Goal: Information Seeking & Learning: Learn about a topic

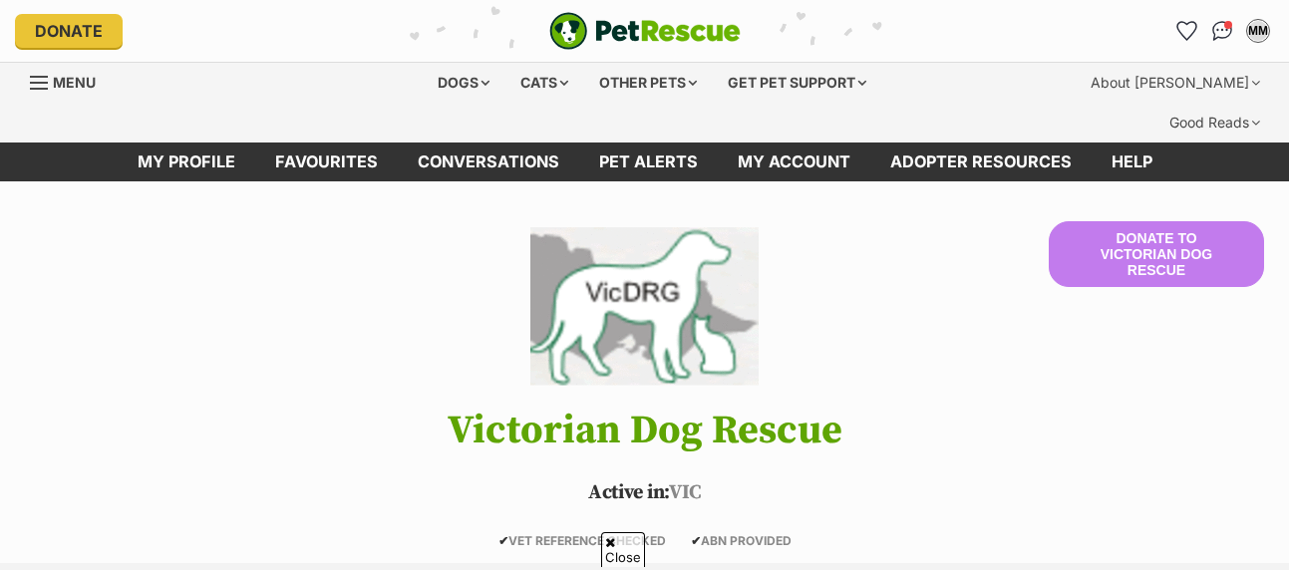
scroll to position [399, 0]
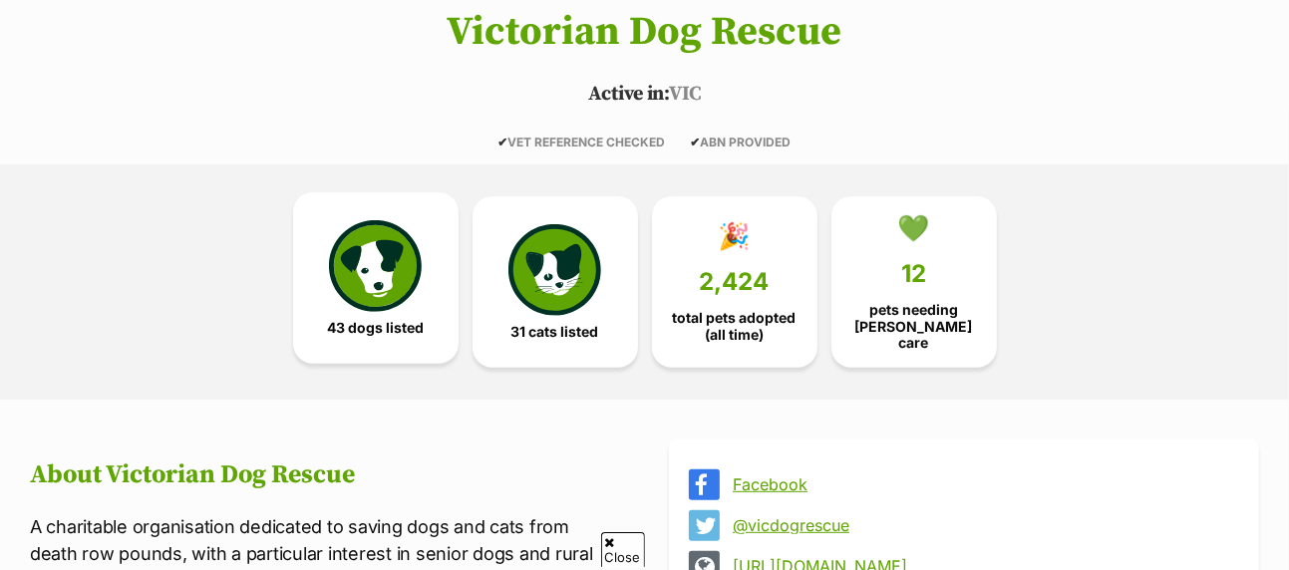
drag, startPoint x: 0, startPoint y: 0, endPoint x: 360, endPoint y: 213, distance: 418.5
click at [360, 220] on img at bounding box center [375, 266] width 92 height 92
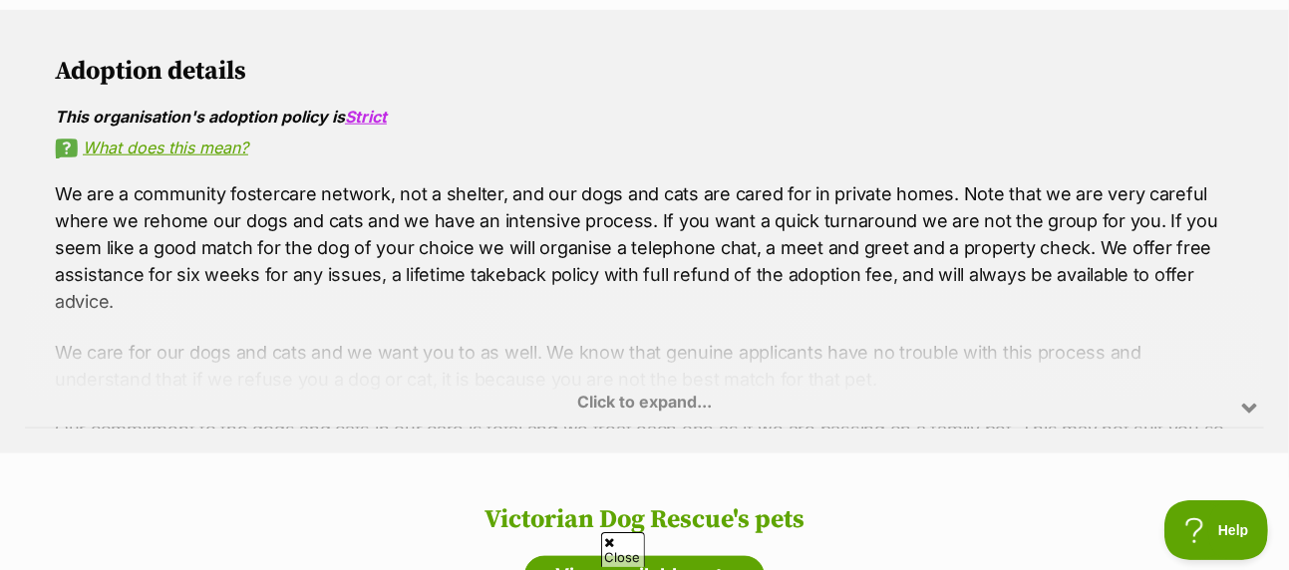
scroll to position [1296, 0]
click at [667, 330] on div "Click to expand..." at bounding box center [645, 351] width 1240 height 156
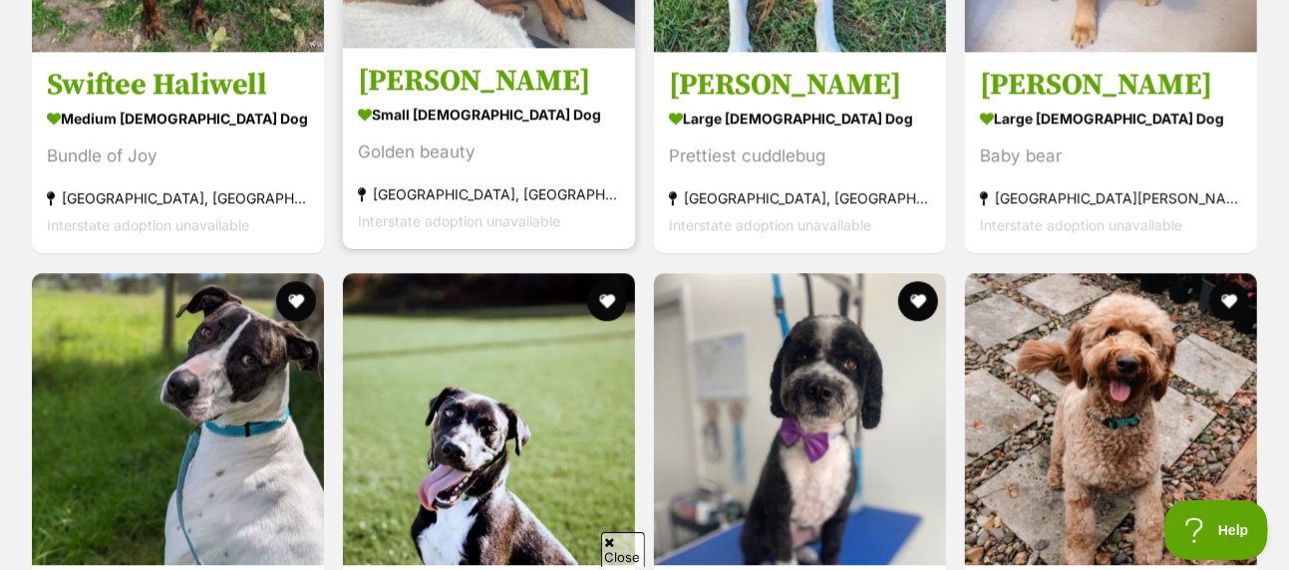
scroll to position [2593, 0]
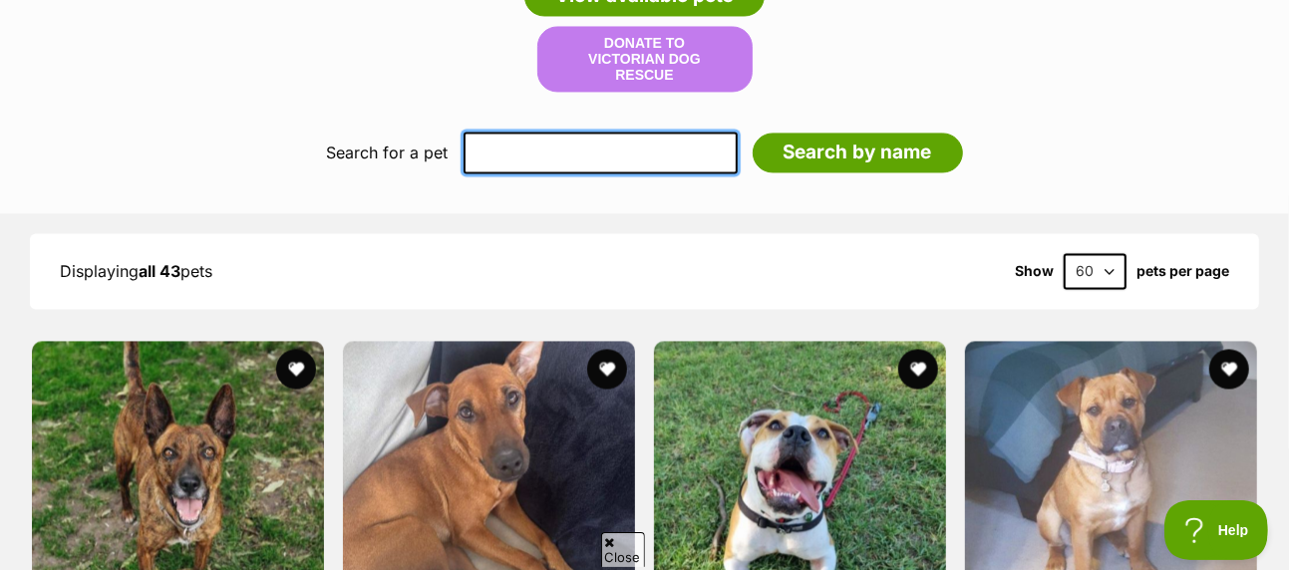
click at [565, 132] on input "text" at bounding box center [601, 153] width 274 height 42
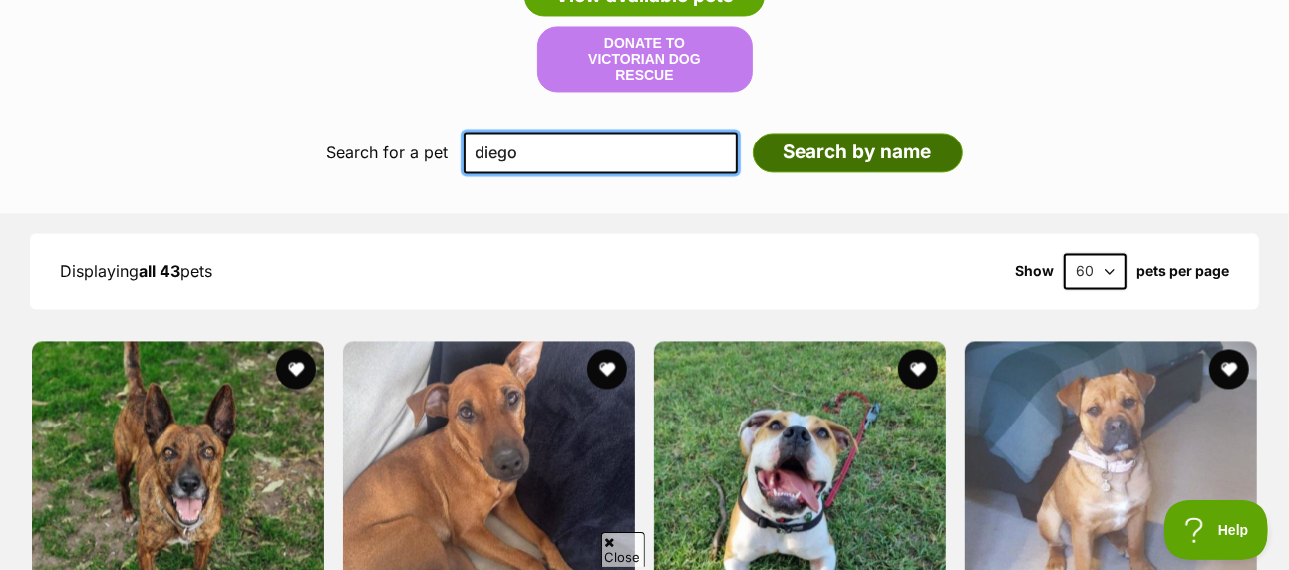
type input "diego"
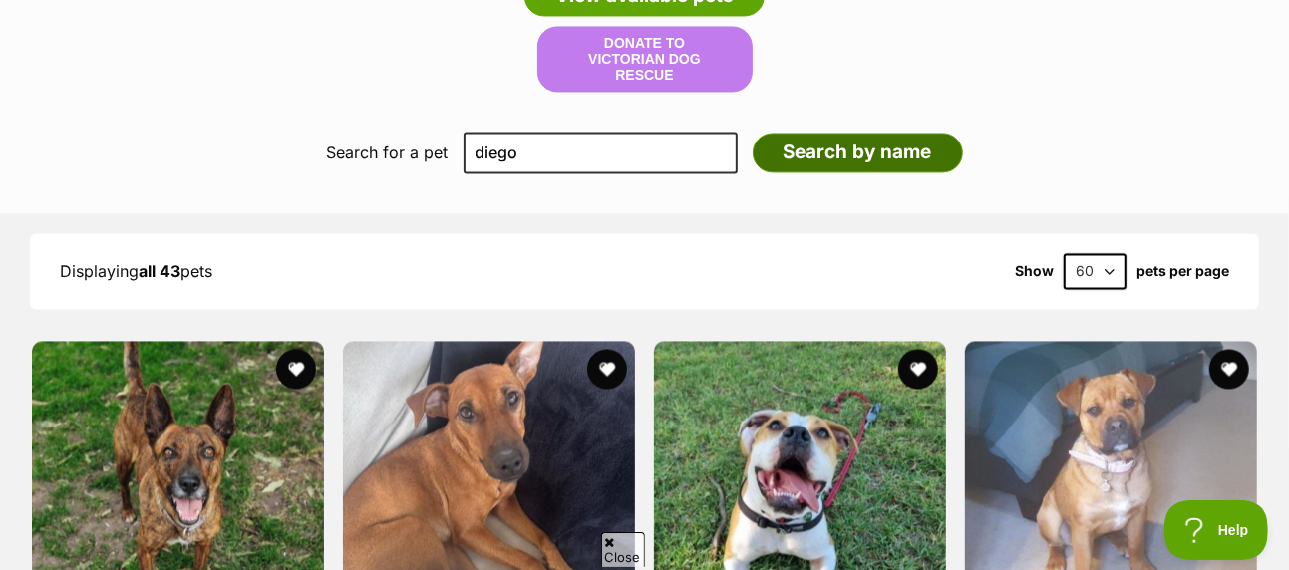
click at [842, 133] on input "Search by name" at bounding box center [858, 153] width 210 height 40
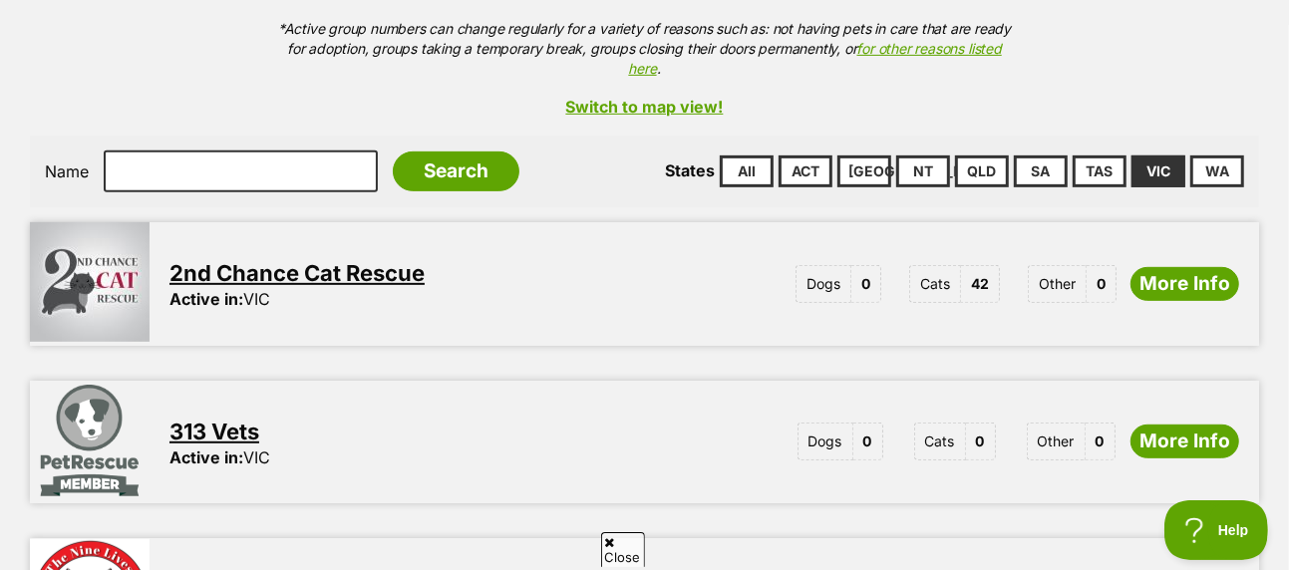
scroll to position [499, 0]
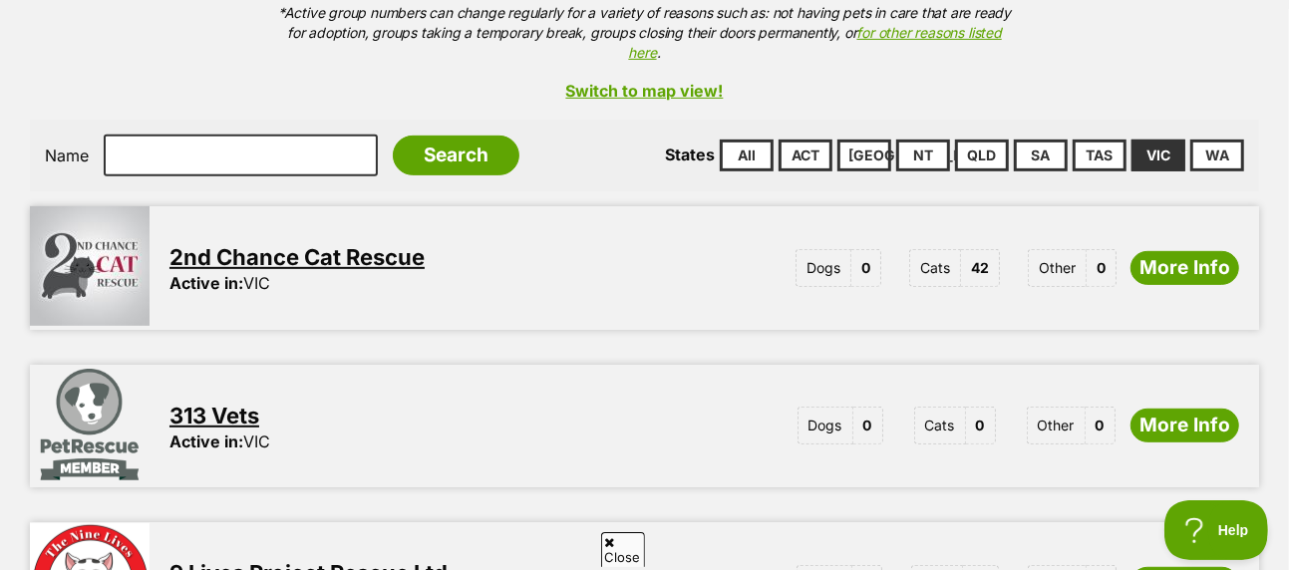
click at [1150, 140] on link "VIC" at bounding box center [1159, 156] width 54 height 32
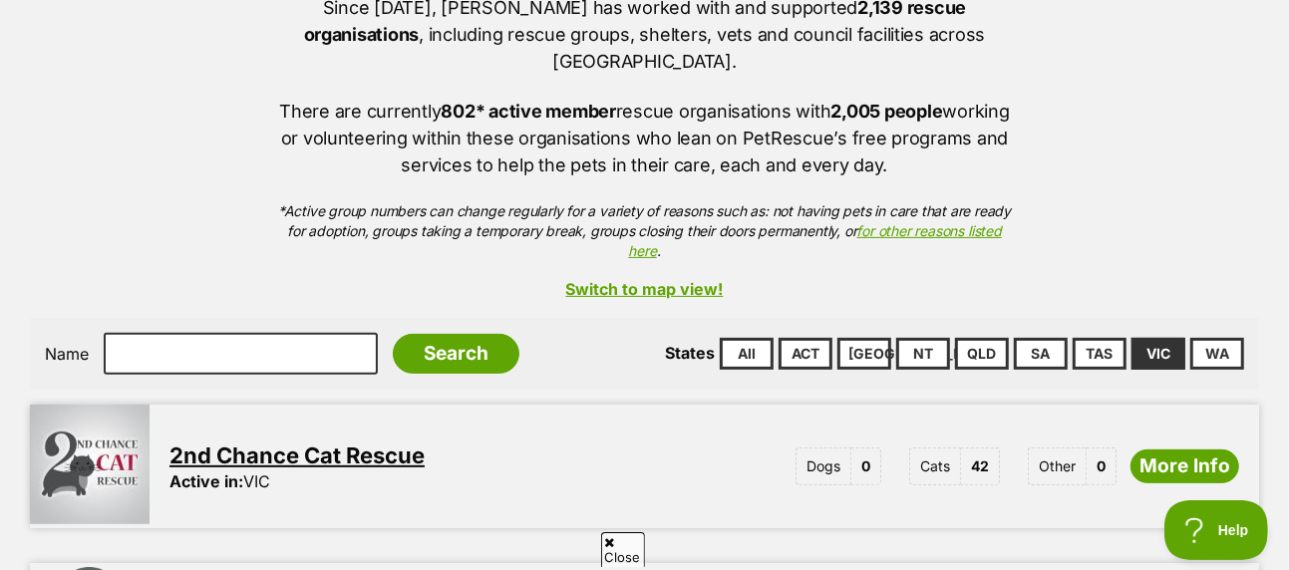
scroll to position [299, 0]
click at [622, 281] on link "Switch to map view!" at bounding box center [645, 290] width 1230 height 18
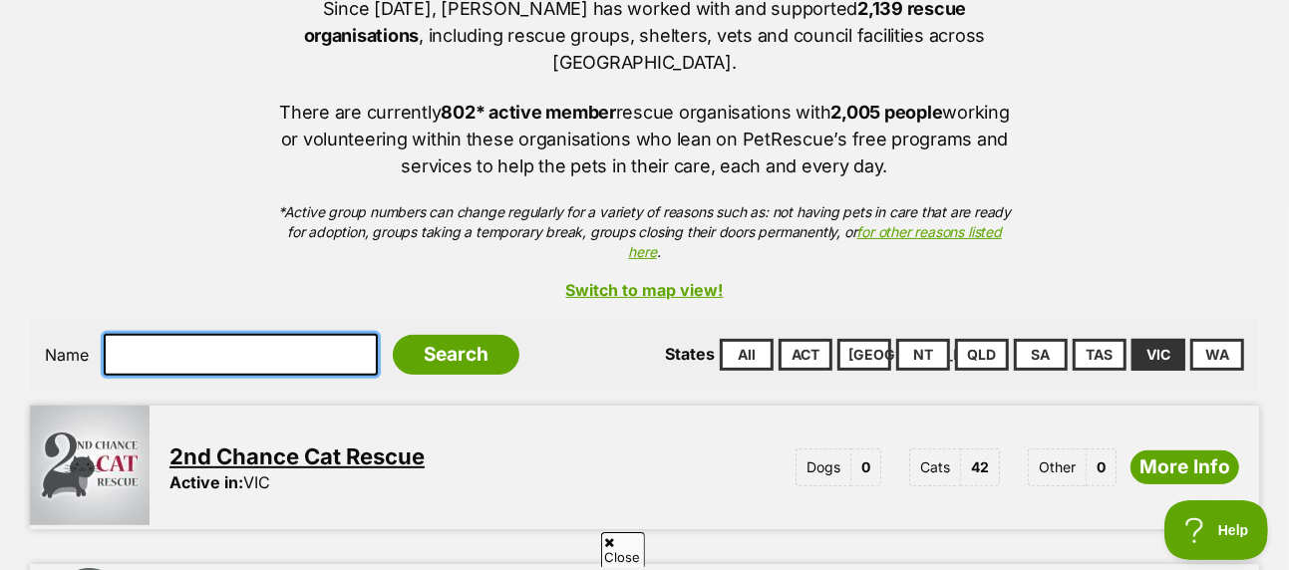
click at [168, 334] on input "text" at bounding box center [241, 355] width 274 height 42
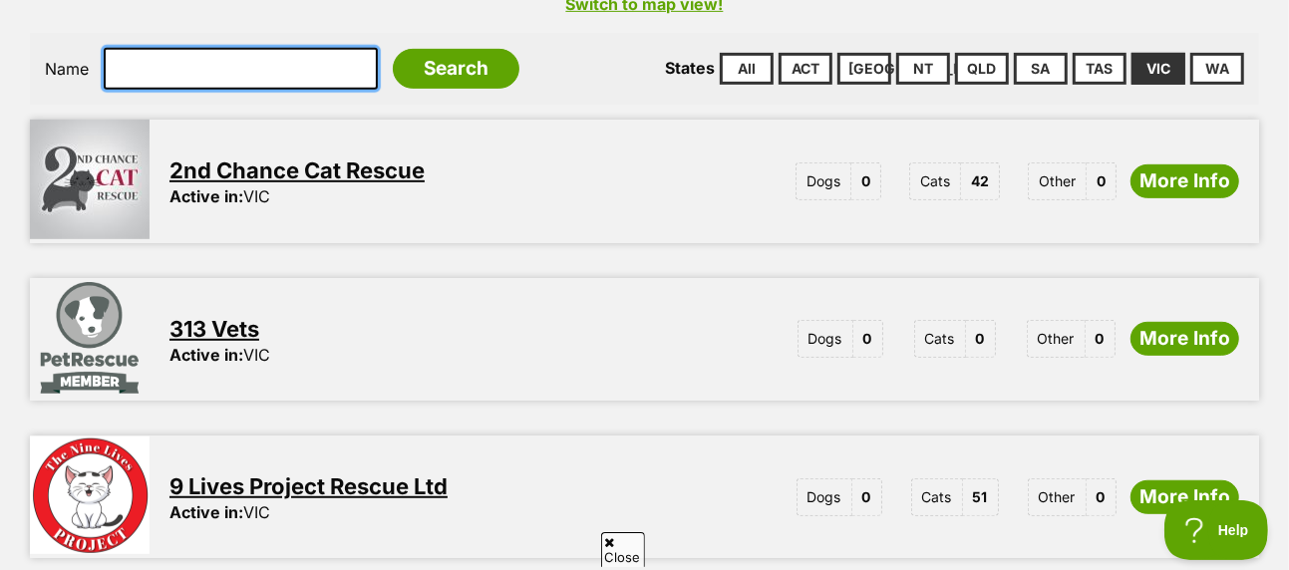
scroll to position [598, 0]
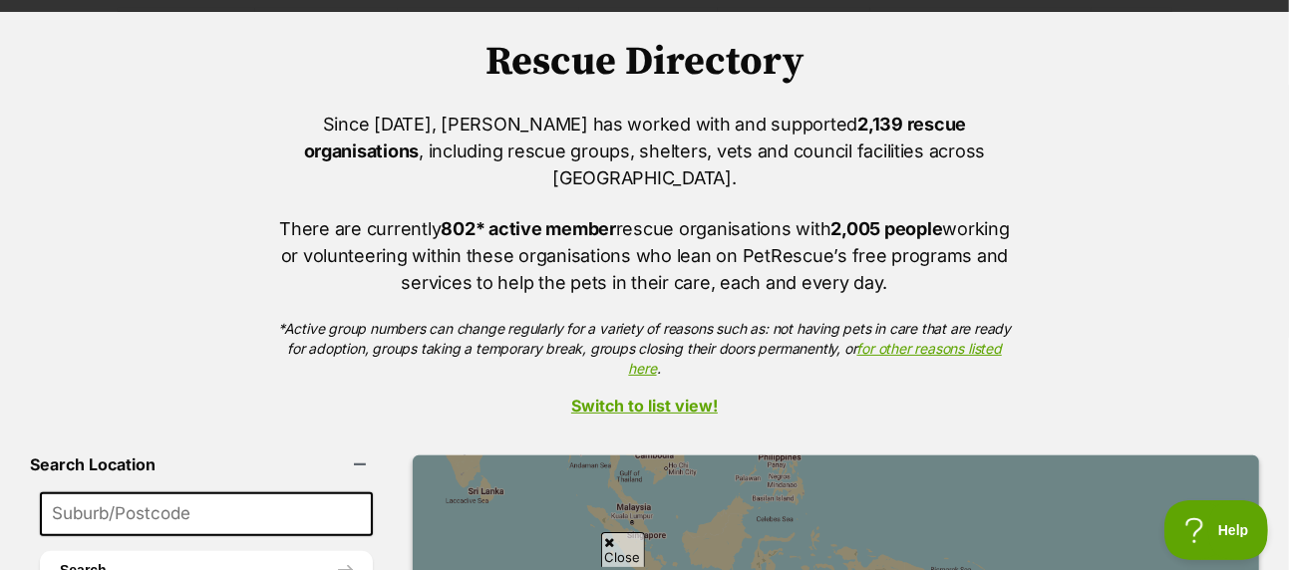
scroll to position [100, 0]
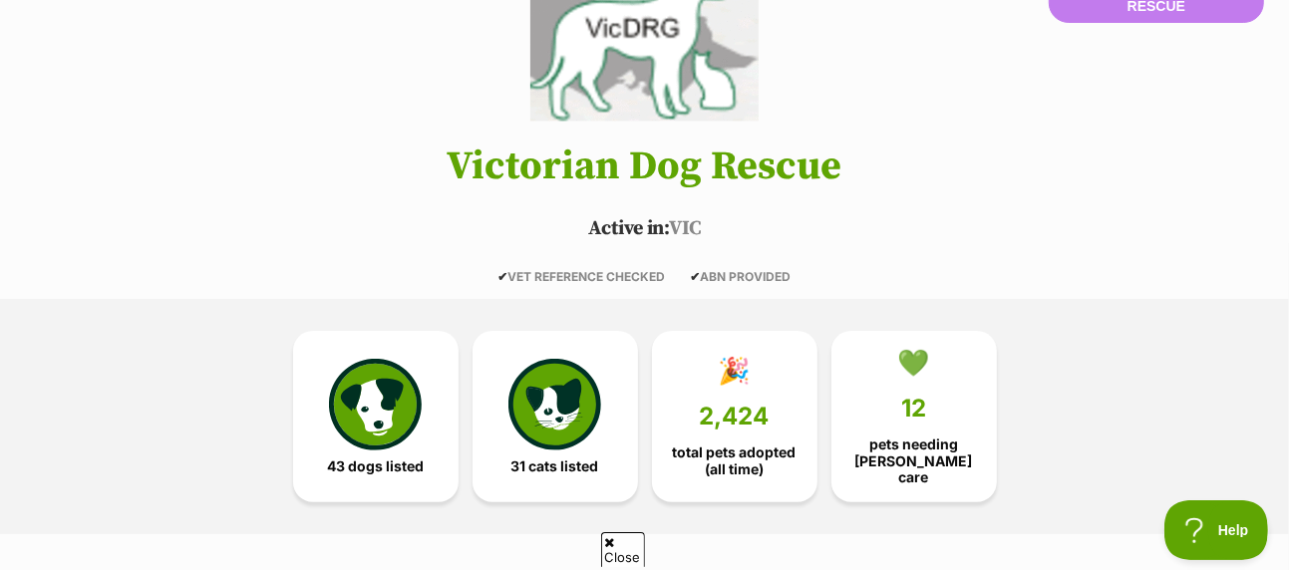
scroll to position [299, 0]
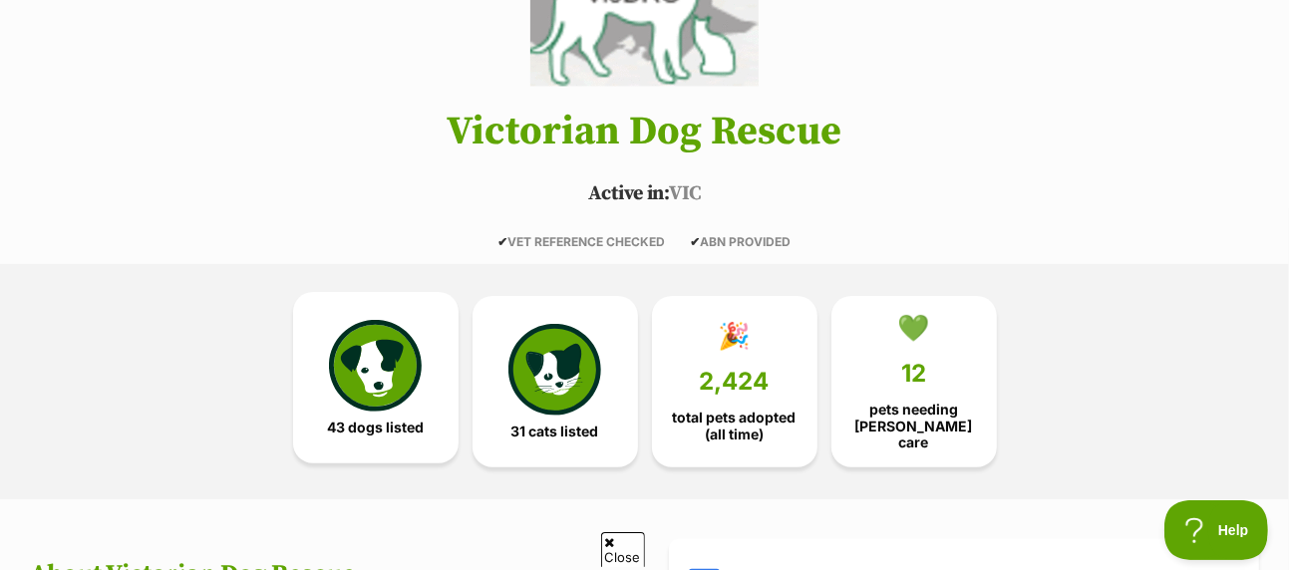
click at [376, 322] on img at bounding box center [375, 366] width 92 height 92
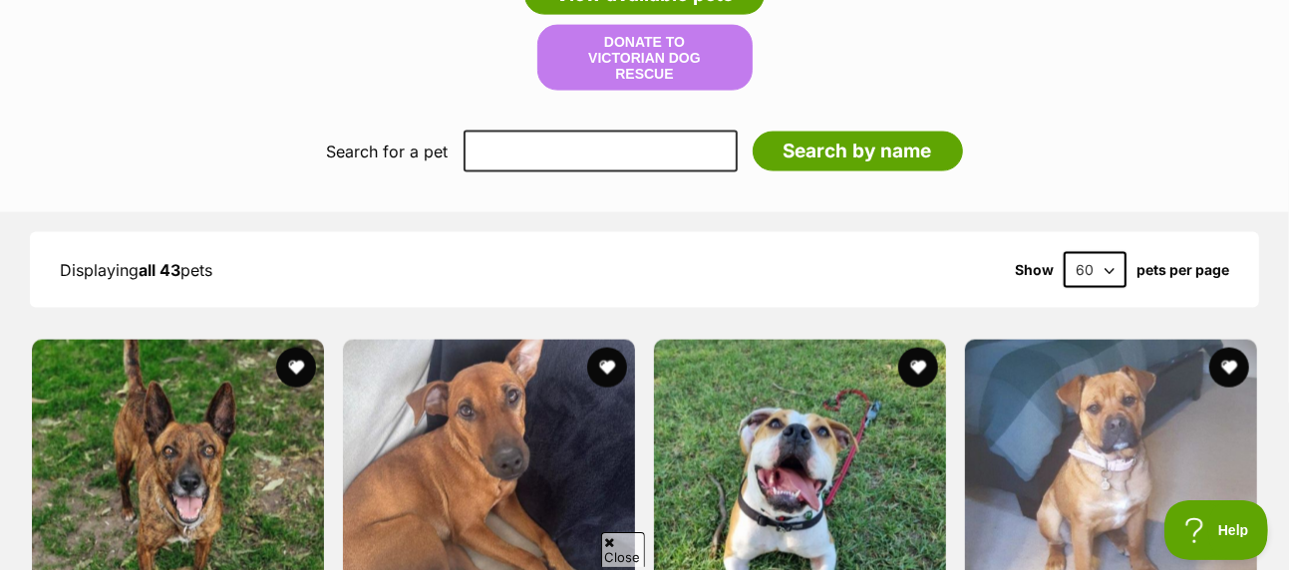
scroll to position [1926, 0]
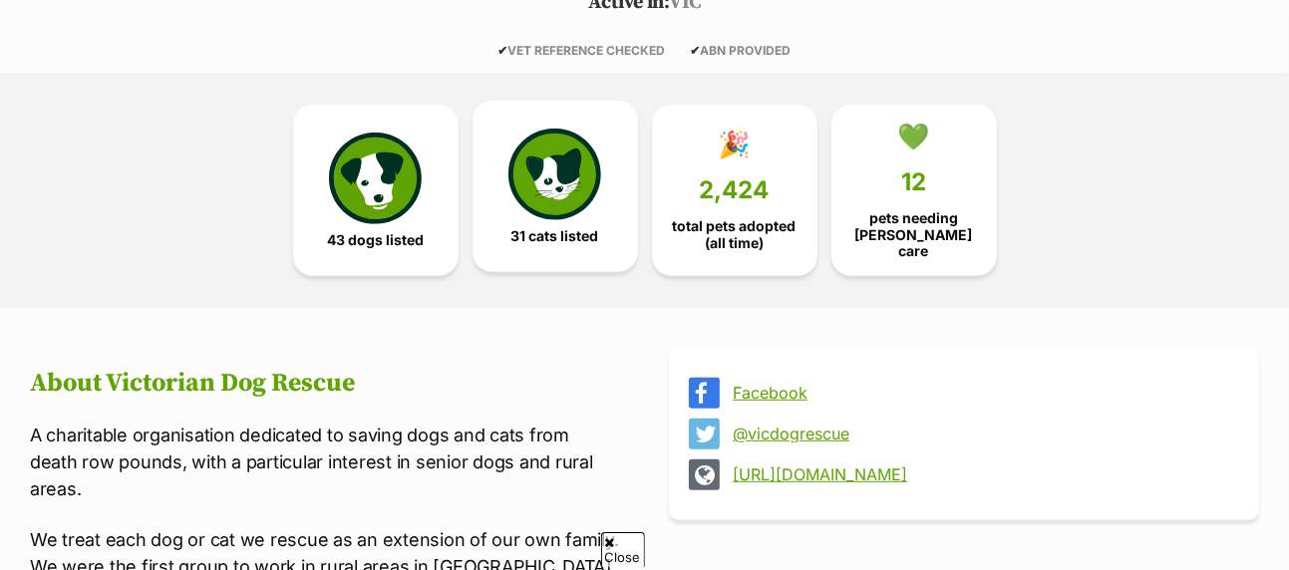
scroll to position [499, 0]
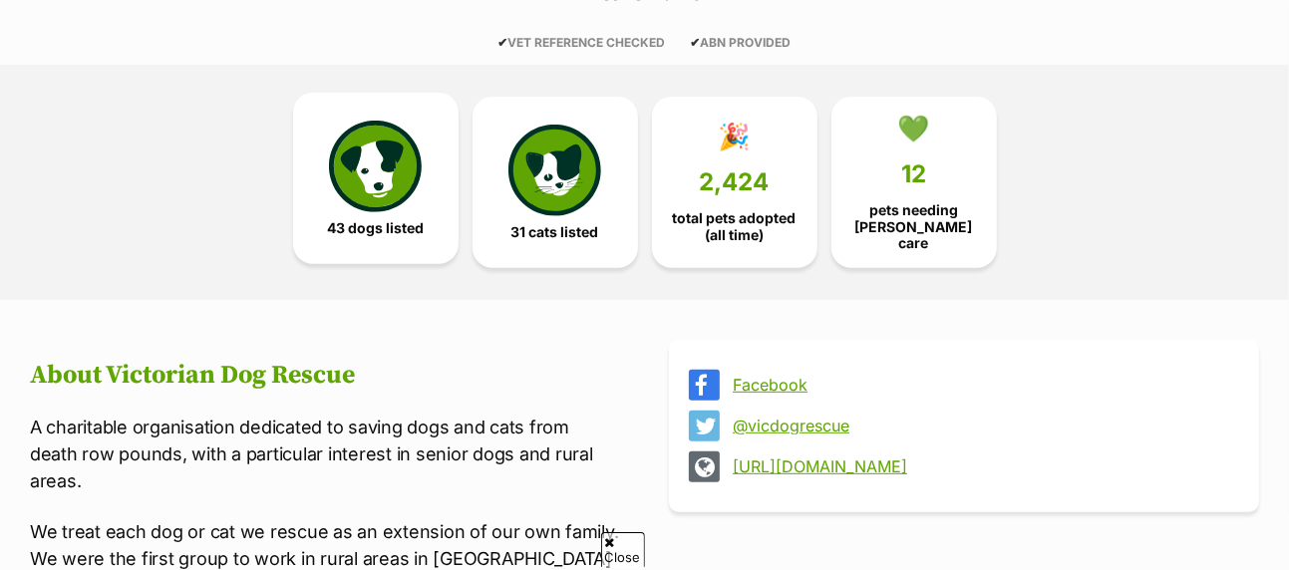
click at [382, 140] on img at bounding box center [375, 167] width 92 height 92
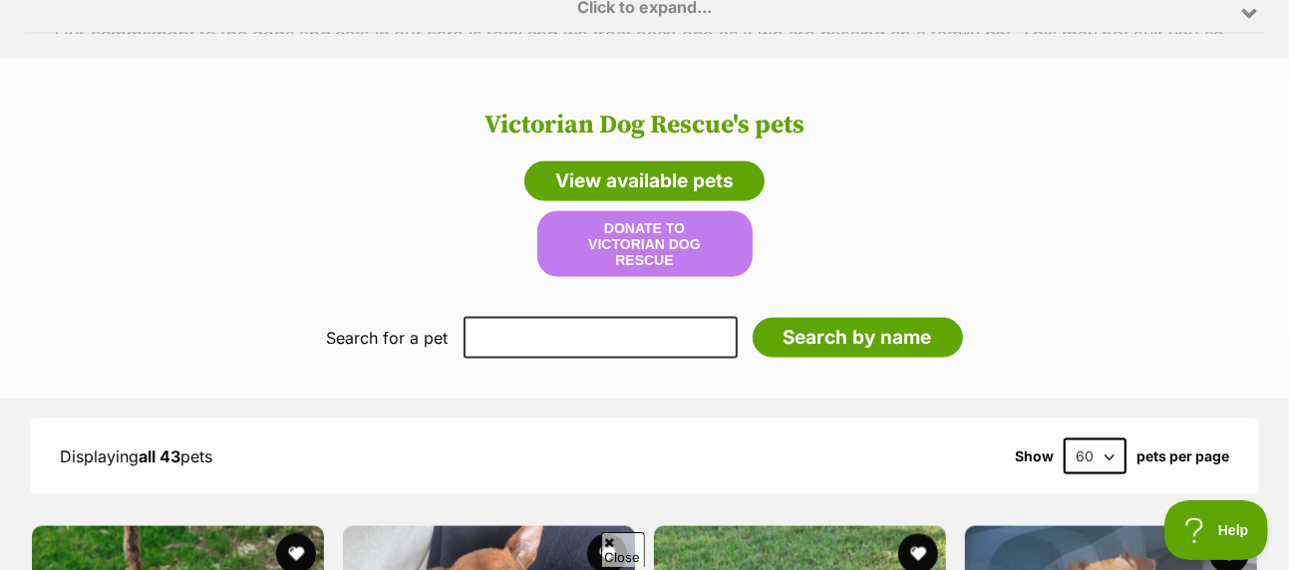
scroll to position [1626, 0]
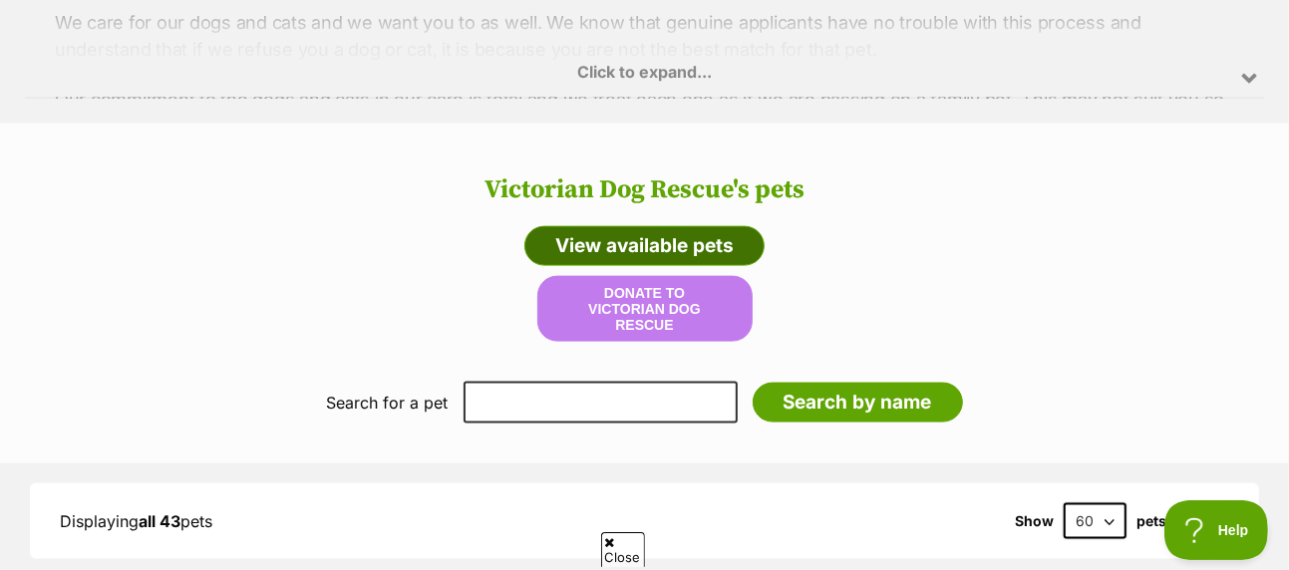
click at [665, 226] on link "View available pets" at bounding box center [645, 246] width 240 height 40
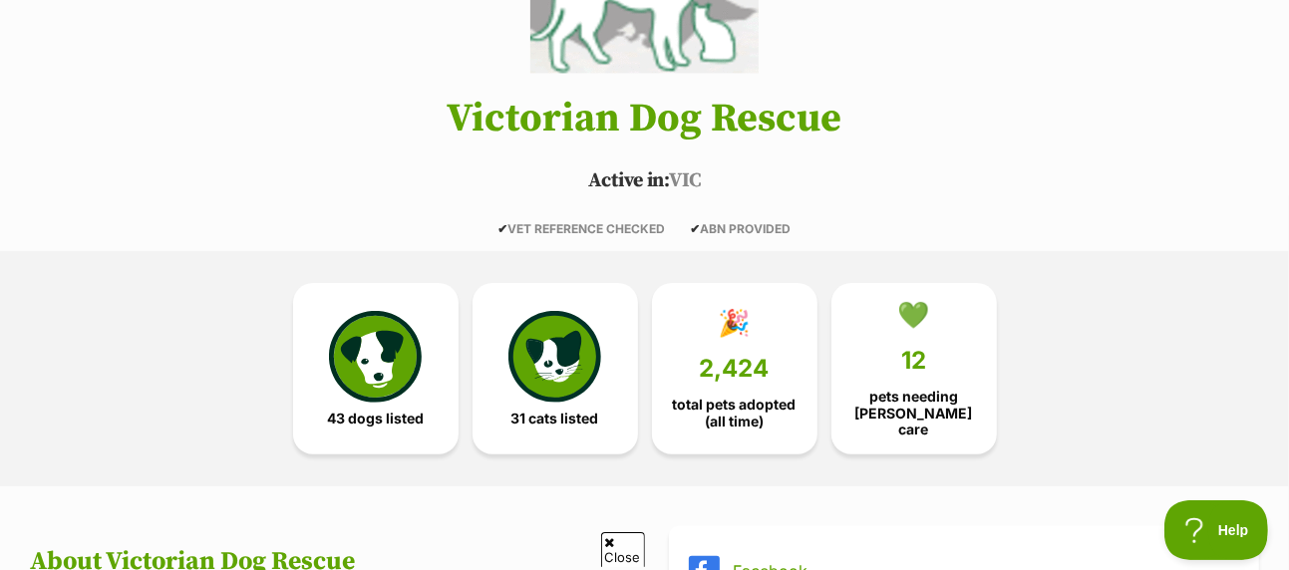
scroll to position [230, 0]
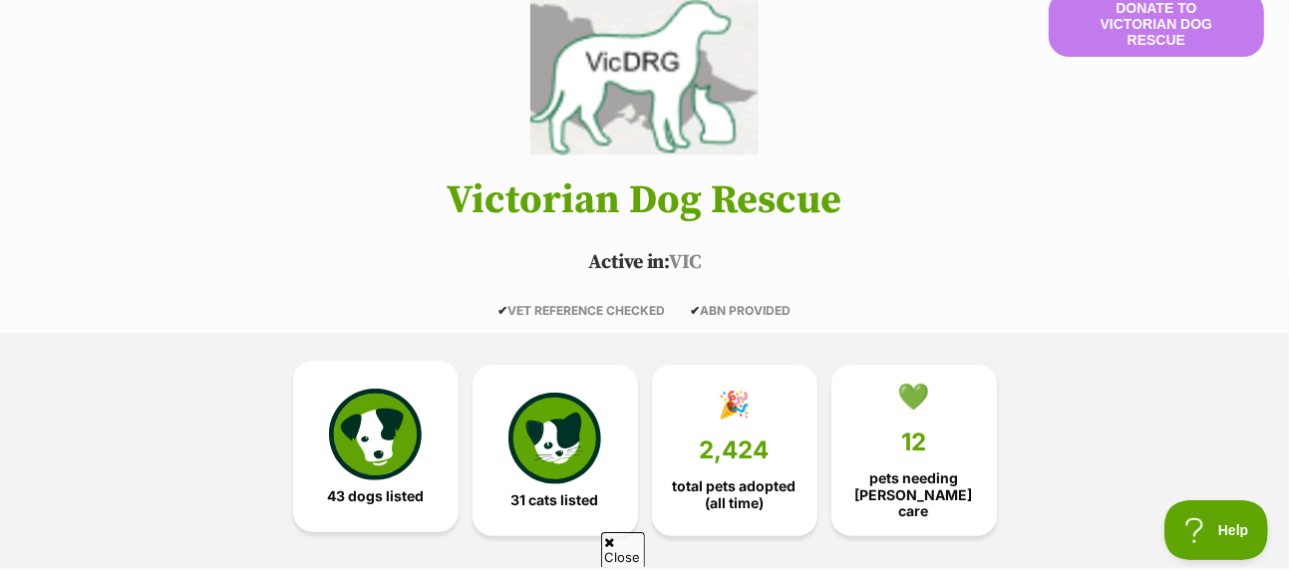
click at [412, 390] on img at bounding box center [375, 435] width 92 height 92
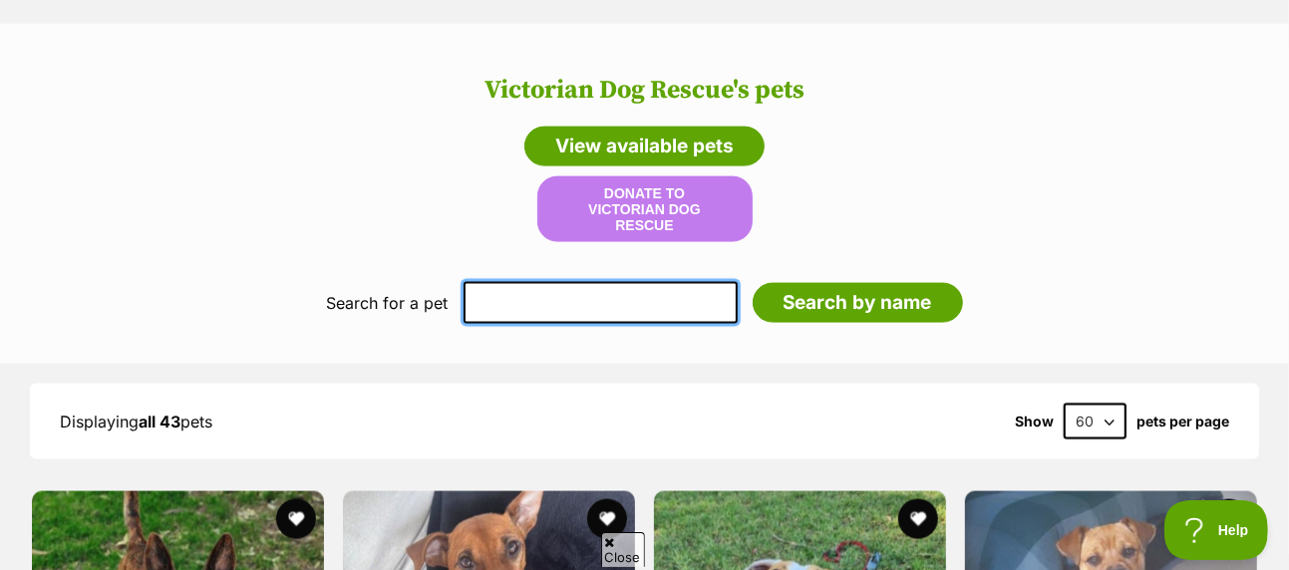
click at [614, 282] on input "text" at bounding box center [601, 303] width 274 height 42
type input "diego"
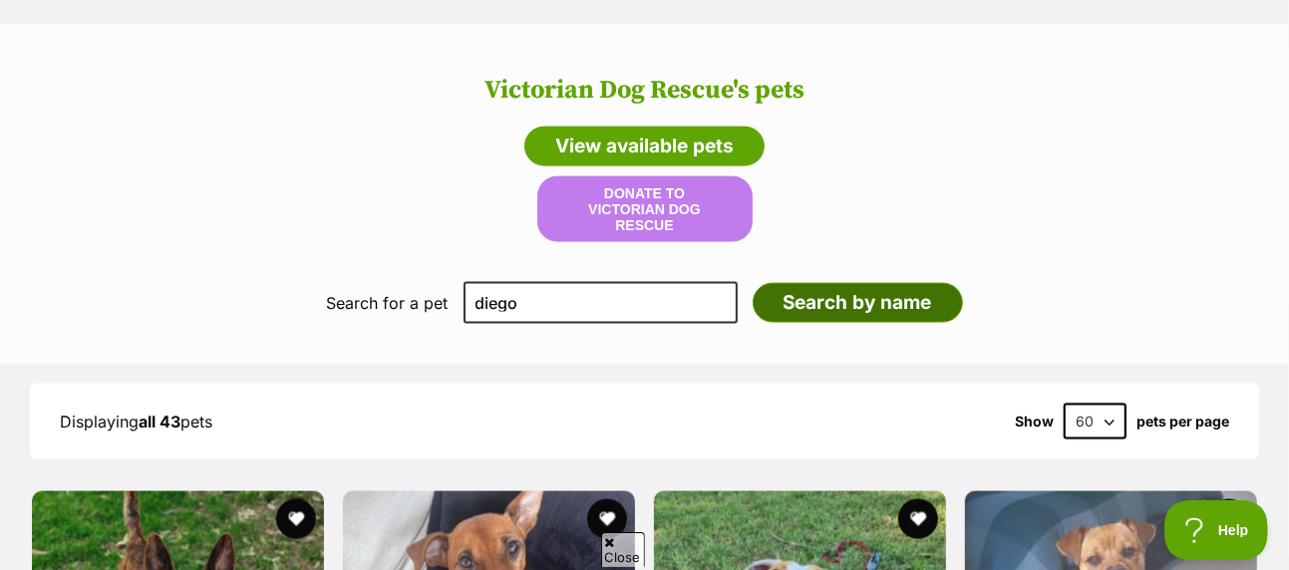
click at [879, 283] on input "Search by name" at bounding box center [858, 303] width 210 height 40
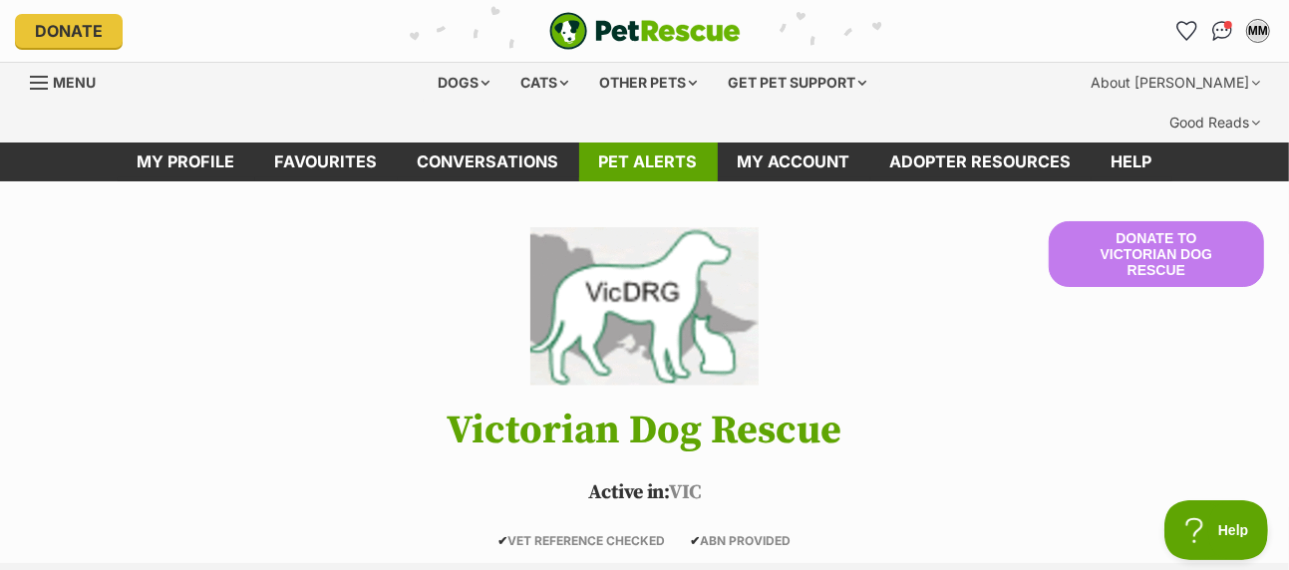
click at [682, 143] on link "Pet alerts" at bounding box center [648, 162] width 139 height 39
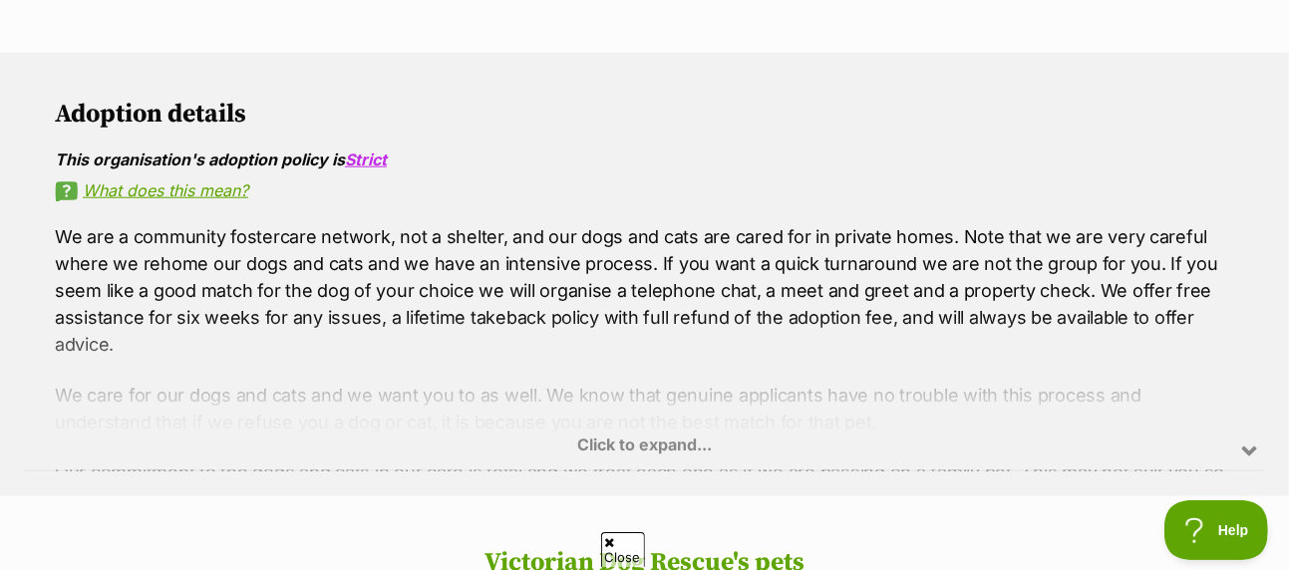
scroll to position [729, 0]
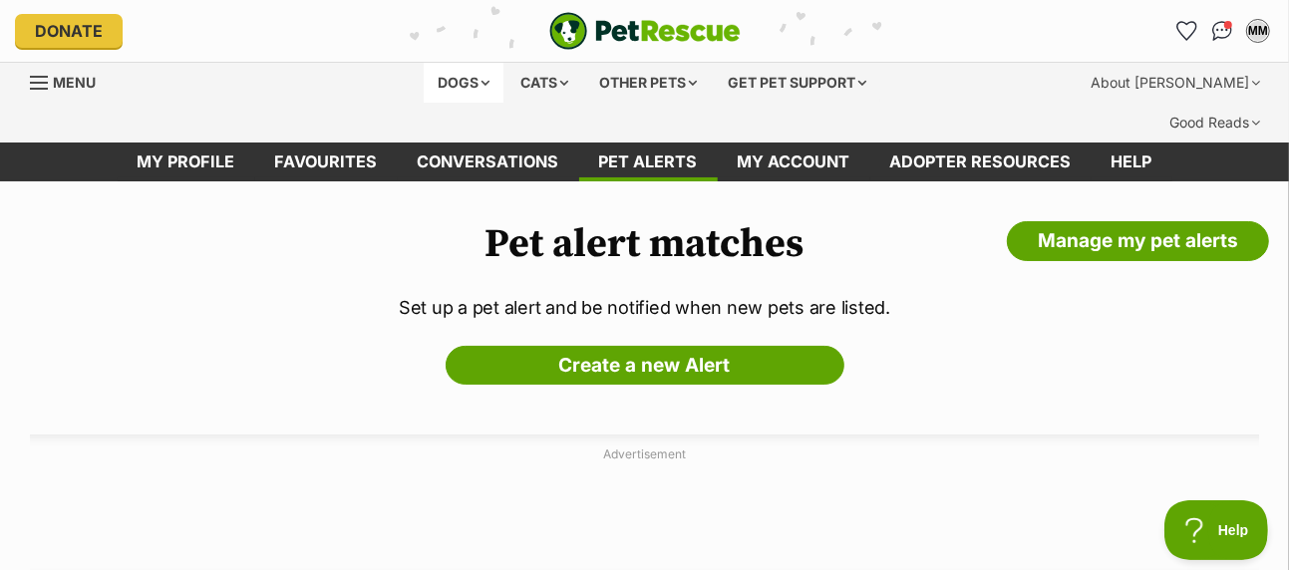
click at [466, 88] on div "Dogs" at bounding box center [464, 83] width 80 height 40
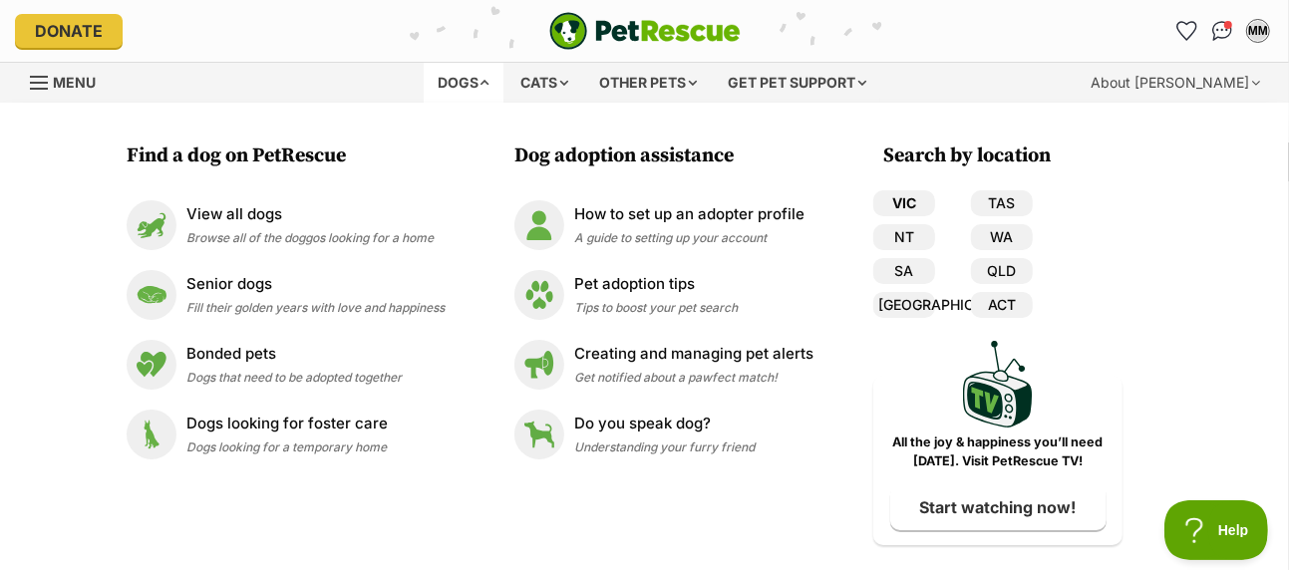
click at [916, 203] on link "VIC" at bounding box center [905, 203] width 62 height 26
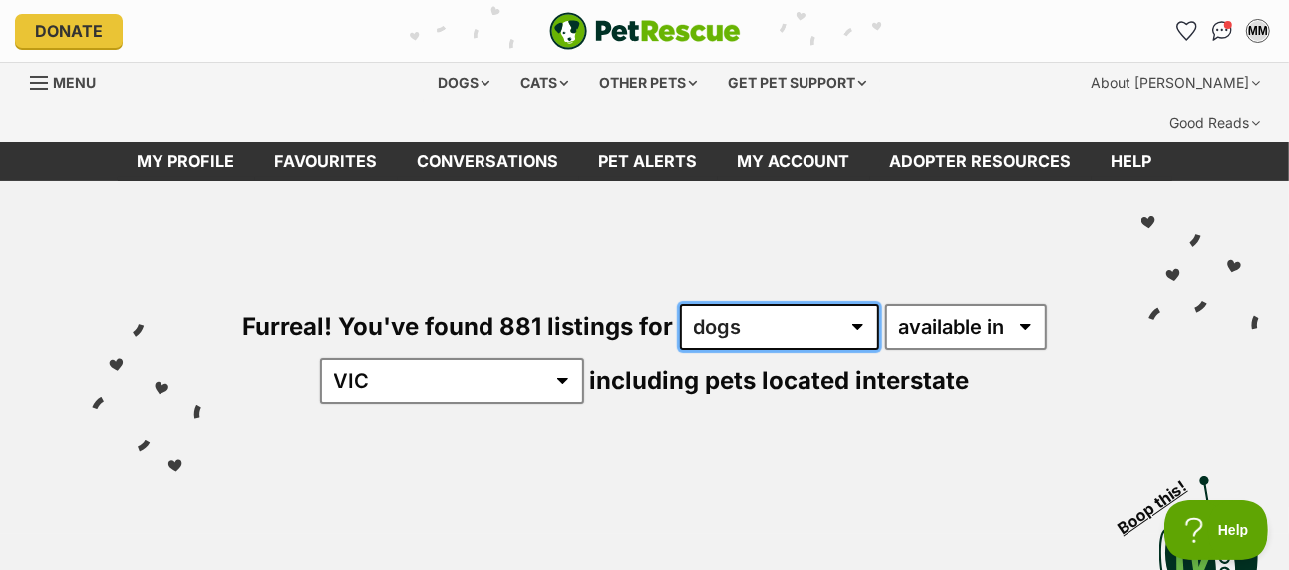
click at [859, 304] on select "any type of pet cats dogs other pets" at bounding box center [779, 327] width 199 height 46
click at [855, 304] on select "any type of pet cats dogs other pets" at bounding box center [779, 327] width 199 height 46
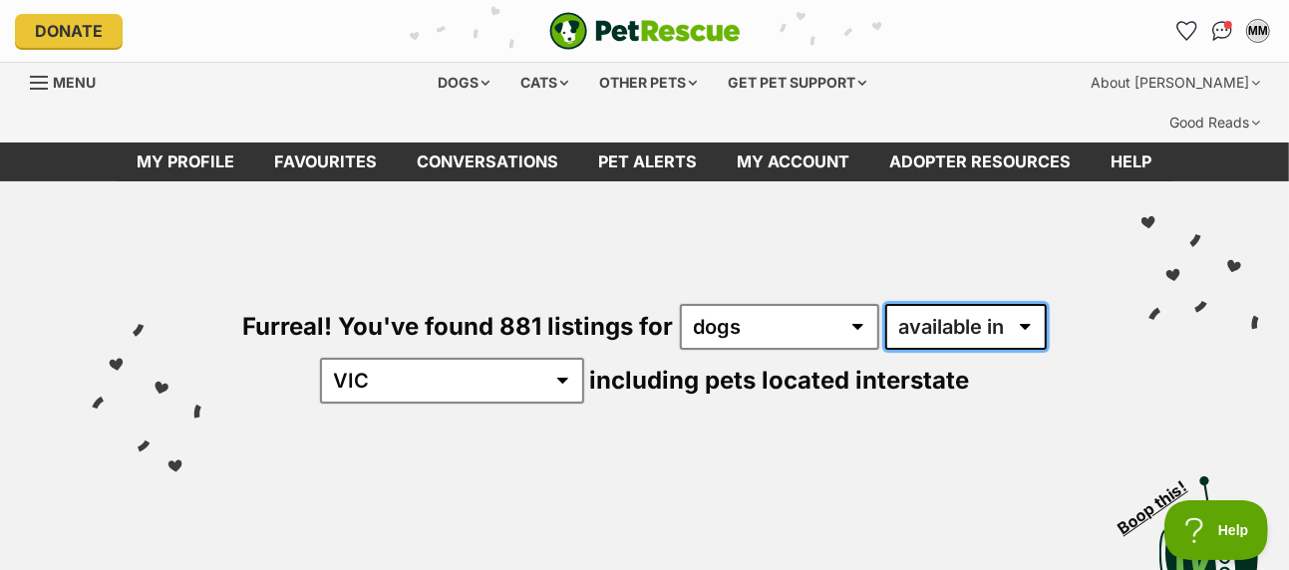
click at [1023, 304] on select "available in located in" at bounding box center [967, 327] width 162 height 46
select select "disabled"
click at [886, 304] on select "available in located in" at bounding box center [967, 327] width 162 height 46
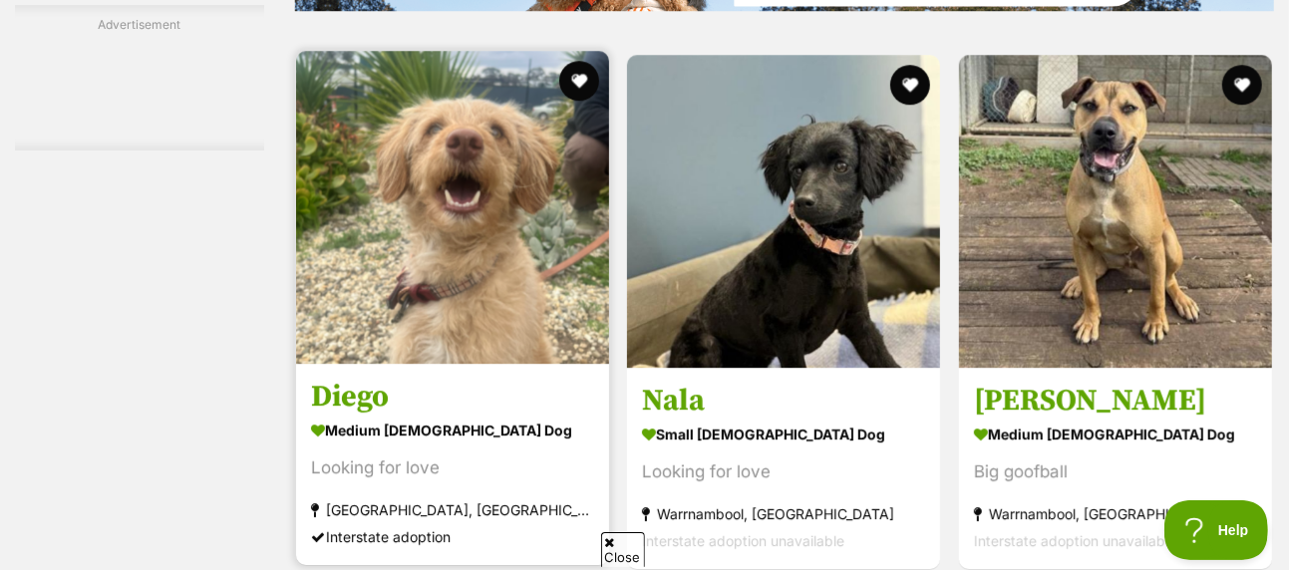
scroll to position [3789, 0]
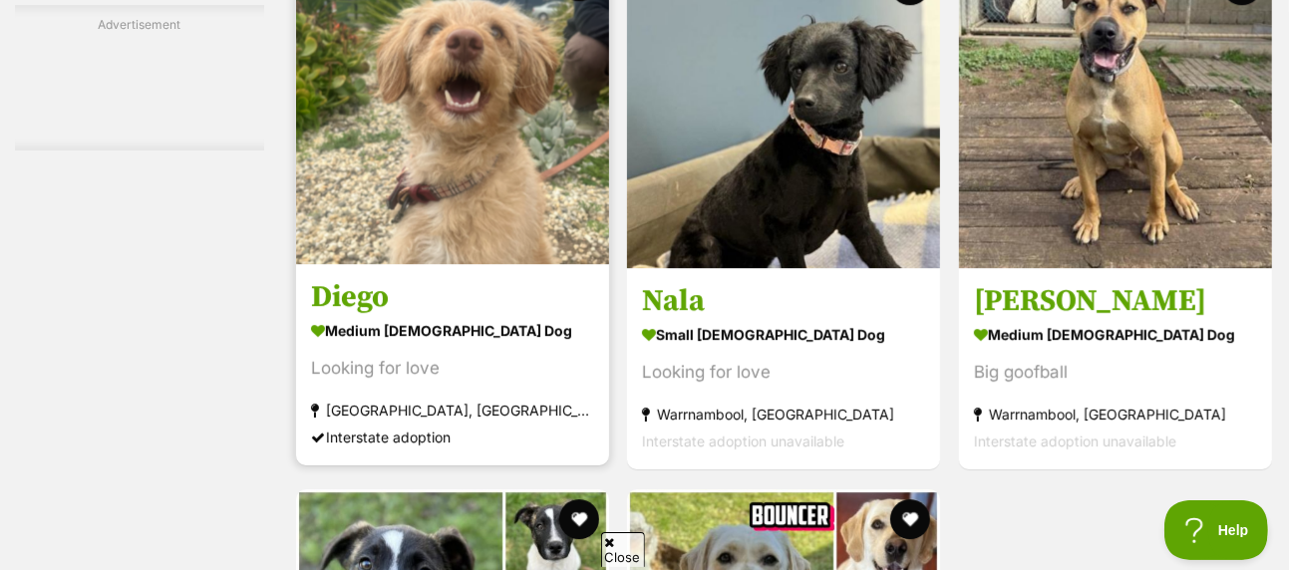
click at [475, 117] on img at bounding box center [452, 107] width 313 height 313
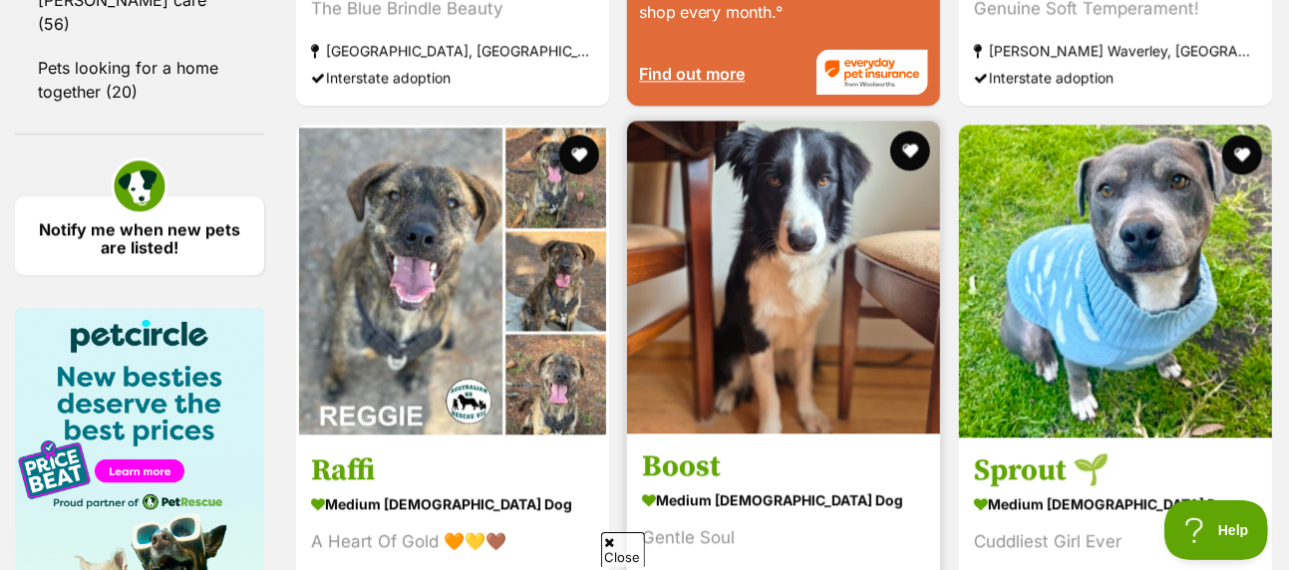
scroll to position [2992, 0]
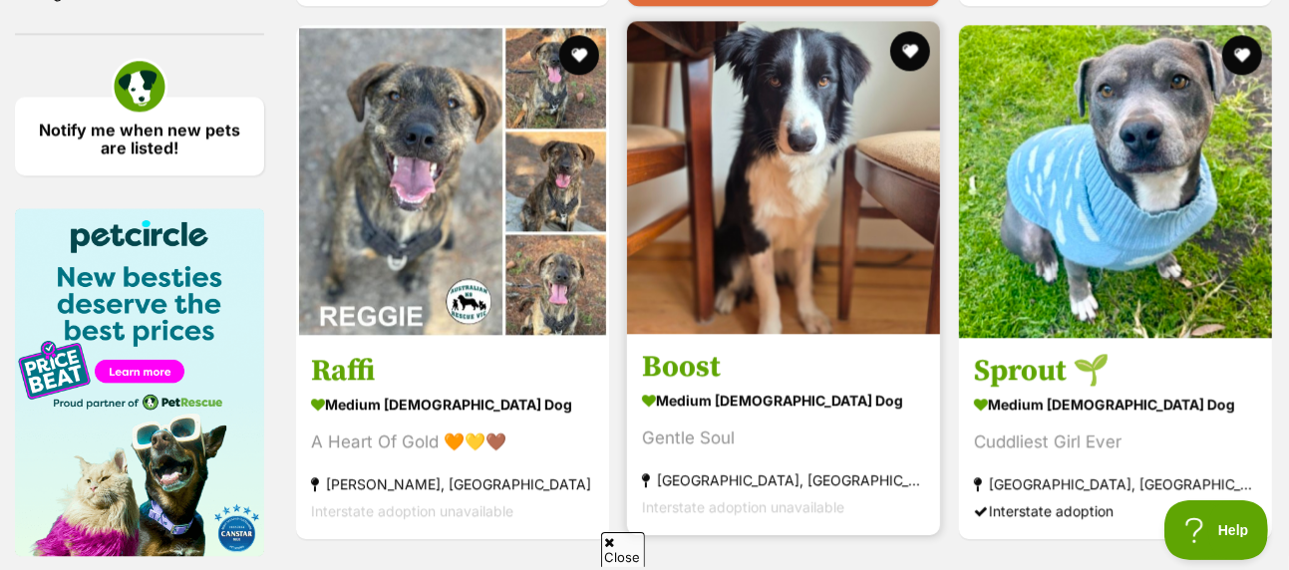
click at [917, 189] on img at bounding box center [783, 177] width 313 height 313
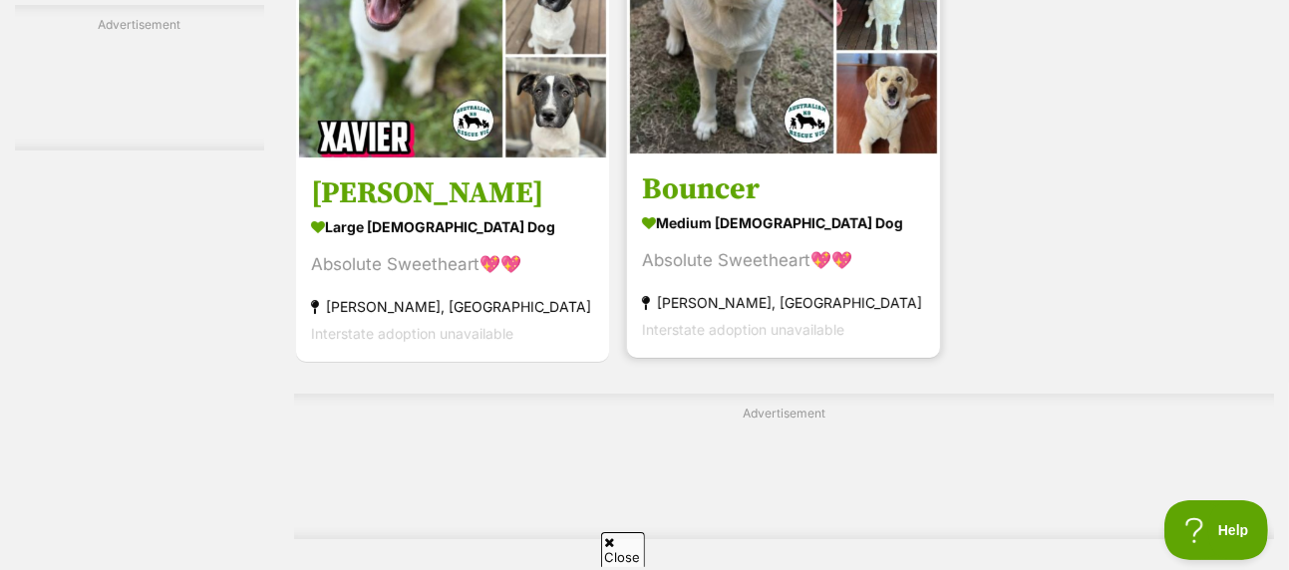
scroll to position [4487, 0]
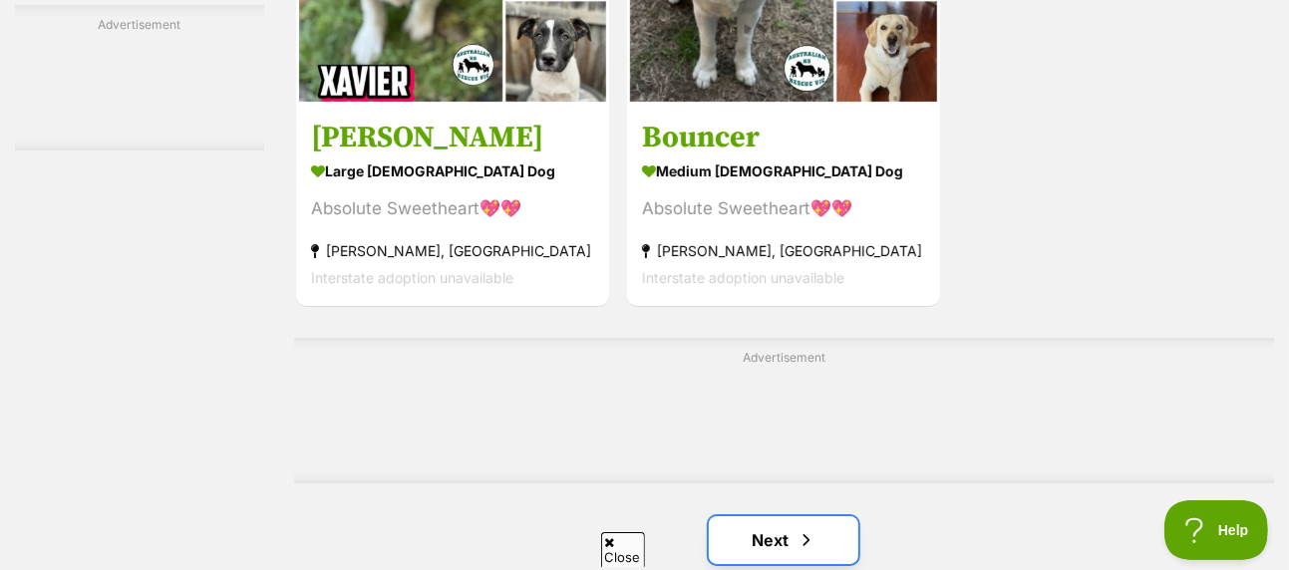
click at [771, 517] on link "Next" at bounding box center [784, 541] width 150 height 48
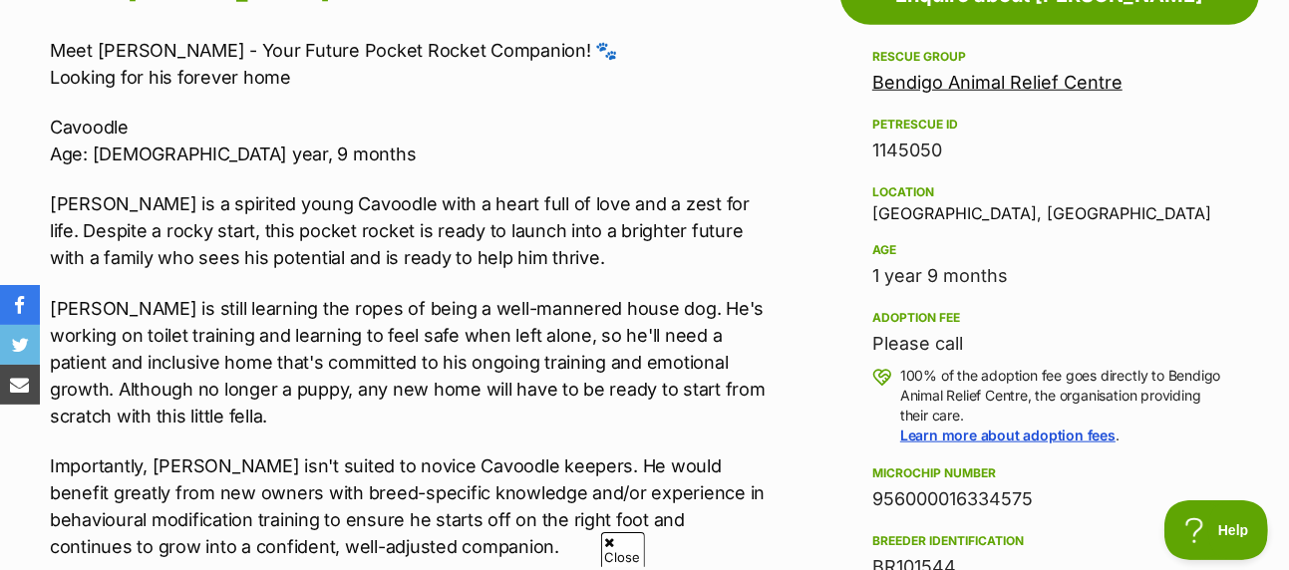
scroll to position [1197, 0]
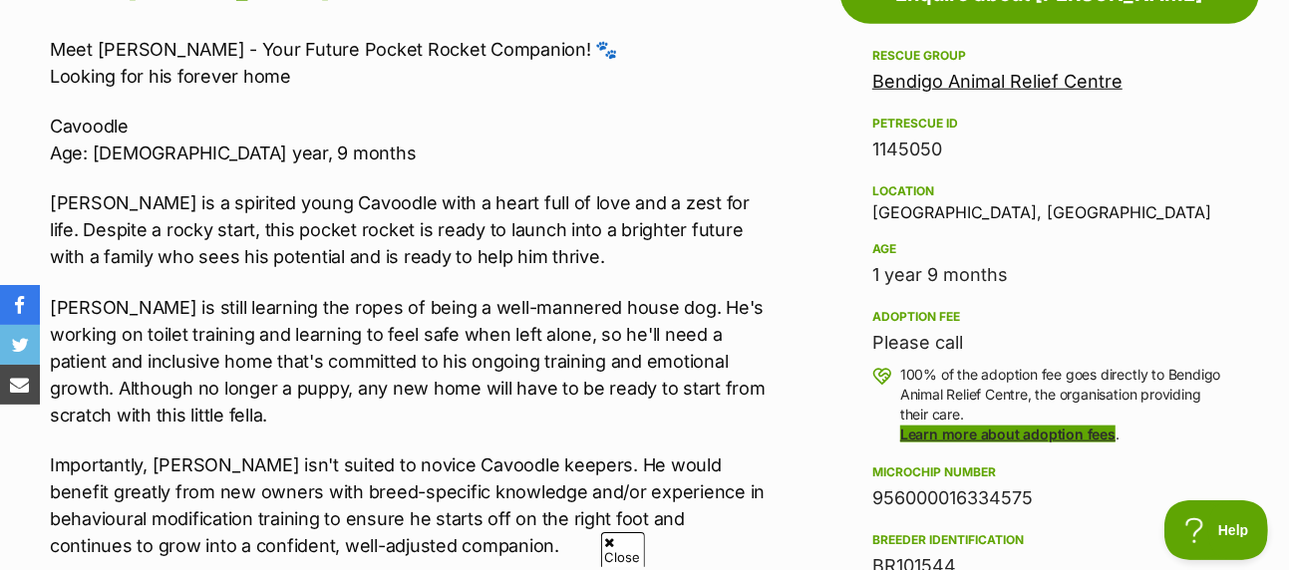
click at [975, 426] on link "Learn more about adoption fees" at bounding box center [1007, 434] width 215 height 17
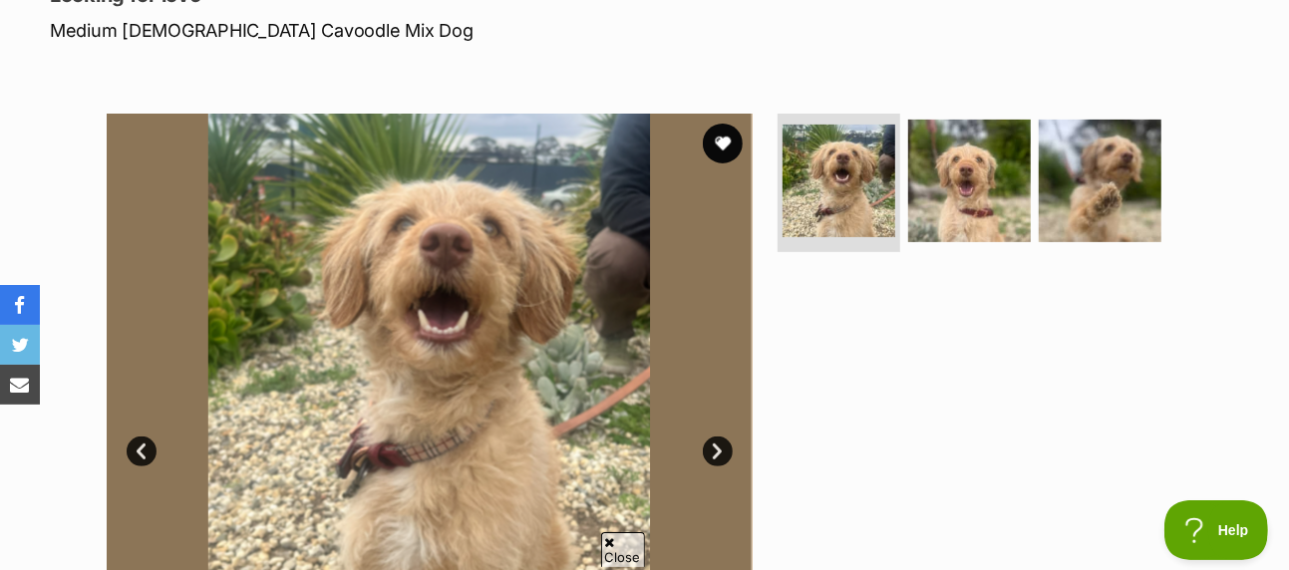
scroll to position [299, 0]
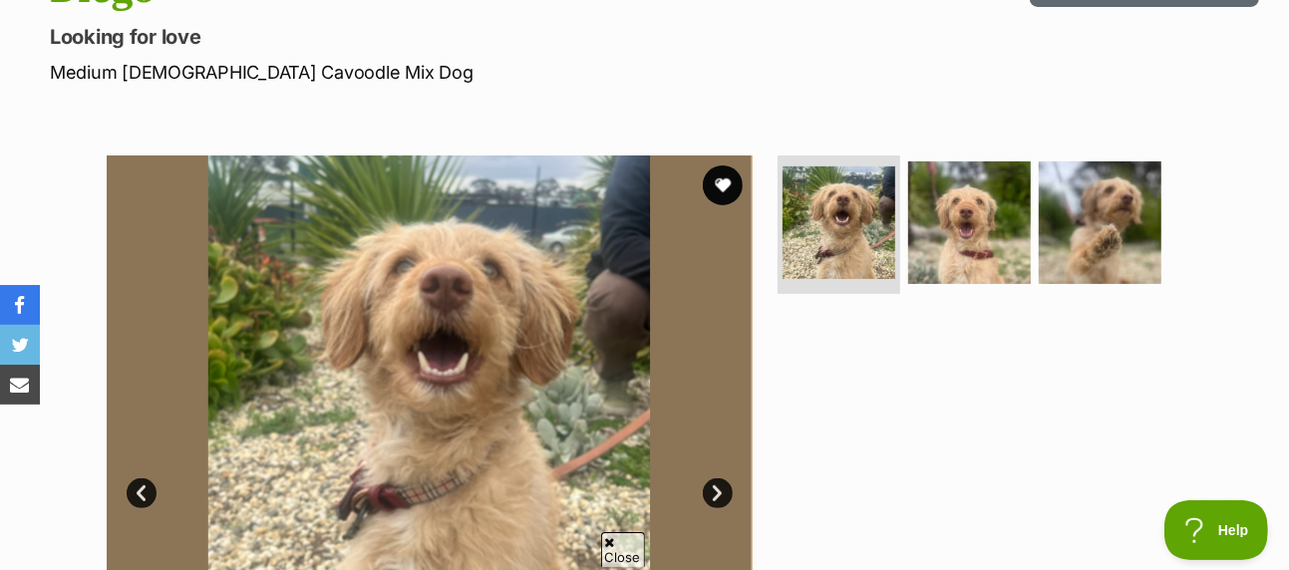
click at [700, 438] on img at bounding box center [430, 479] width 646 height 646
click at [719, 479] on link "Next" at bounding box center [718, 494] width 30 height 30
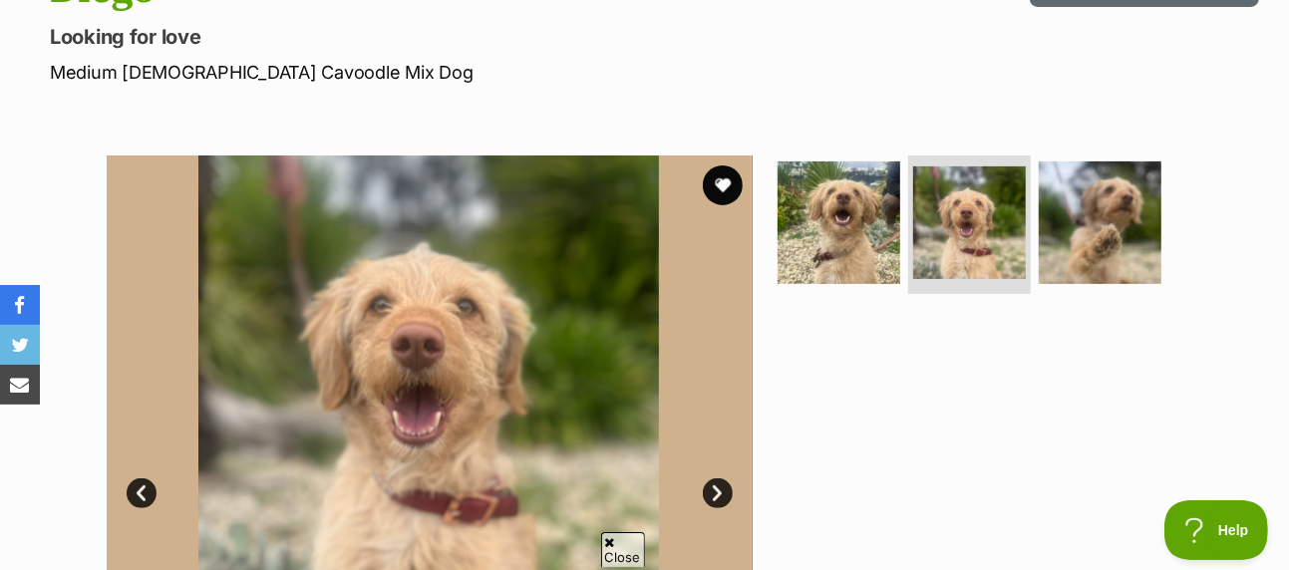
click at [719, 479] on link "Next" at bounding box center [718, 494] width 30 height 30
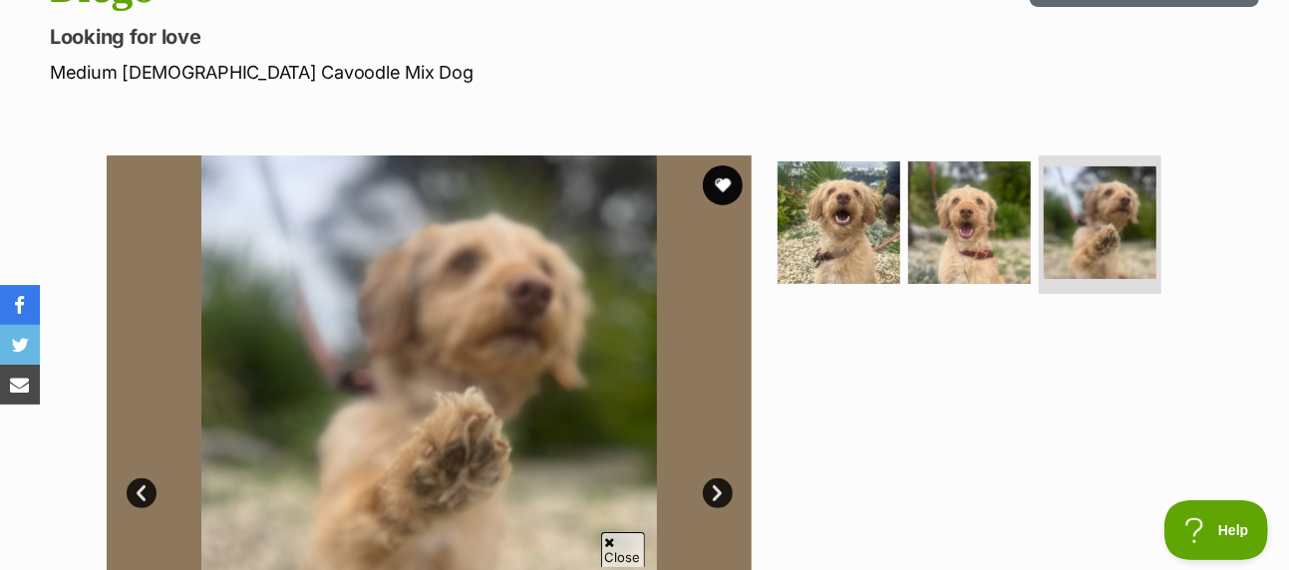
click at [608, 546] on icon at bounding box center [610, 542] width 10 height 13
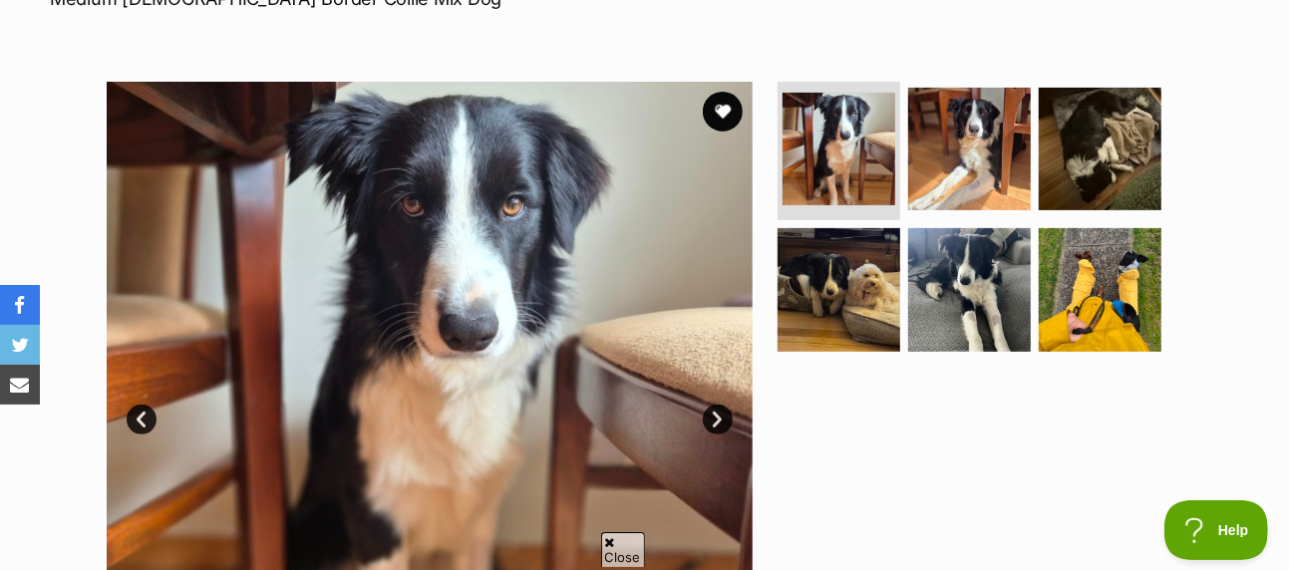
scroll to position [299, 0]
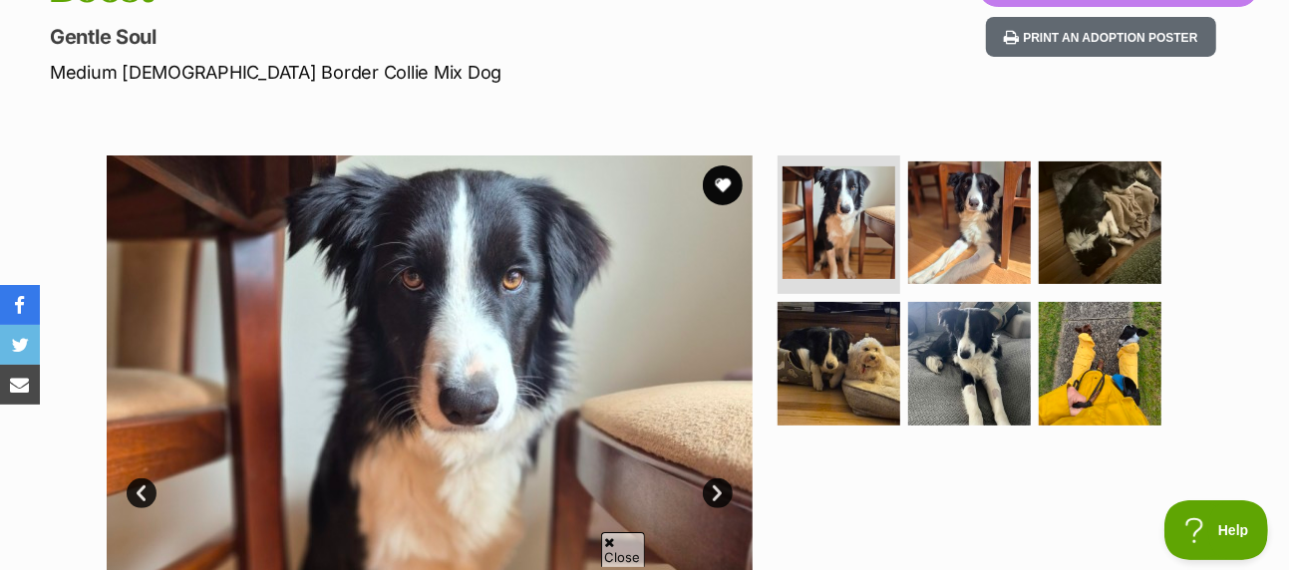
drag, startPoint x: 32, startPoint y: 0, endPoint x: 450, endPoint y: 39, distance: 419.6
click at [450, 59] on p "Medium [DEMOGRAPHIC_DATA] Border Collie Mix Dog" at bounding box center [419, 72] width 738 height 27
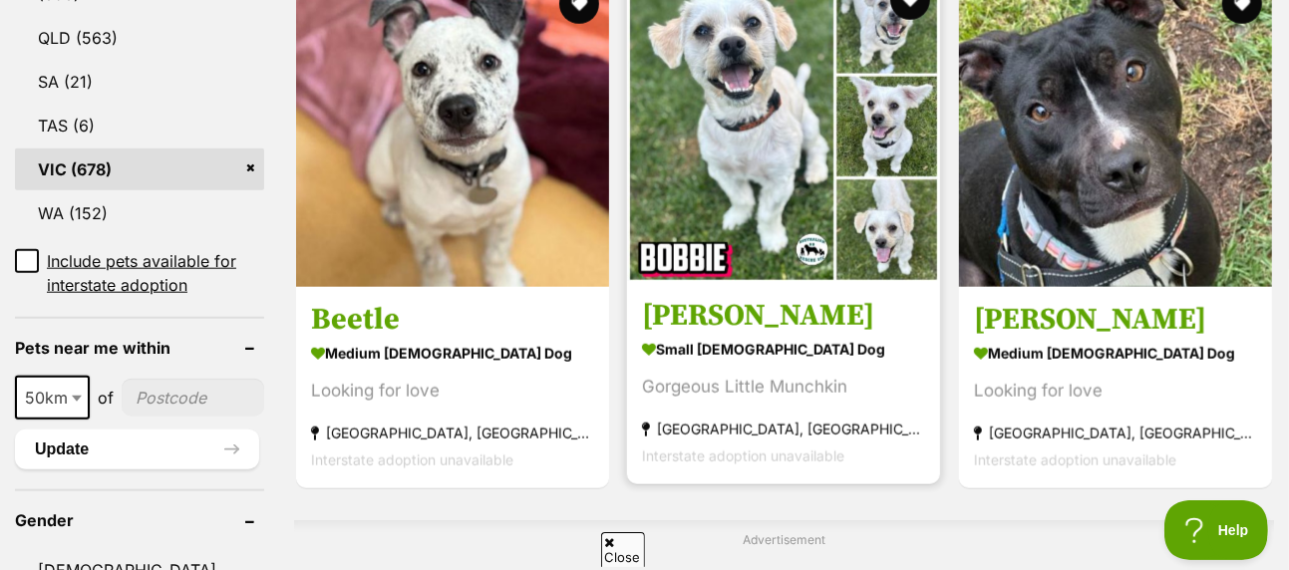
scroll to position [1296, 0]
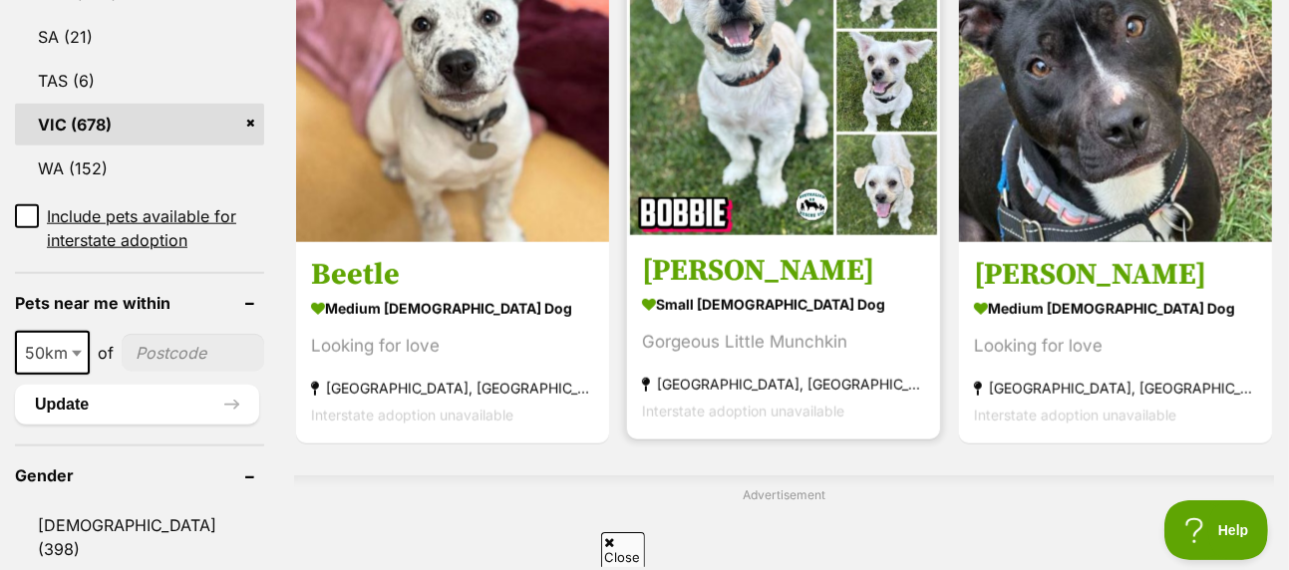
click at [776, 89] on img at bounding box center [783, 81] width 313 height 313
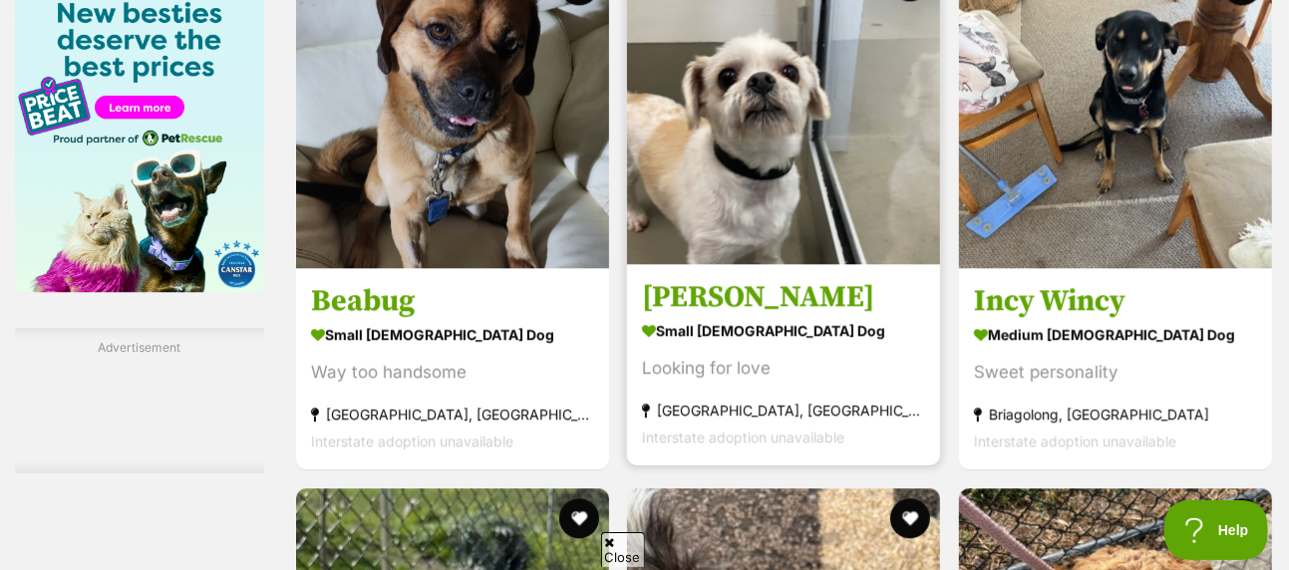
scroll to position [3291, 0]
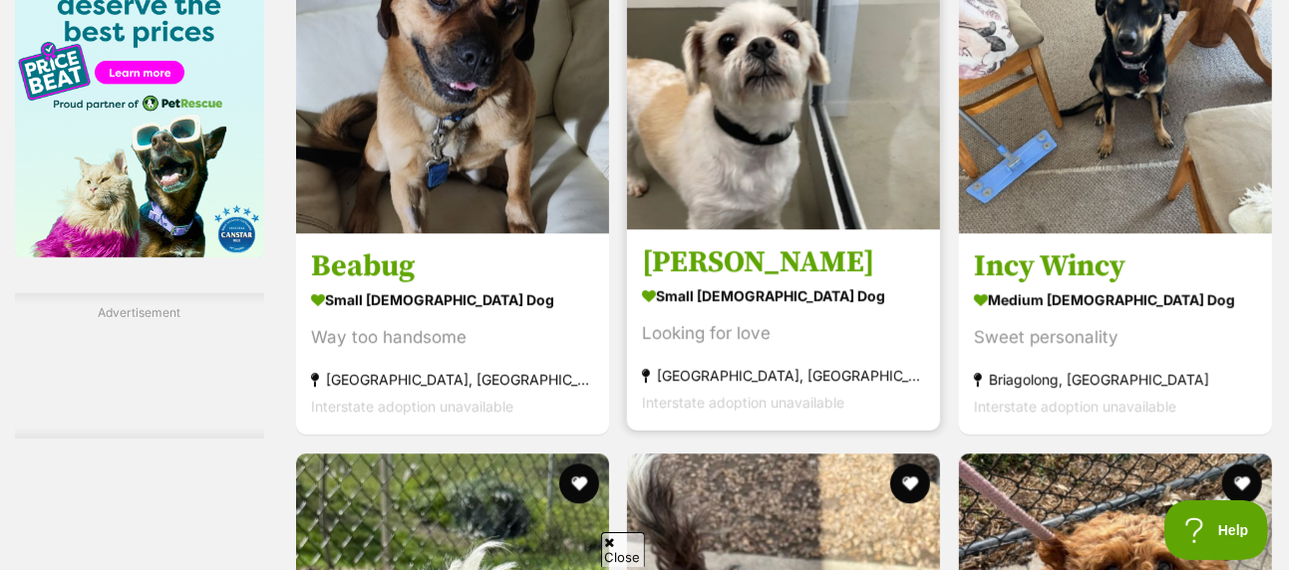
click at [819, 99] on img at bounding box center [783, 72] width 313 height 313
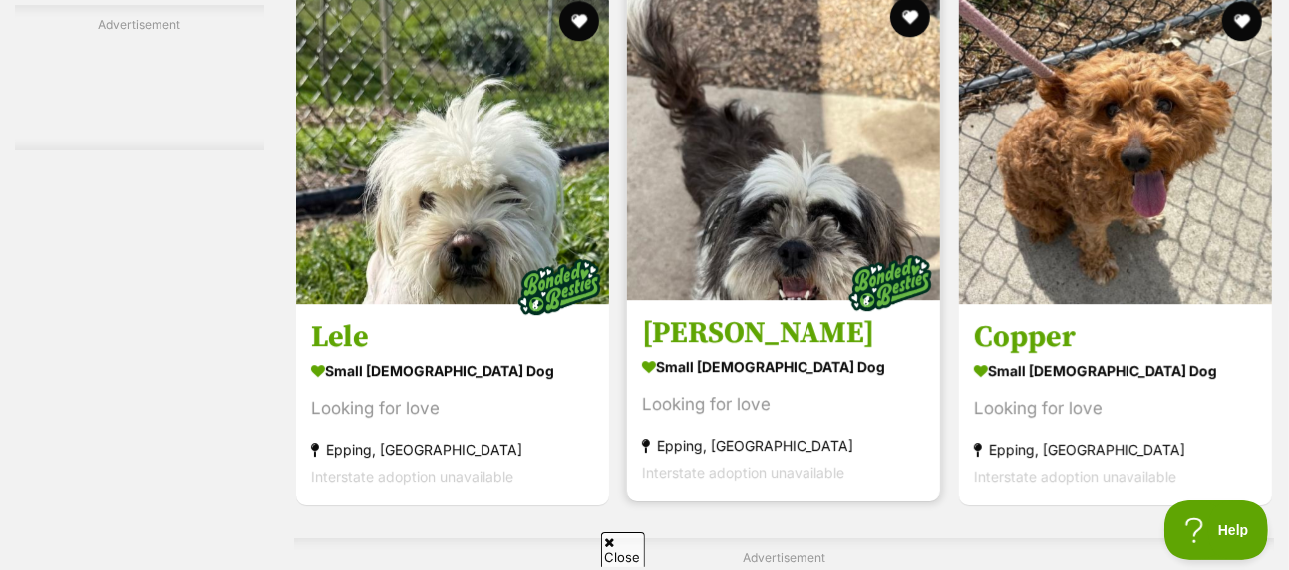
scroll to position [3789, 0]
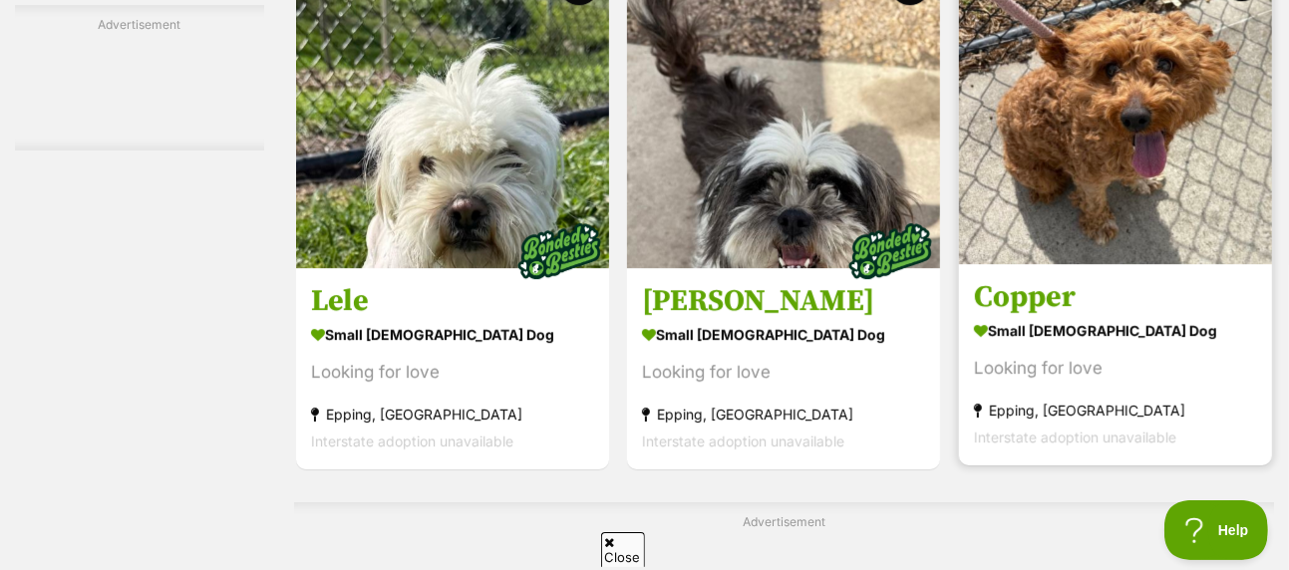
click at [1127, 71] on img at bounding box center [1115, 107] width 313 height 313
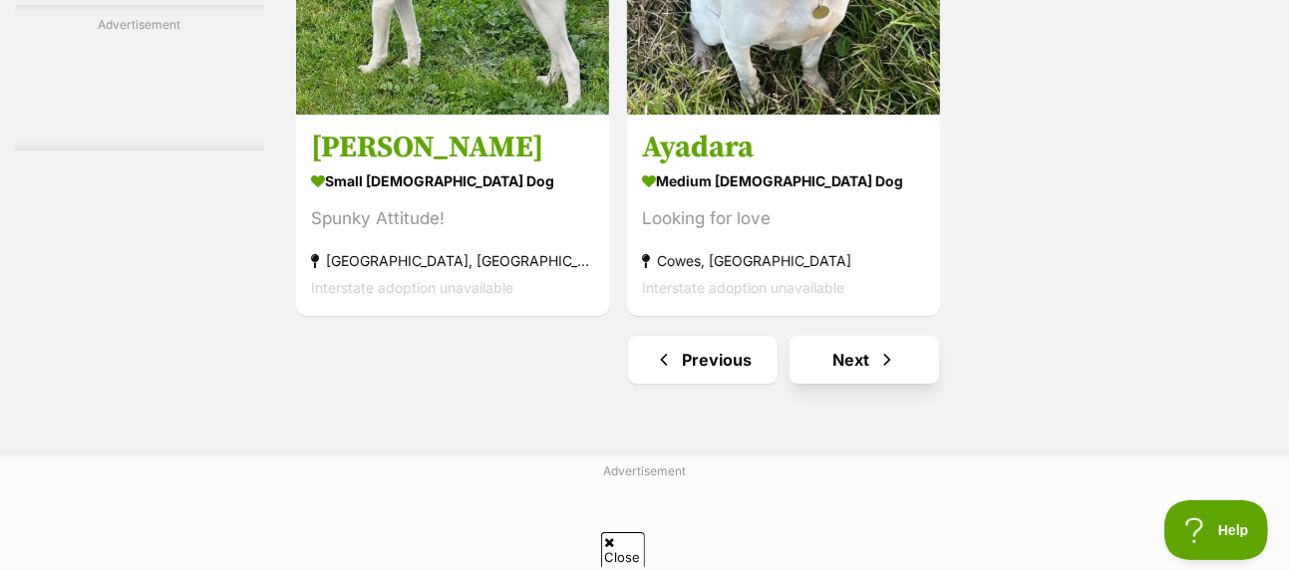
scroll to position [4687, 0]
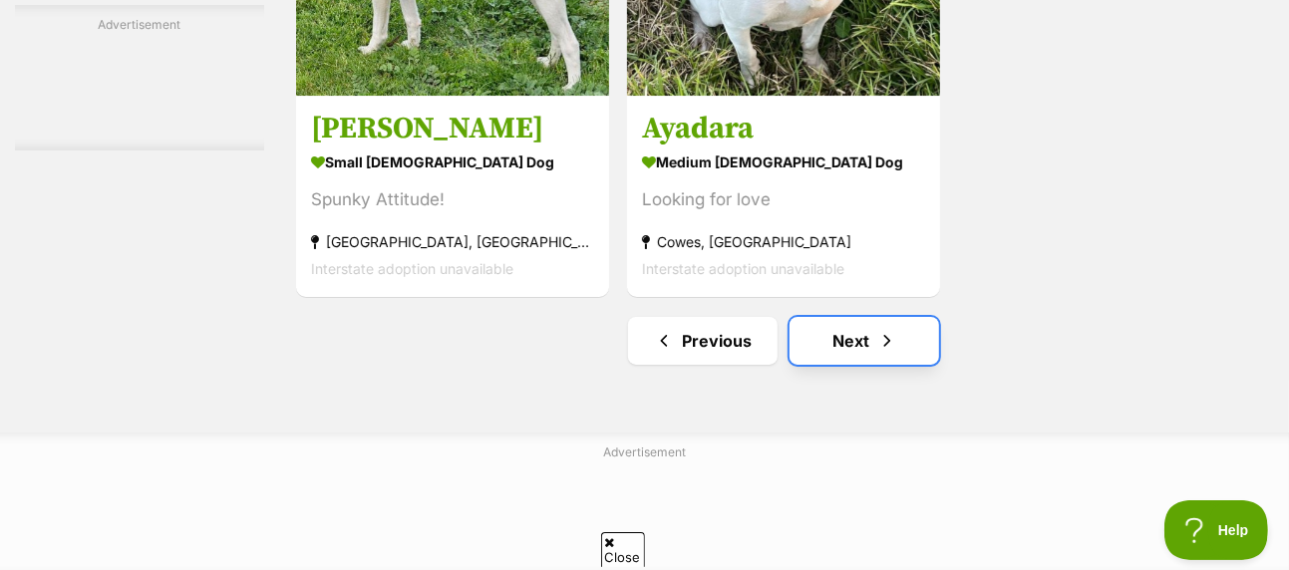
click at [865, 317] on link "Next" at bounding box center [865, 341] width 150 height 48
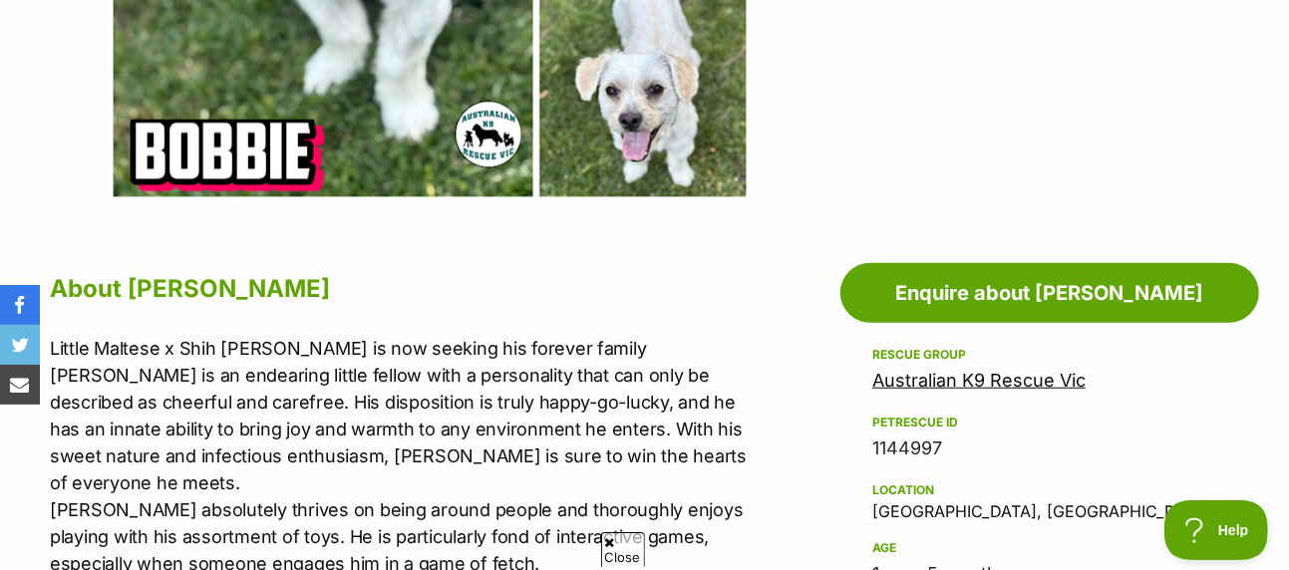
scroll to position [299, 0]
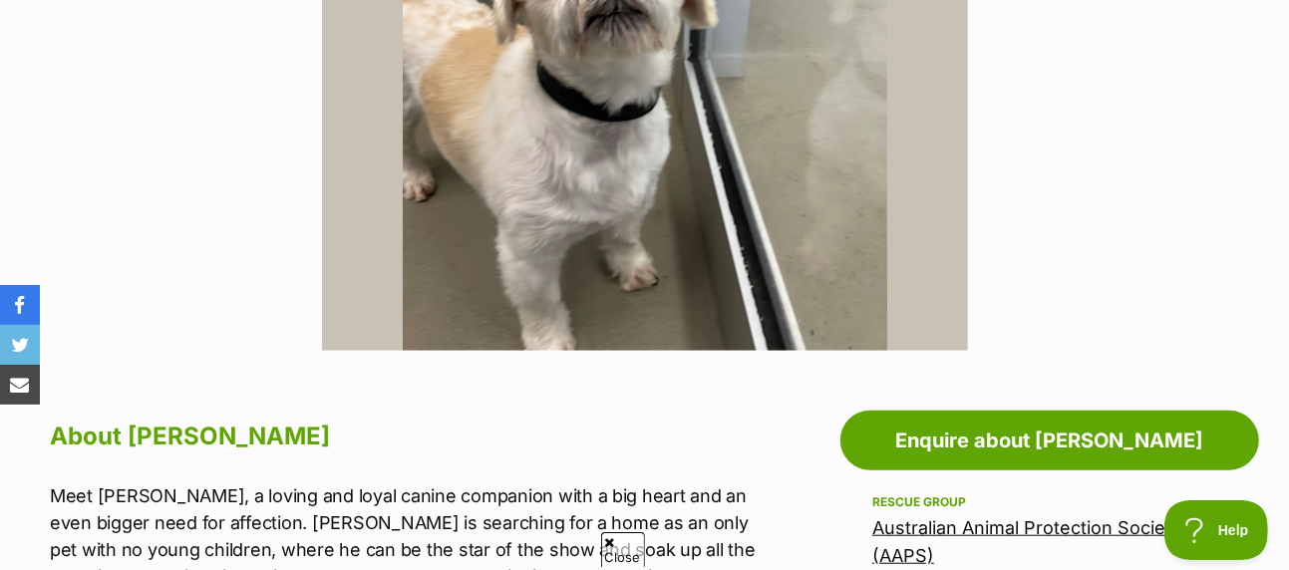
scroll to position [199, 0]
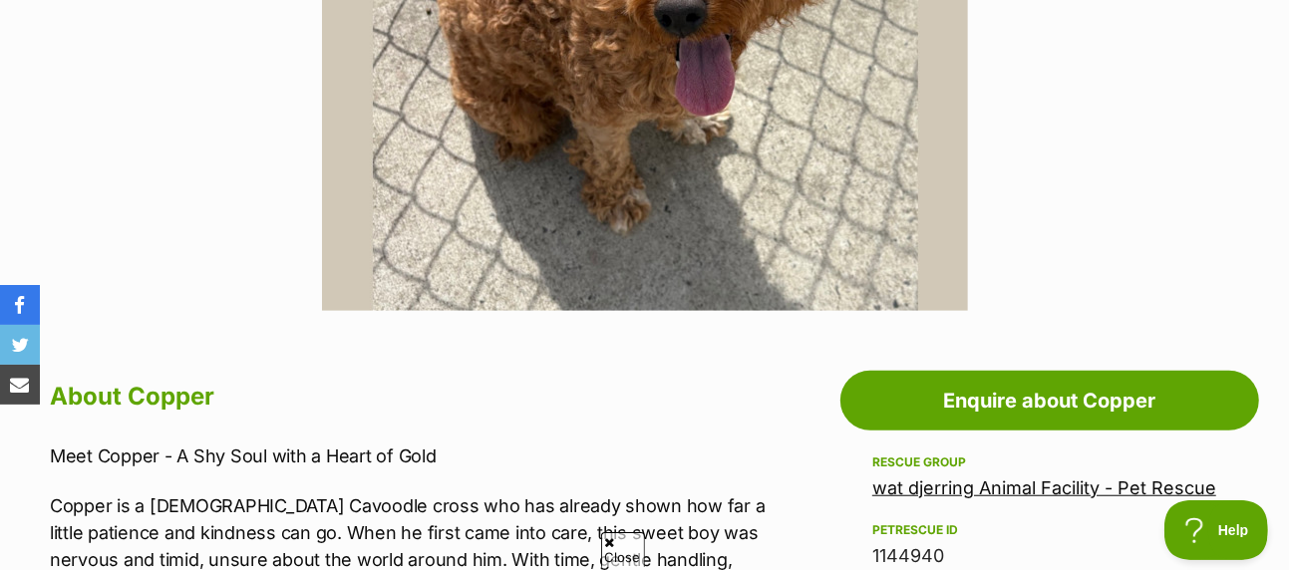
scroll to position [798, 0]
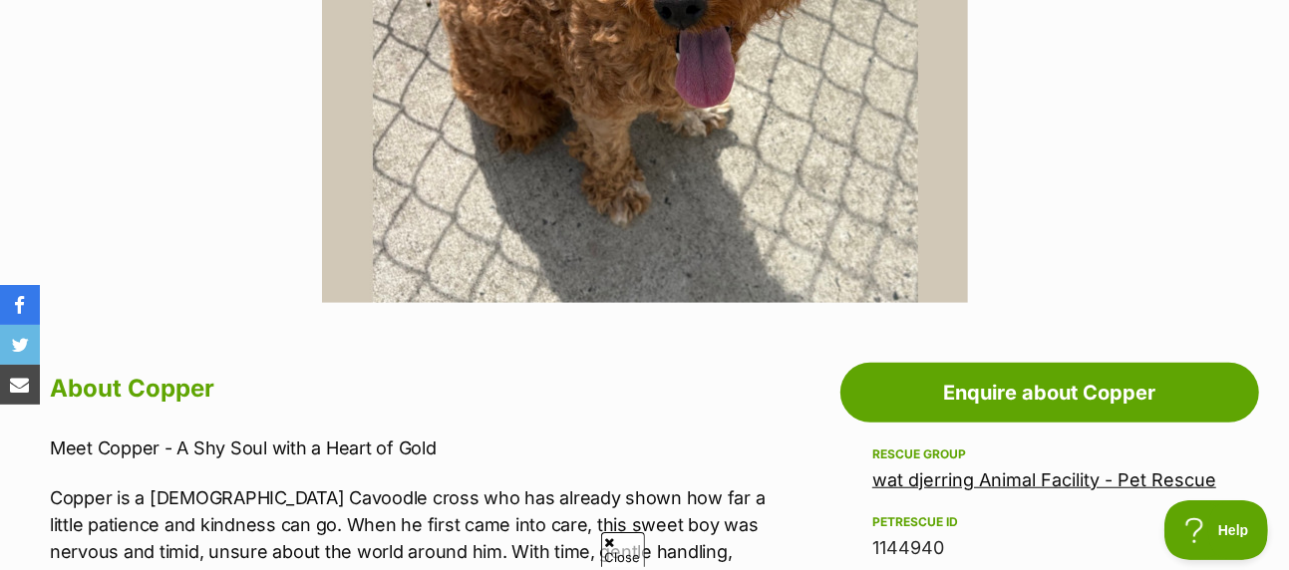
click at [621, 544] on span "Close" at bounding box center [623, 550] width 44 height 35
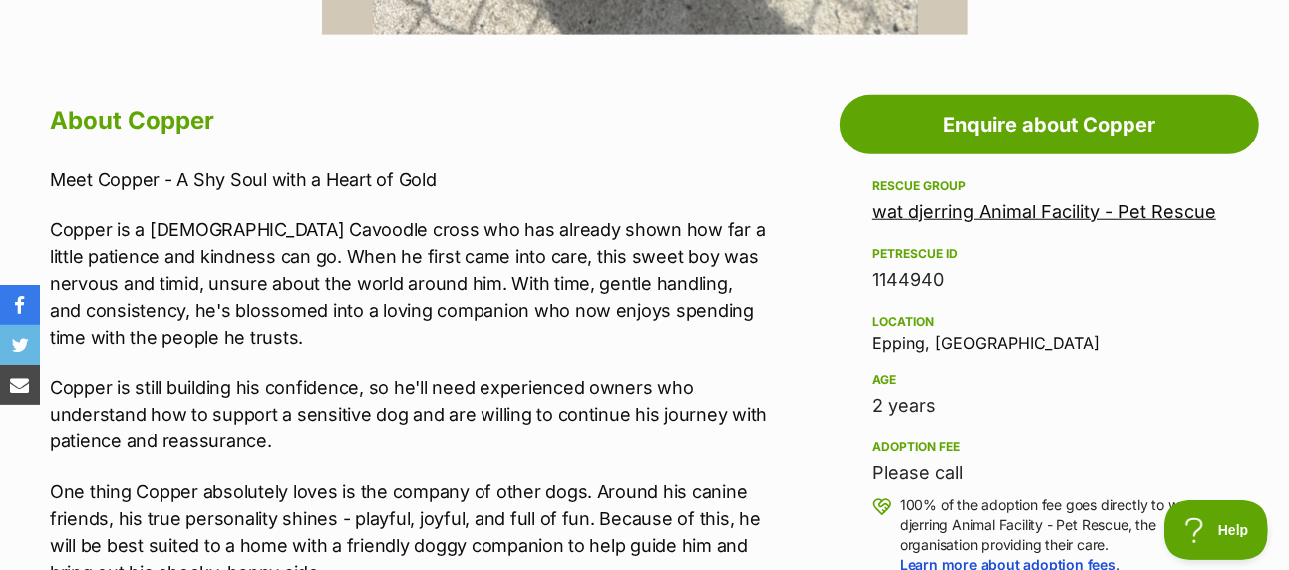
scroll to position [499, 0]
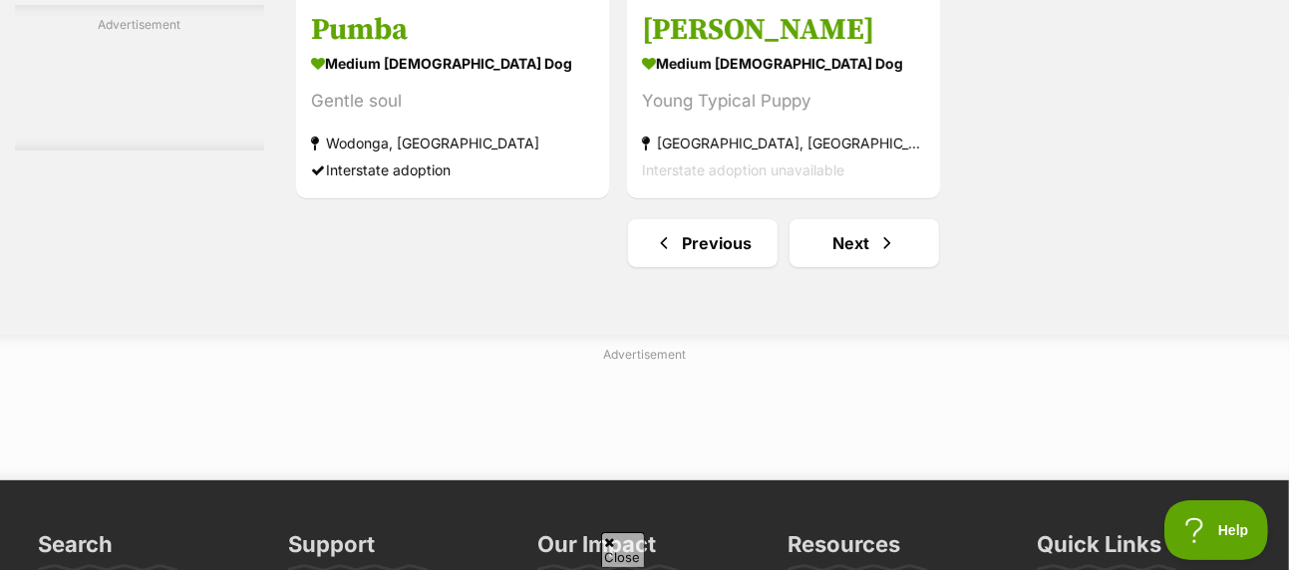
scroll to position [4986, 0]
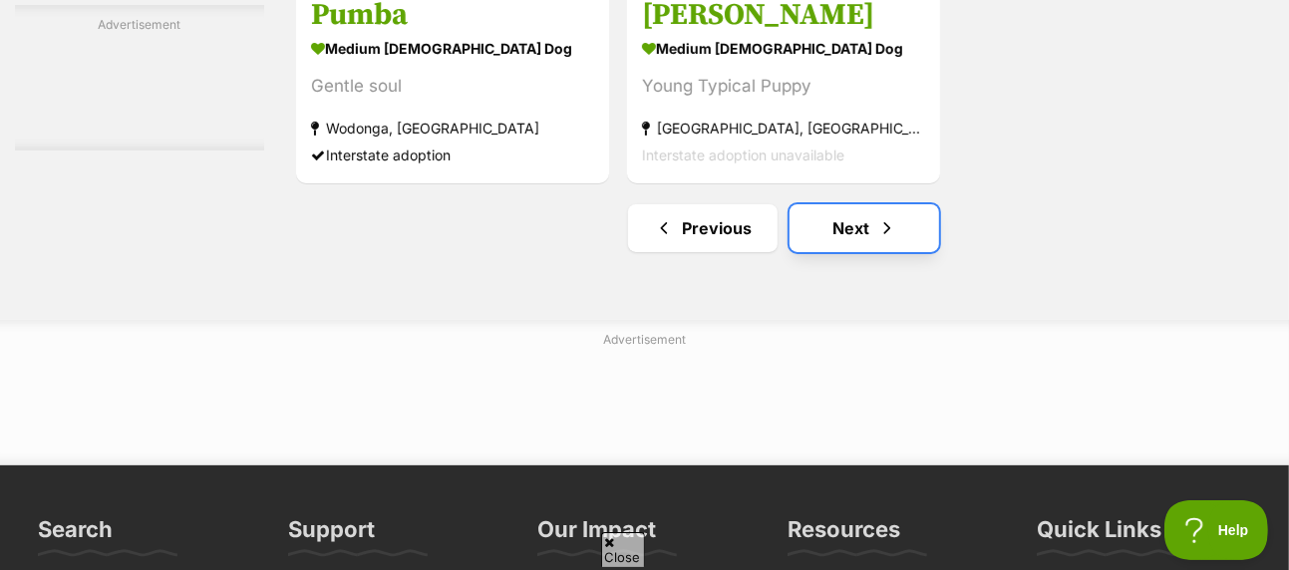
click at [853, 204] on link "Next" at bounding box center [865, 228] width 150 height 48
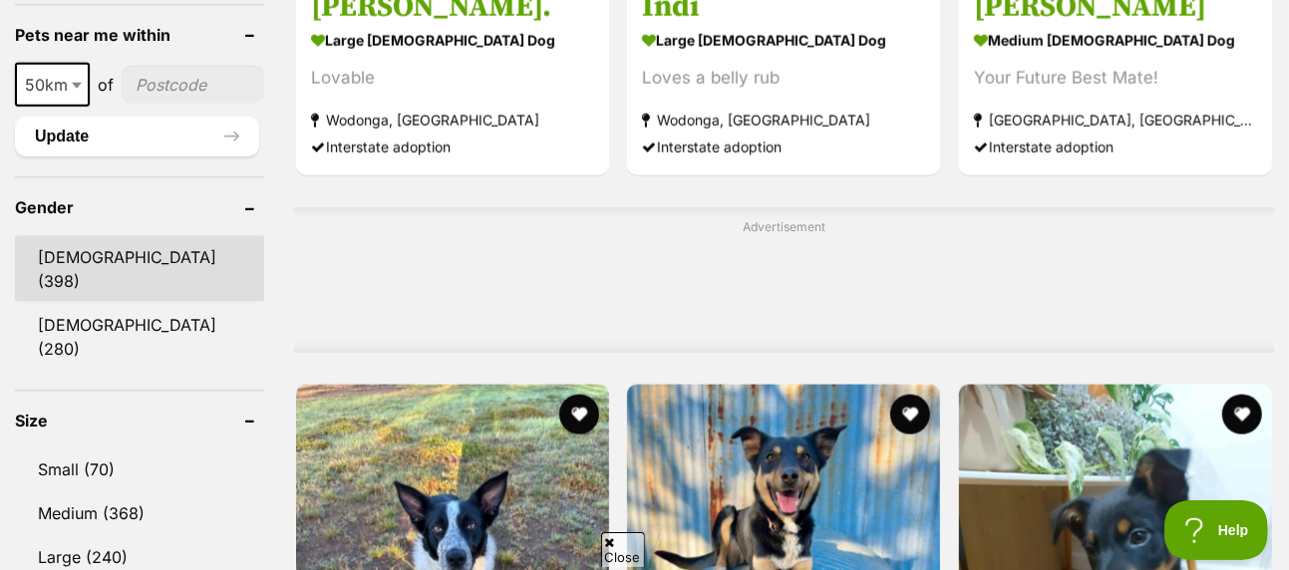
scroll to position [1695, 0]
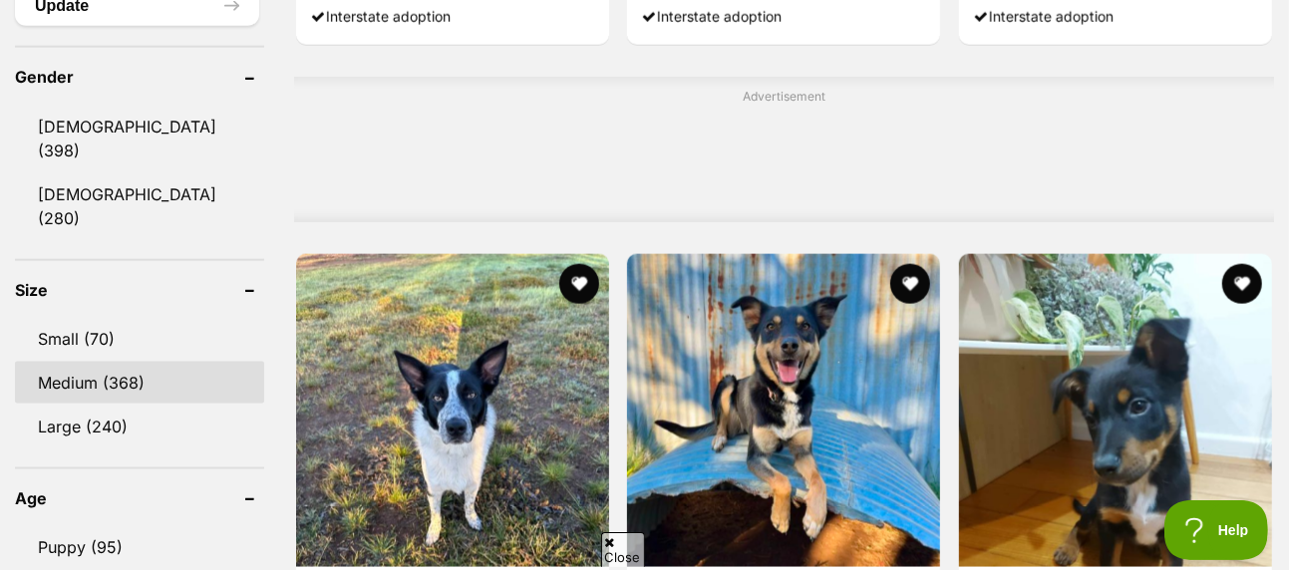
click at [112, 362] on link "Medium (368)" at bounding box center [139, 383] width 249 height 42
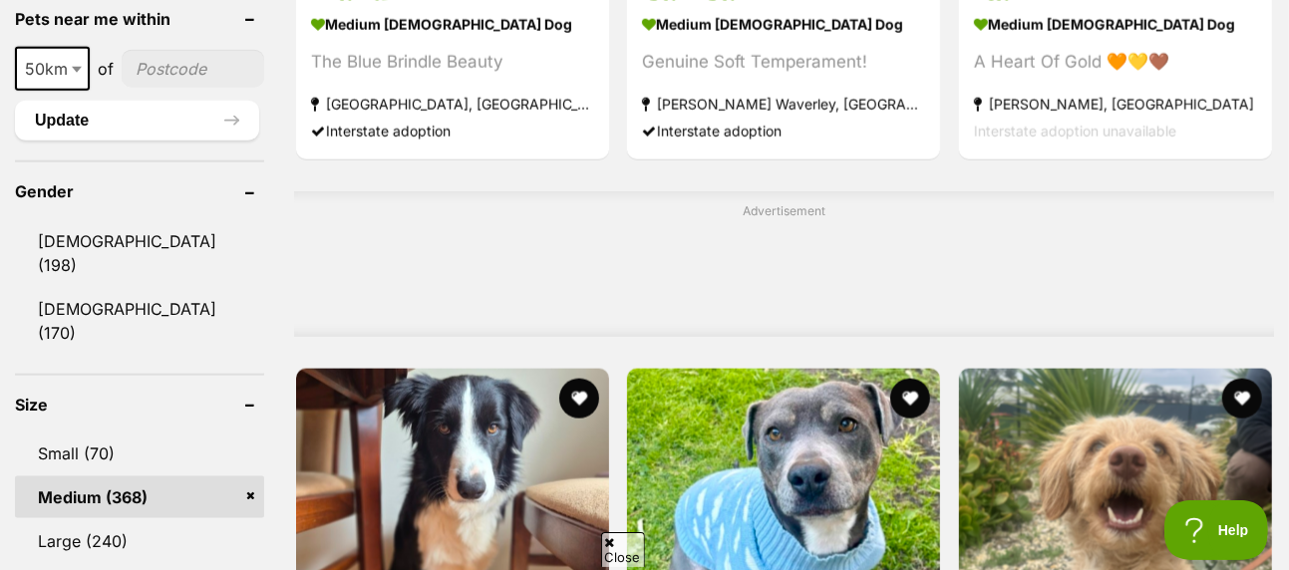
scroll to position [1695, 0]
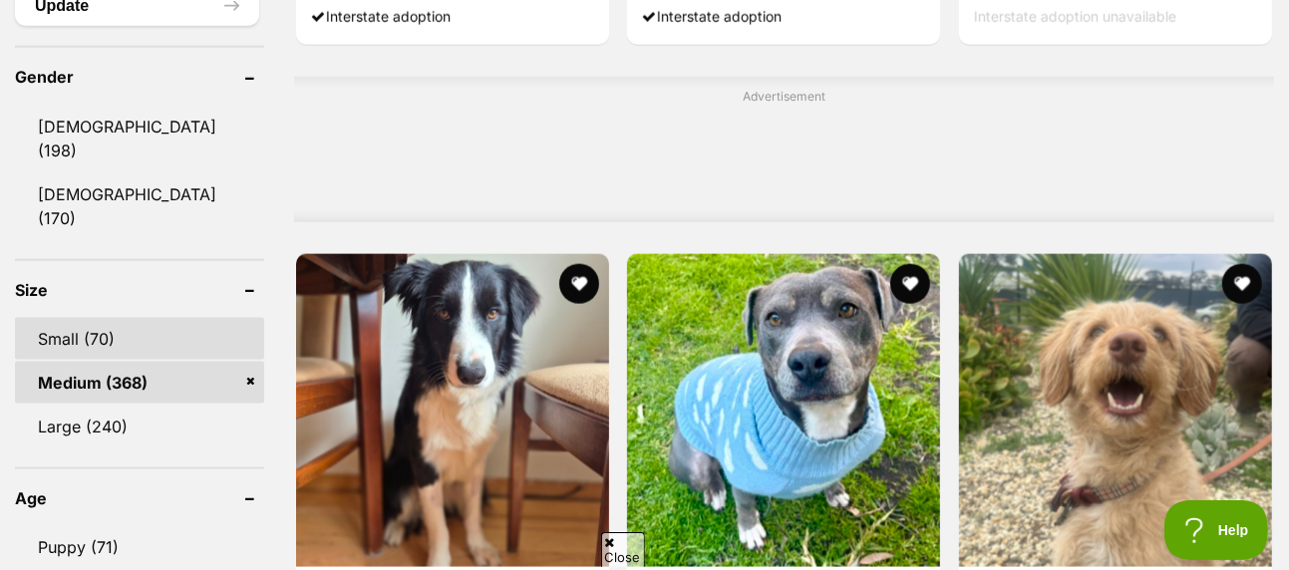
click at [110, 318] on link "Small (70)" at bounding box center [139, 339] width 249 height 42
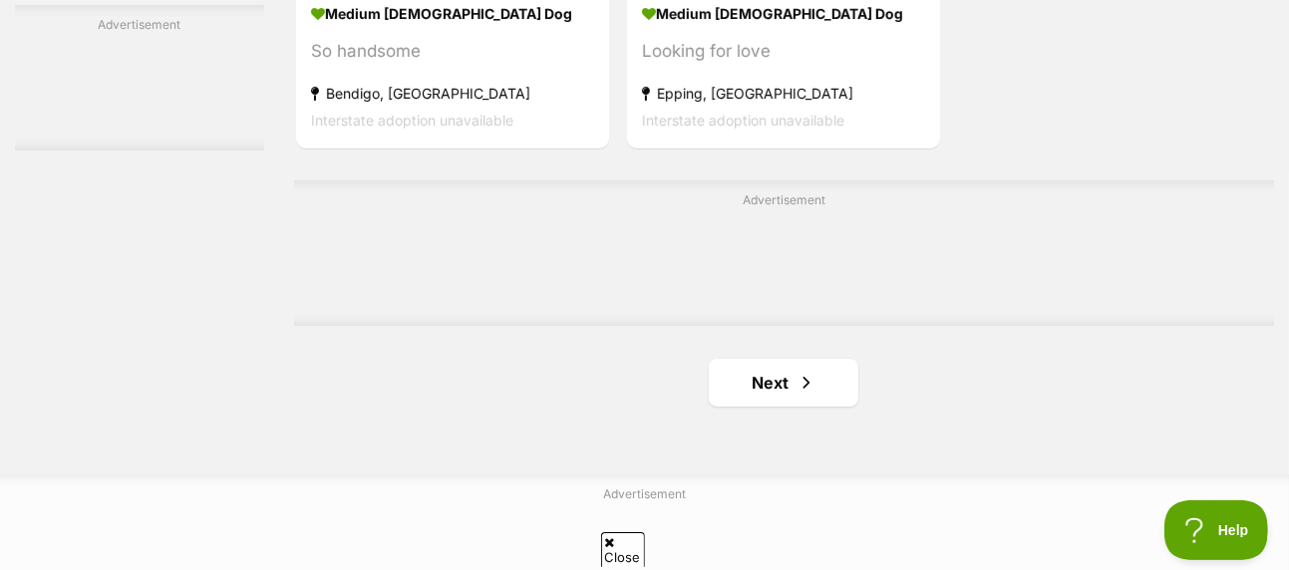
scroll to position [4687, 0]
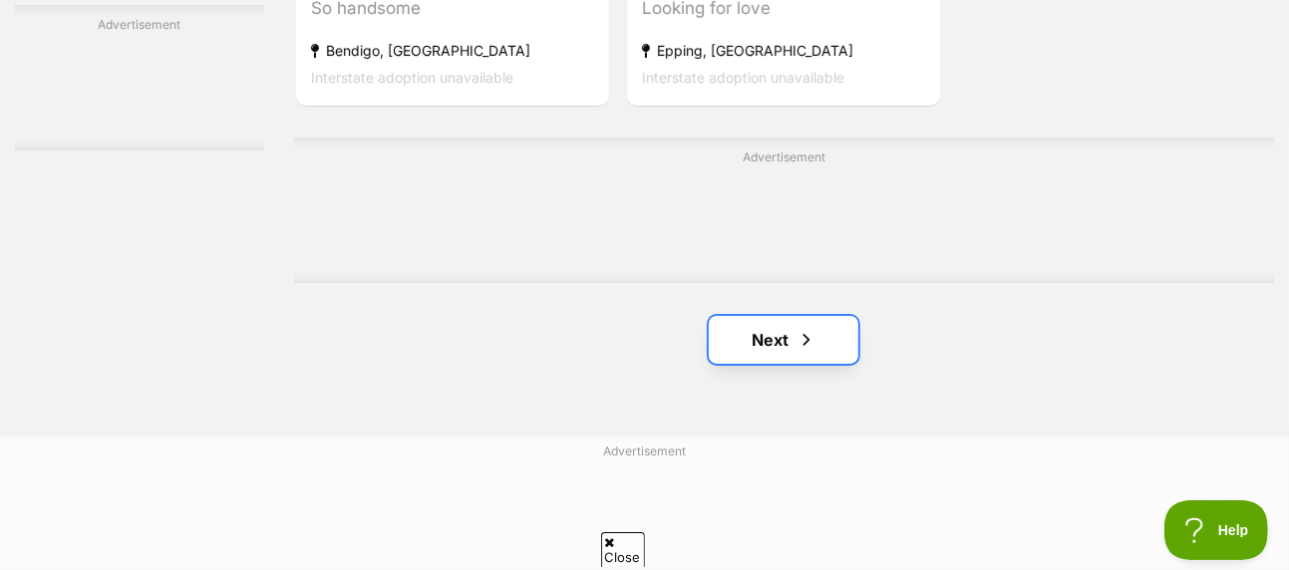
click at [774, 321] on link "Next" at bounding box center [784, 340] width 150 height 48
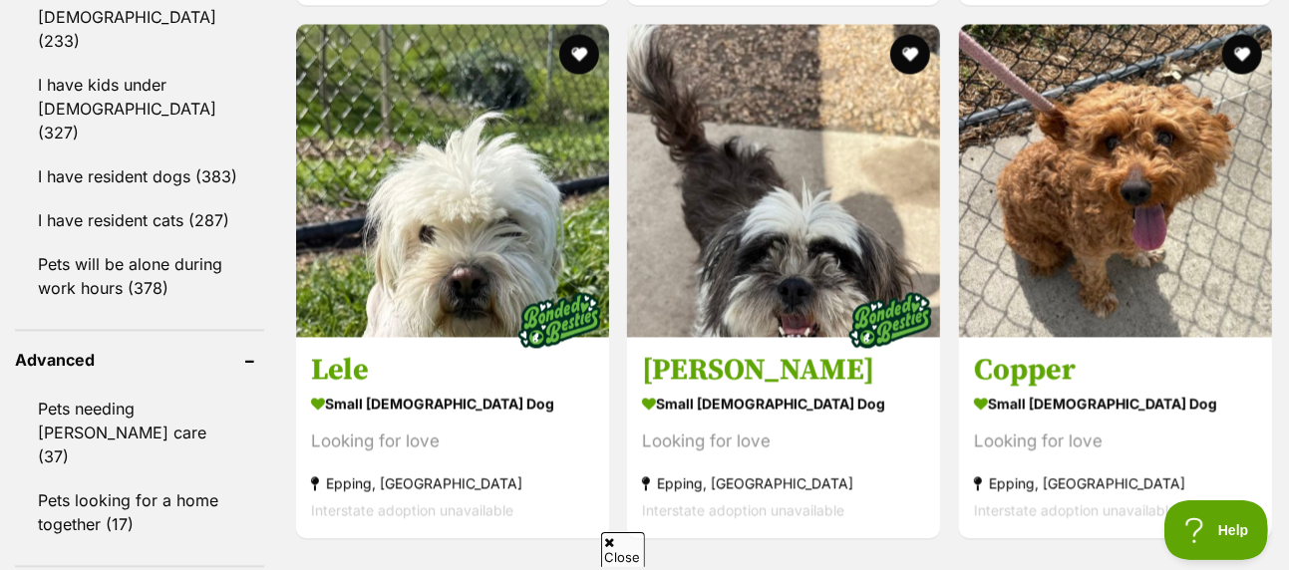
scroll to position [2493, 0]
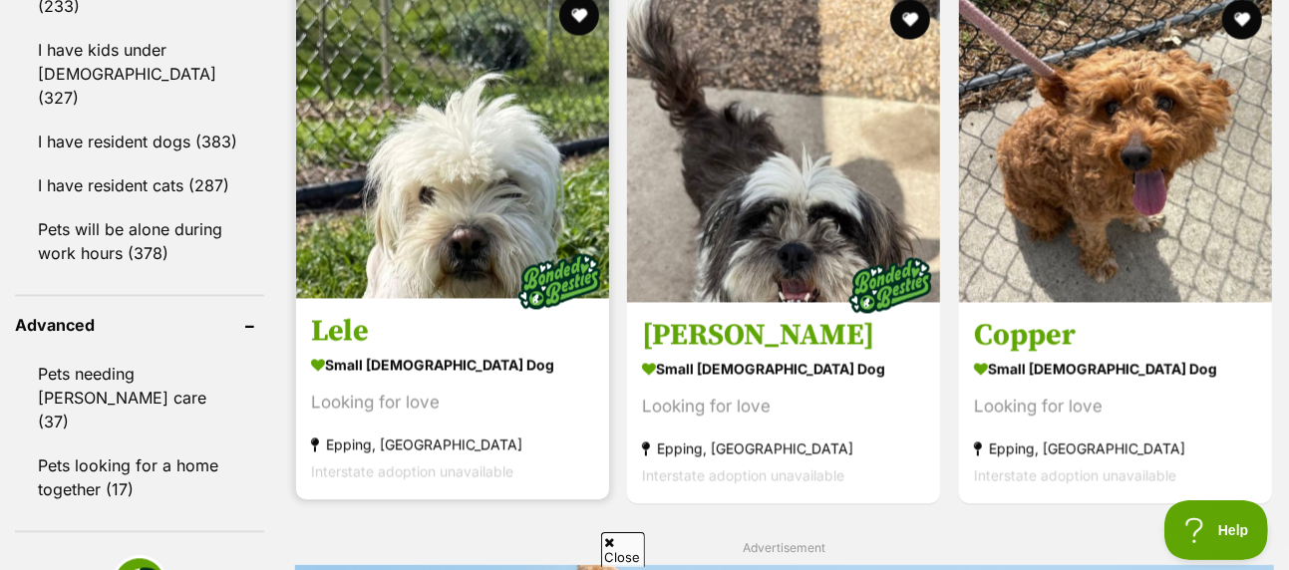
click at [457, 149] on img at bounding box center [452, 141] width 313 height 313
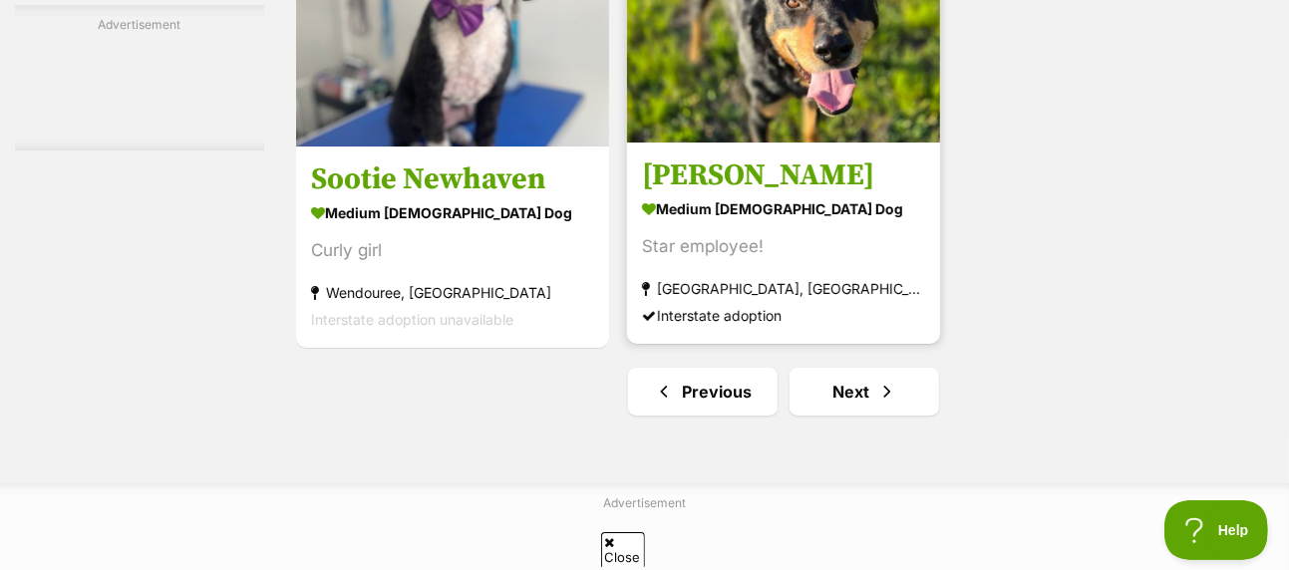
scroll to position [4787, 0]
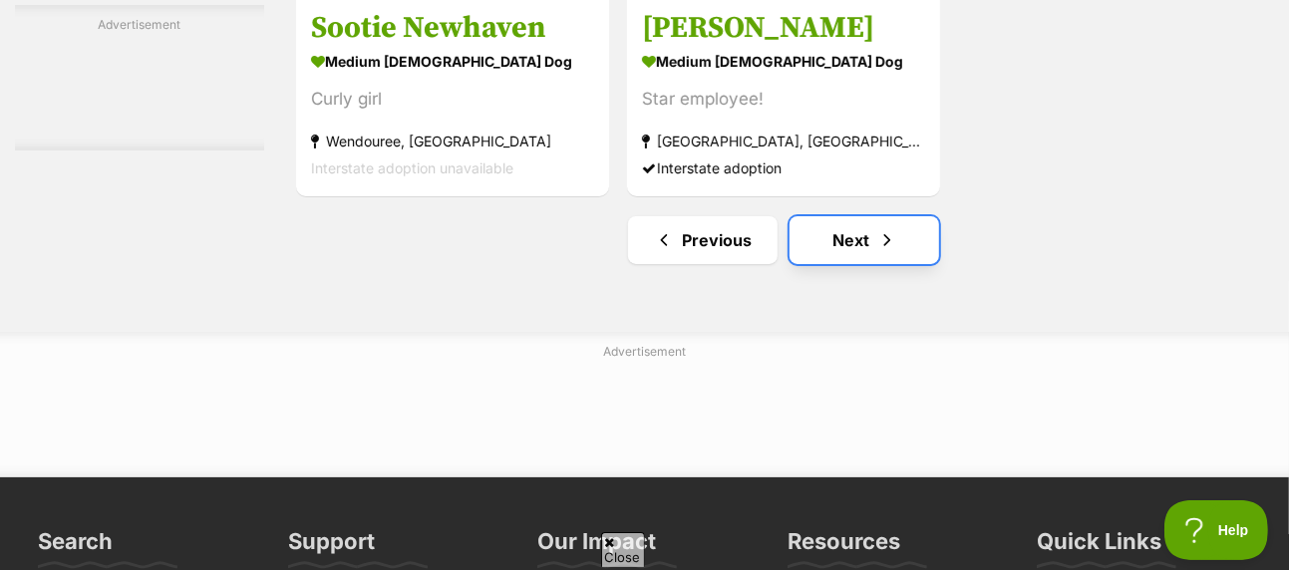
click at [862, 216] on link "Next" at bounding box center [865, 240] width 150 height 48
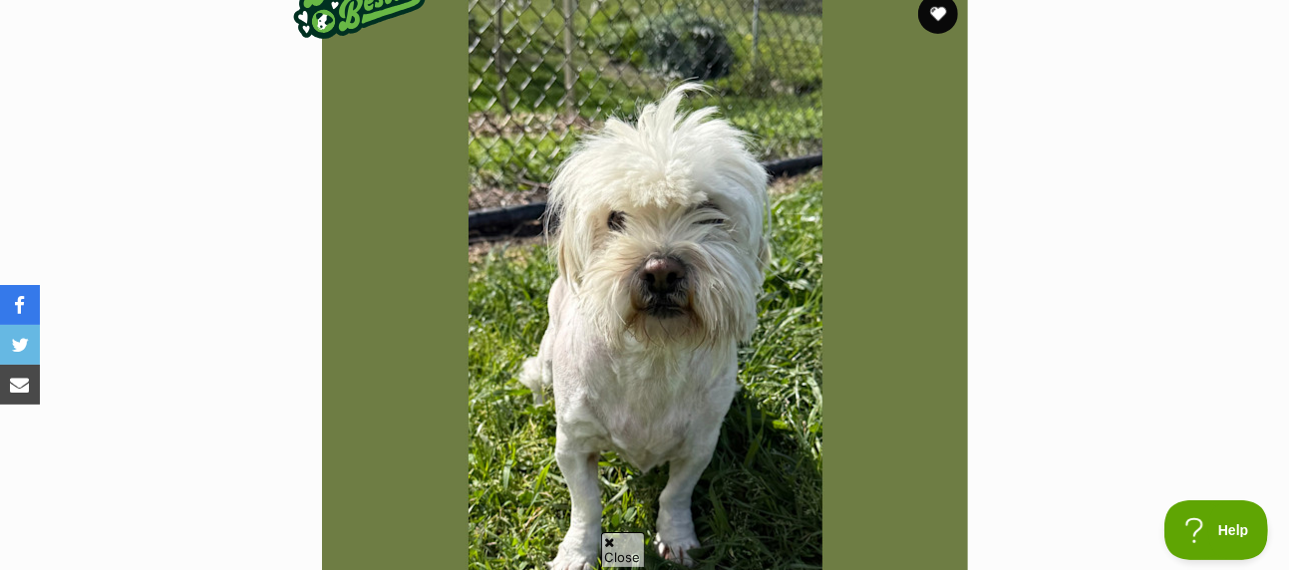
scroll to position [100, 0]
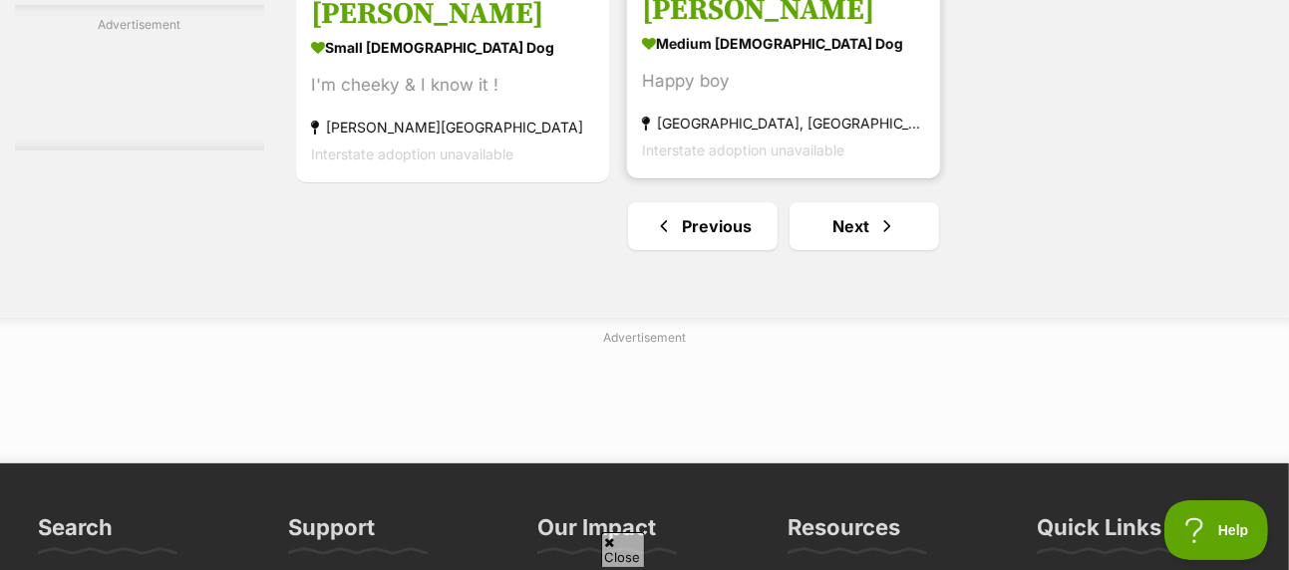
scroll to position [4986, 0]
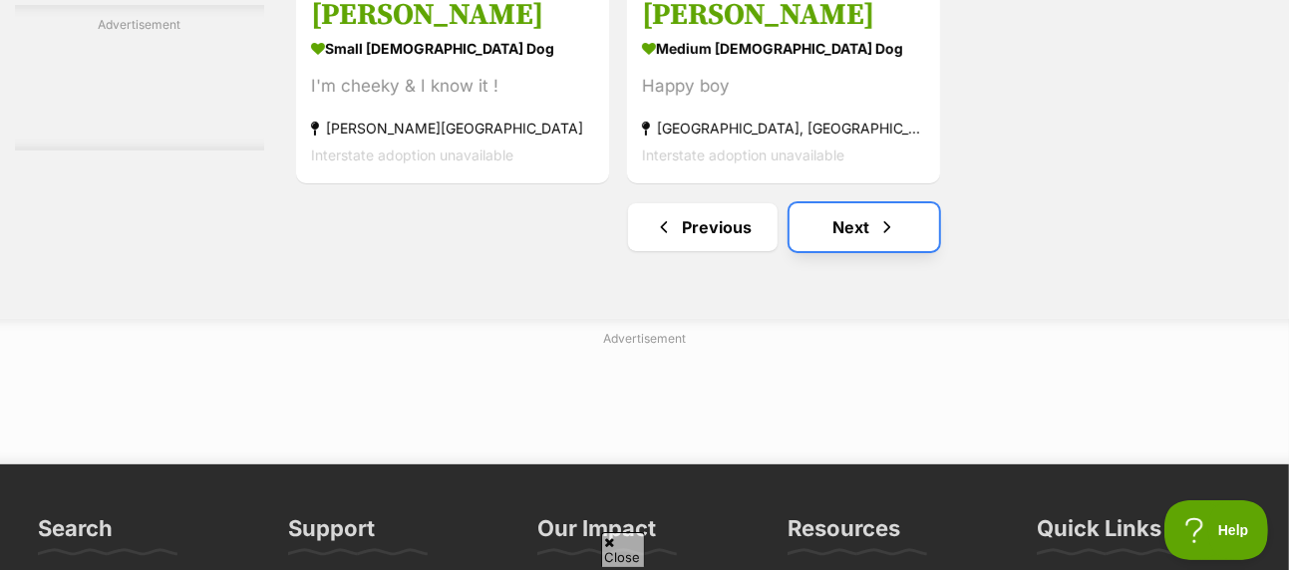
click at [872, 203] on link "Next" at bounding box center [865, 227] width 150 height 48
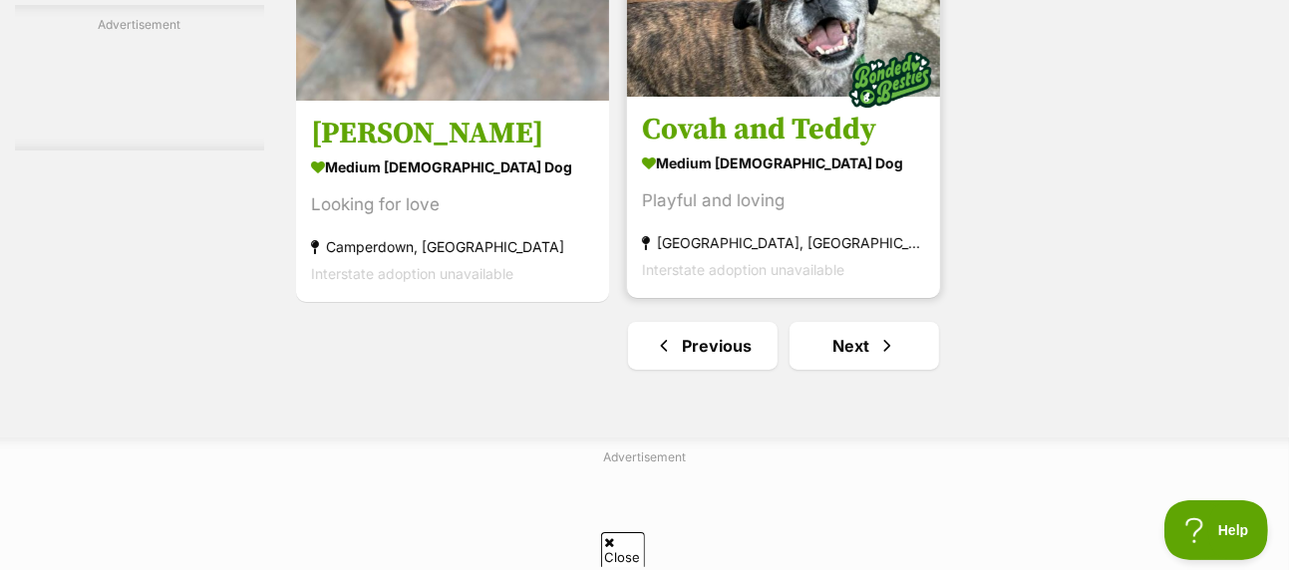
scroll to position [4687, 0]
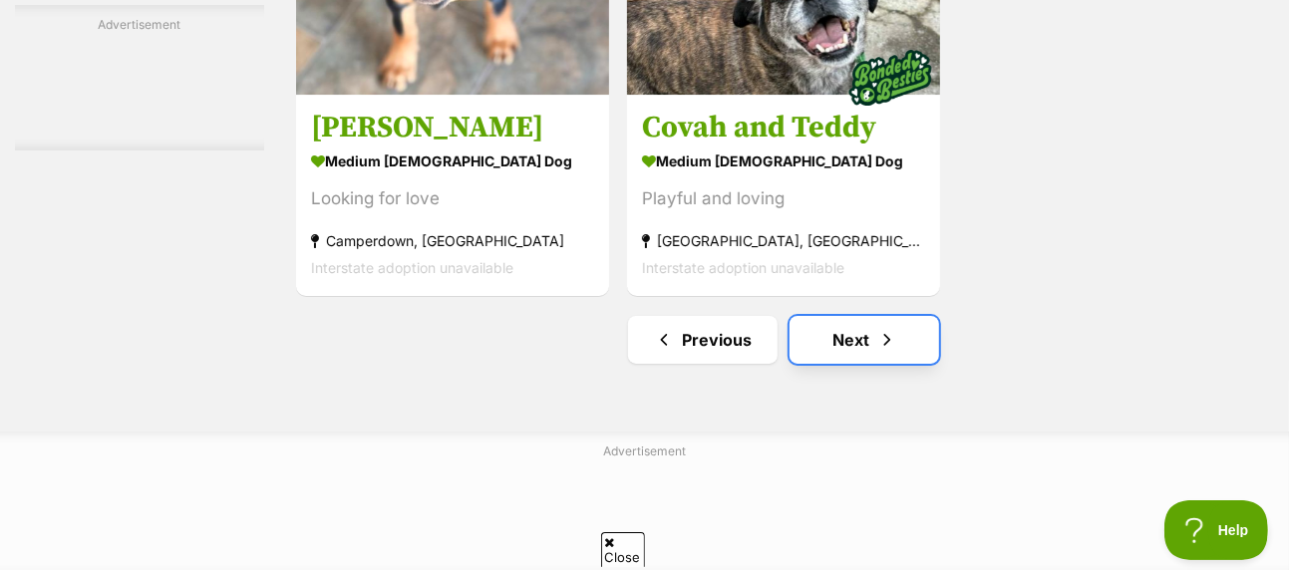
click at [839, 316] on link "Next" at bounding box center [865, 340] width 150 height 48
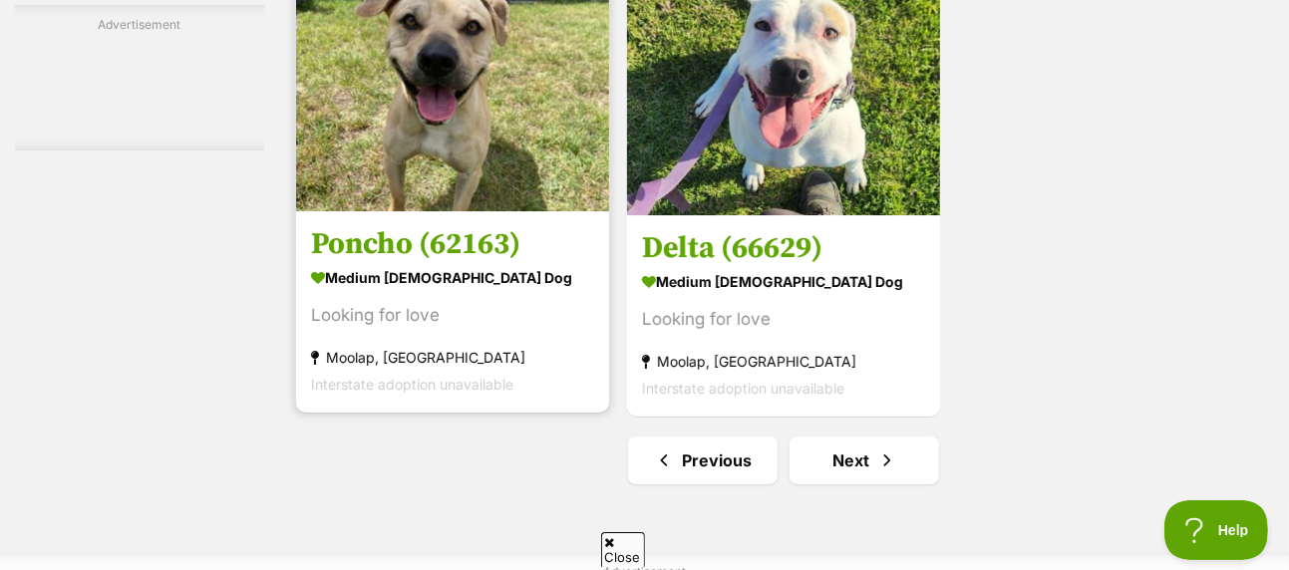
scroll to position [4587, 0]
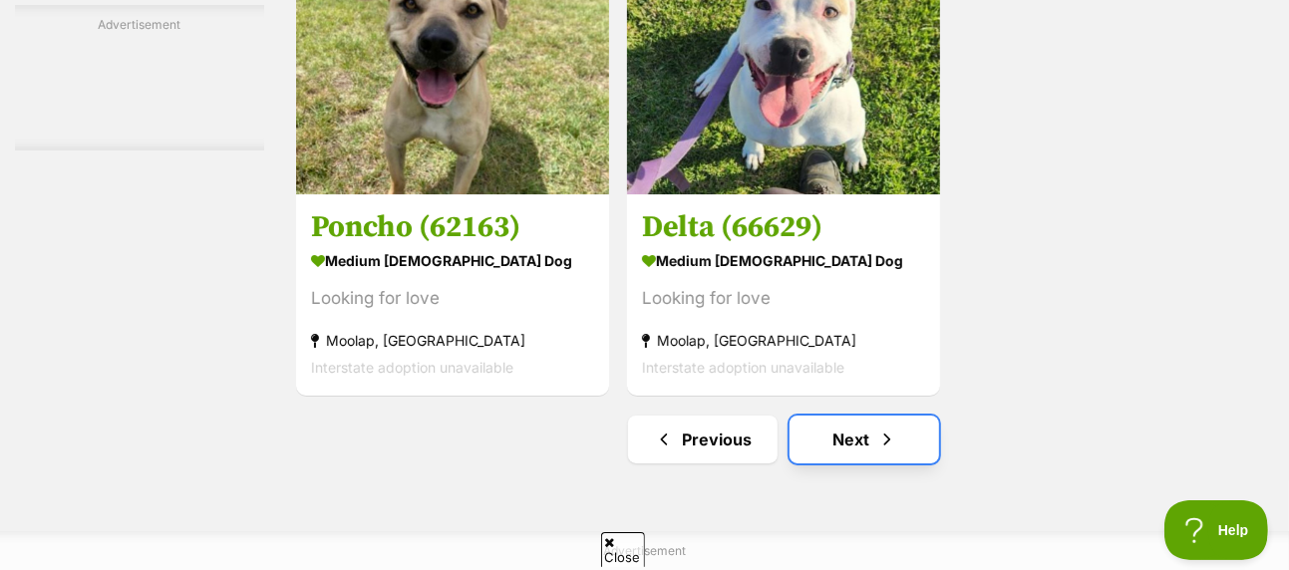
click at [853, 417] on link "Next" at bounding box center [865, 440] width 150 height 48
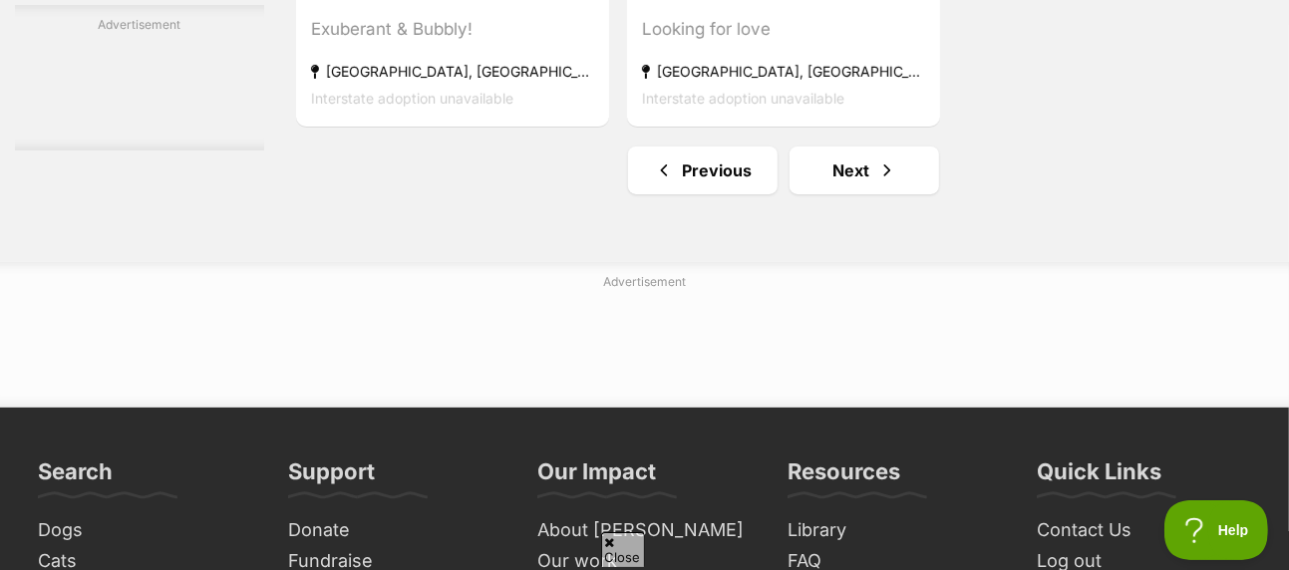
scroll to position [5086, 0]
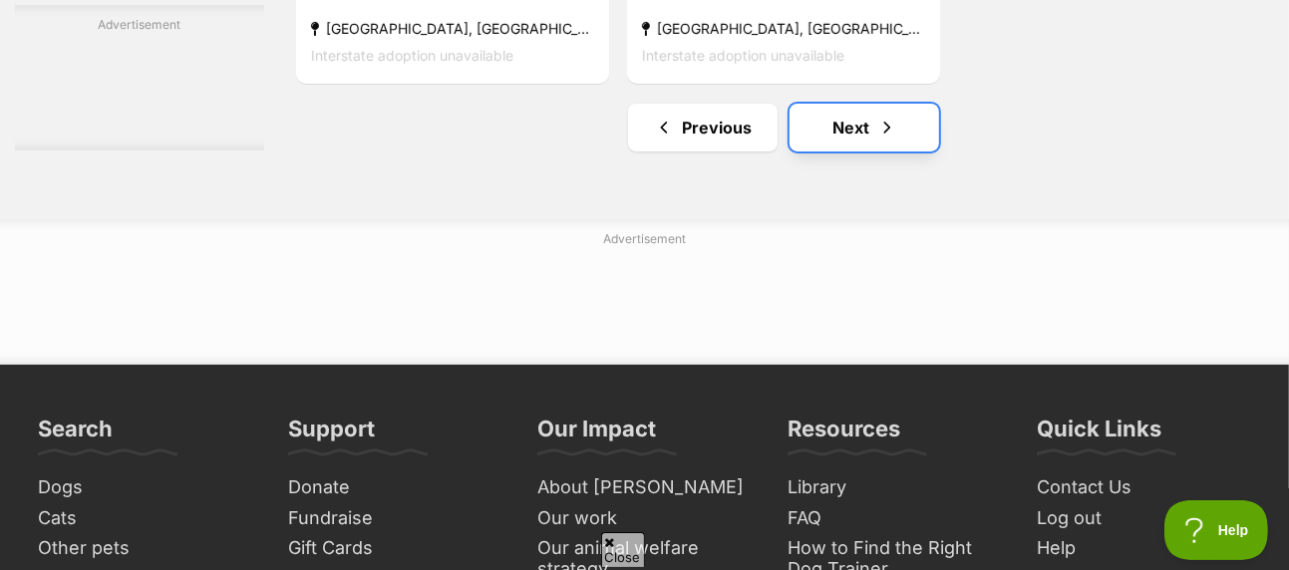
click at [864, 104] on link "Next" at bounding box center [865, 128] width 150 height 48
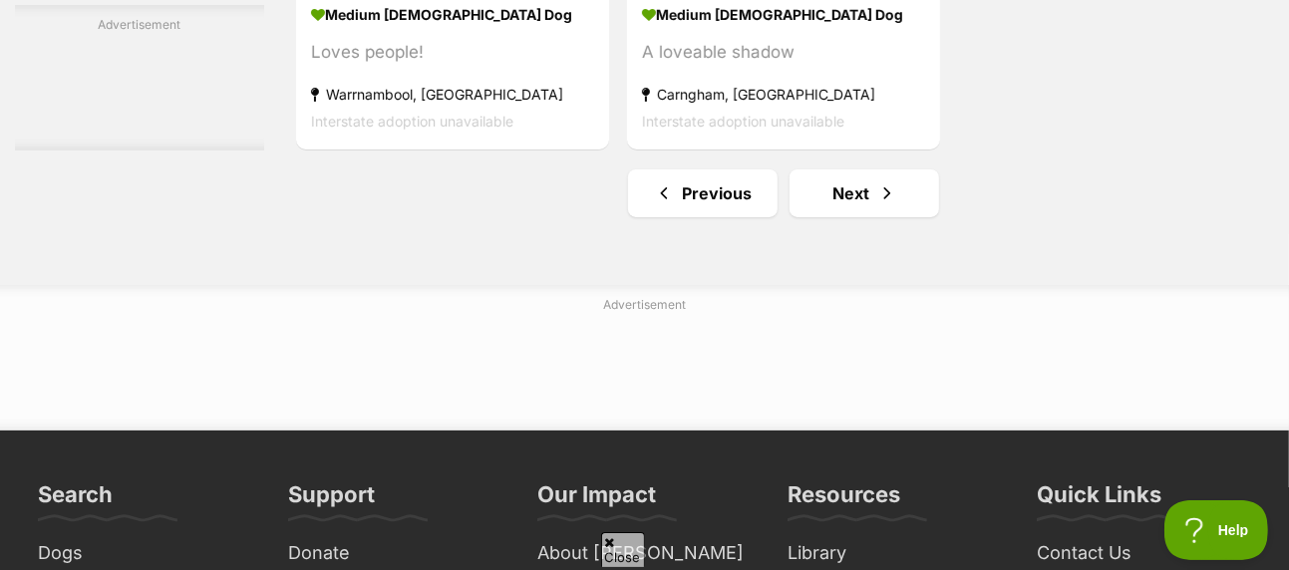
scroll to position [4886, 0]
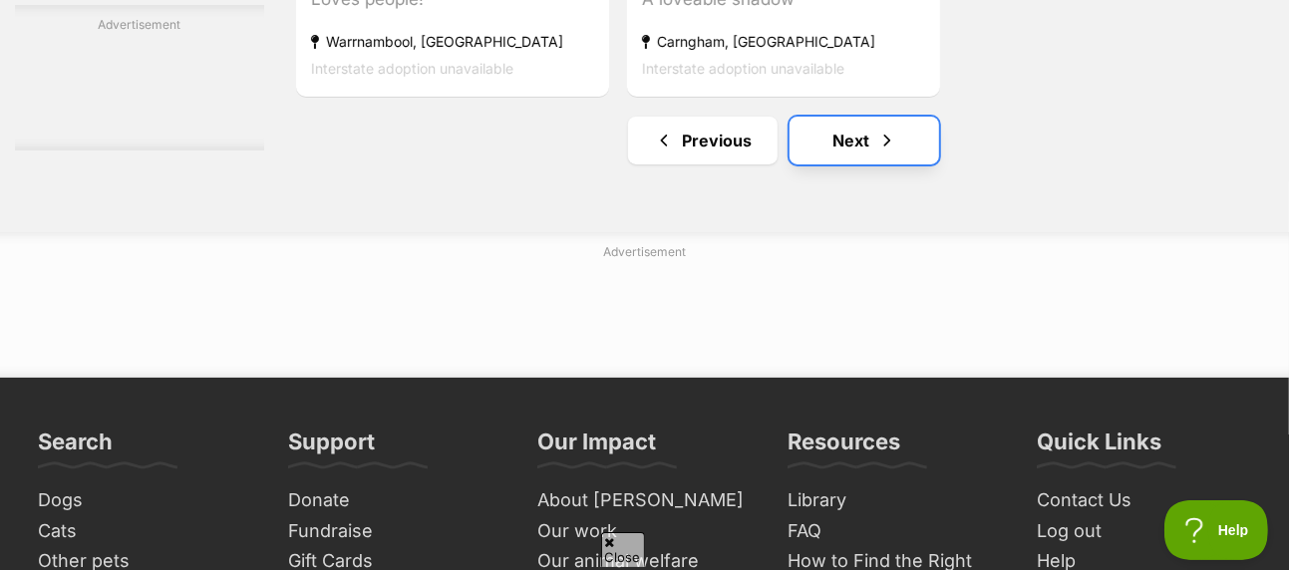
click at [859, 117] on link "Next" at bounding box center [865, 141] width 150 height 48
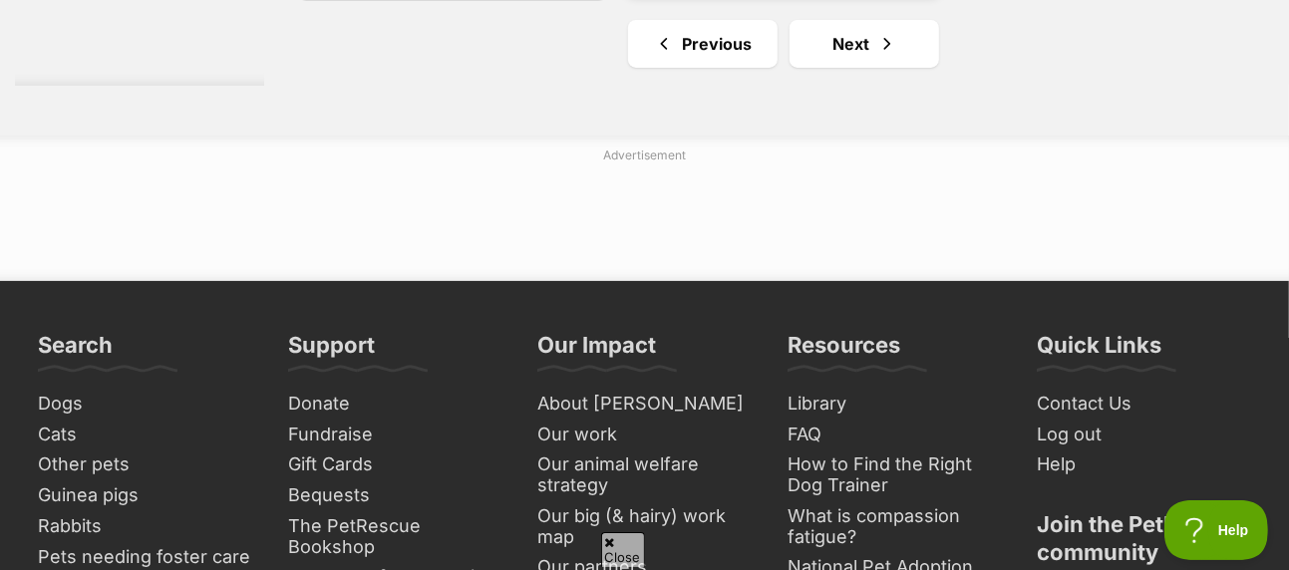
scroll to position [4986, 0]
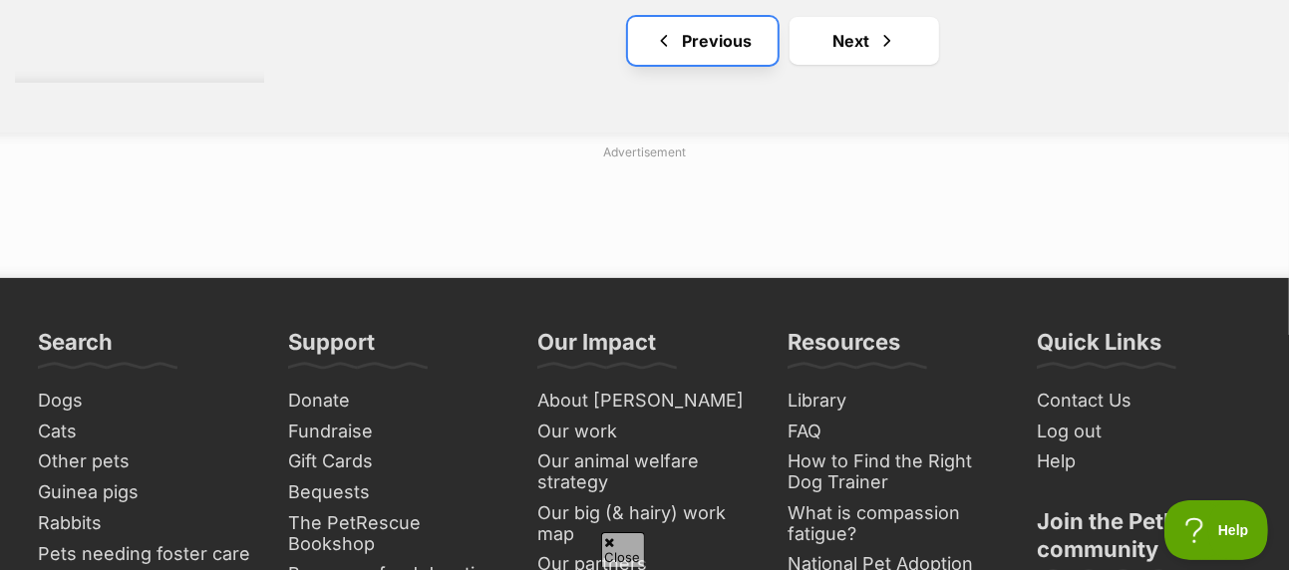
click at [723, 17] on link "Previous" at bounding box center [703, 41] width 150 height 48
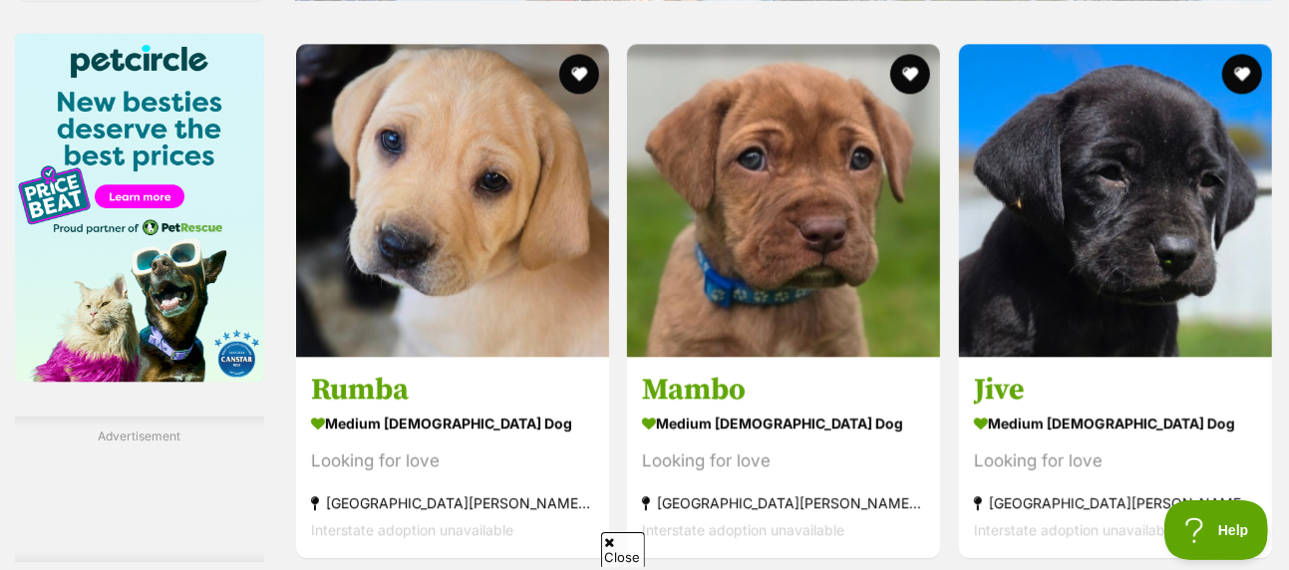
scroll to position [3191, 0]
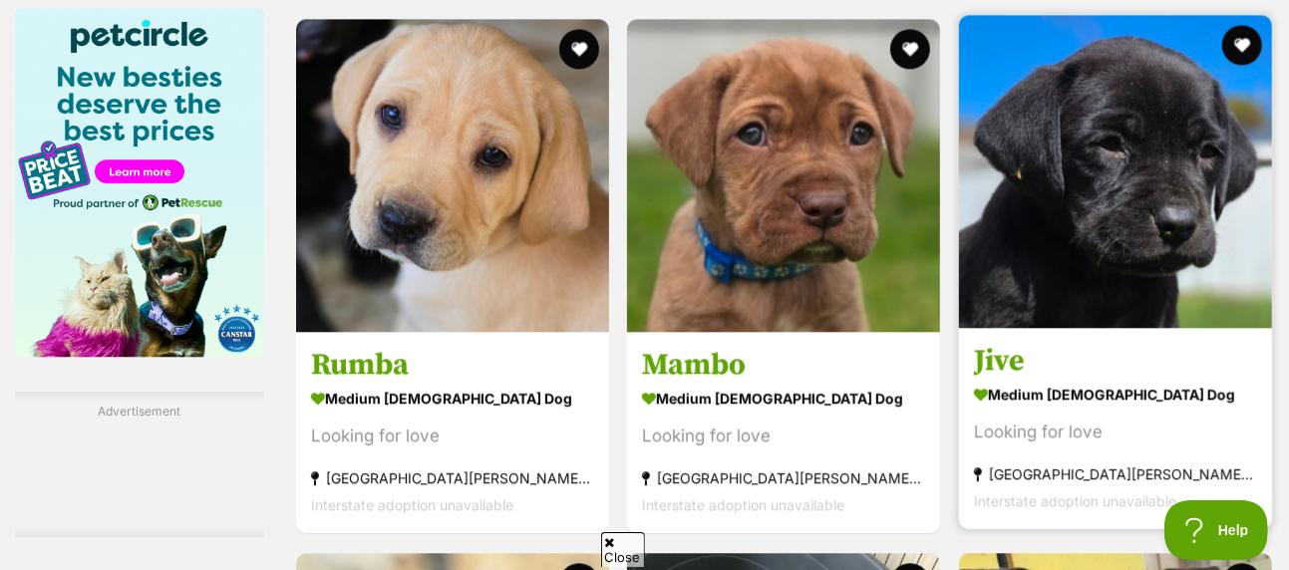
click at [1120, 103] on img at bounding box center [1115, 171] width 313 height 313
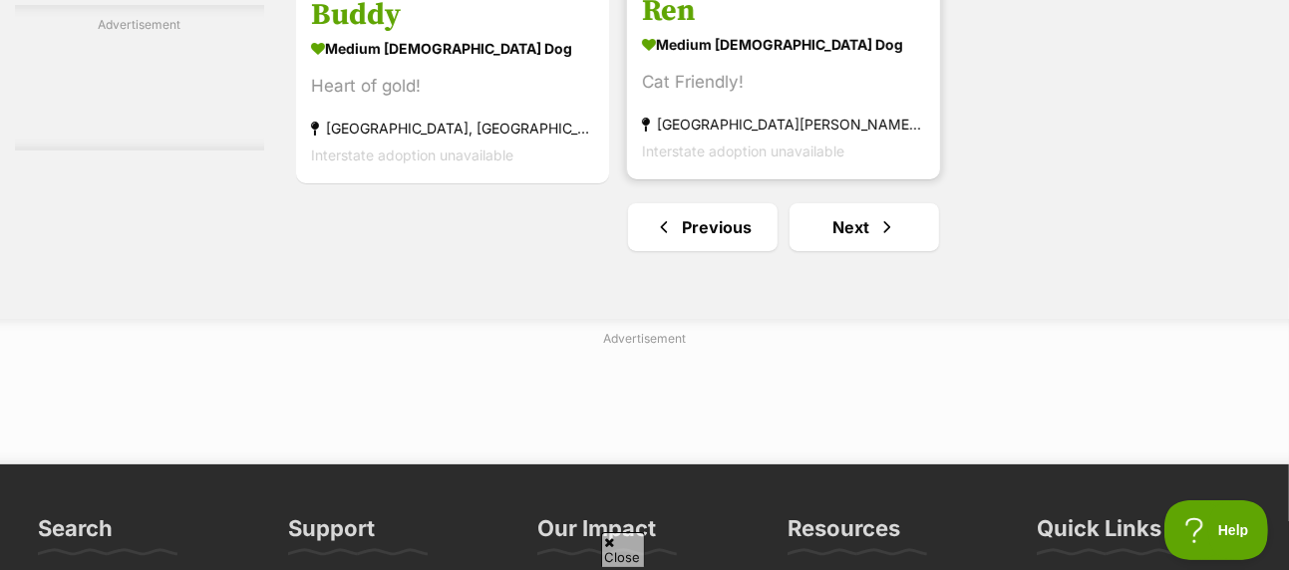
scroll to position [4886, 0]
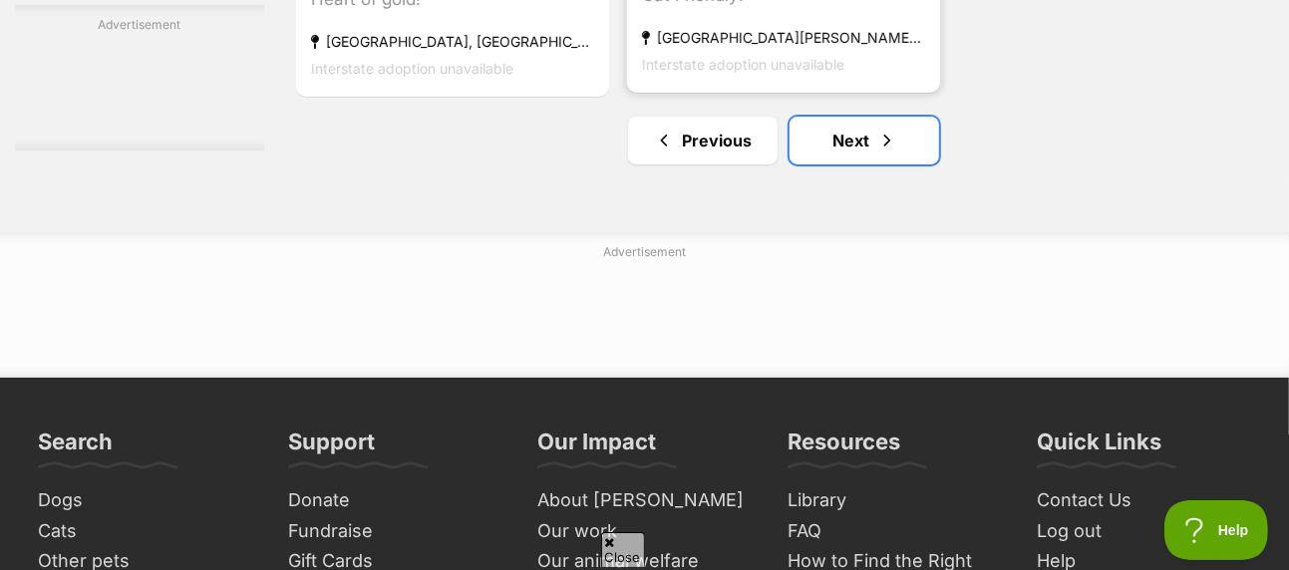
click at [863, 117] on link "Next" at bounding box center [865, 141] width 150 height 48
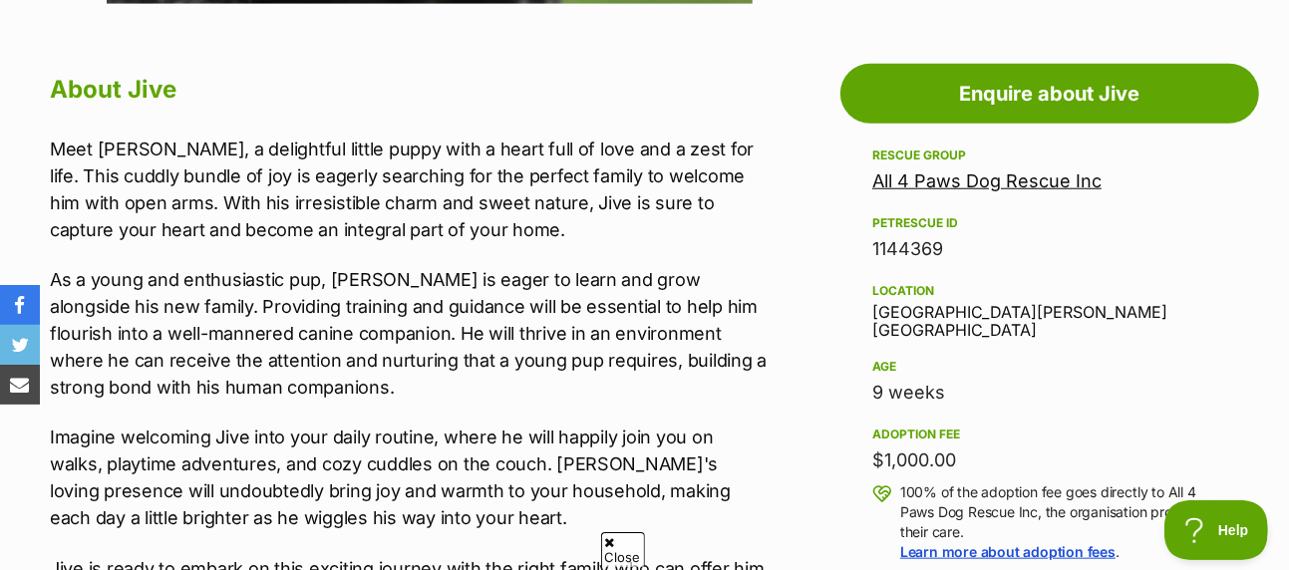
scroll to position [199, 0]
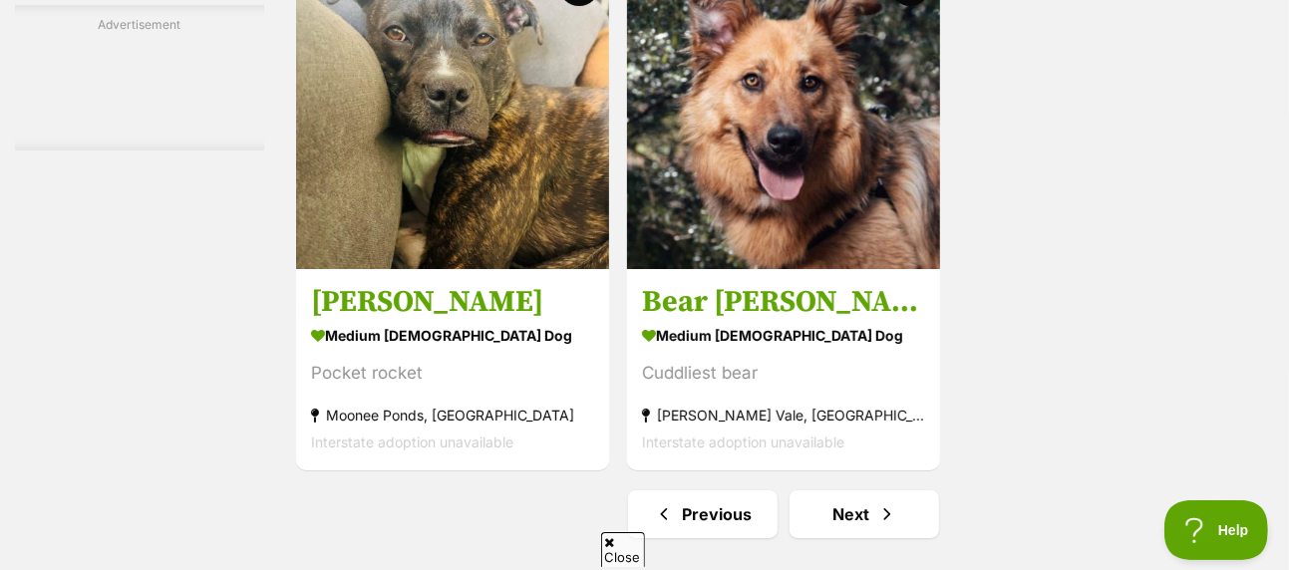
scroll to position [4886, 0]
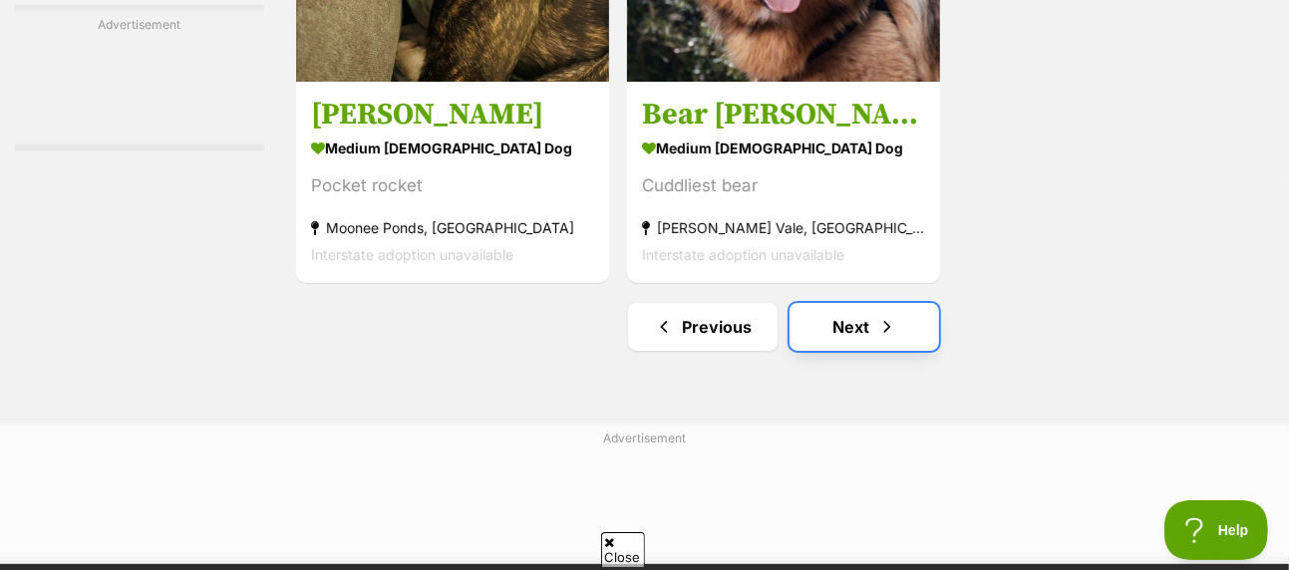
click at [834, 303] on link "Next" at bounding box center [865, 327] width 150 height 48
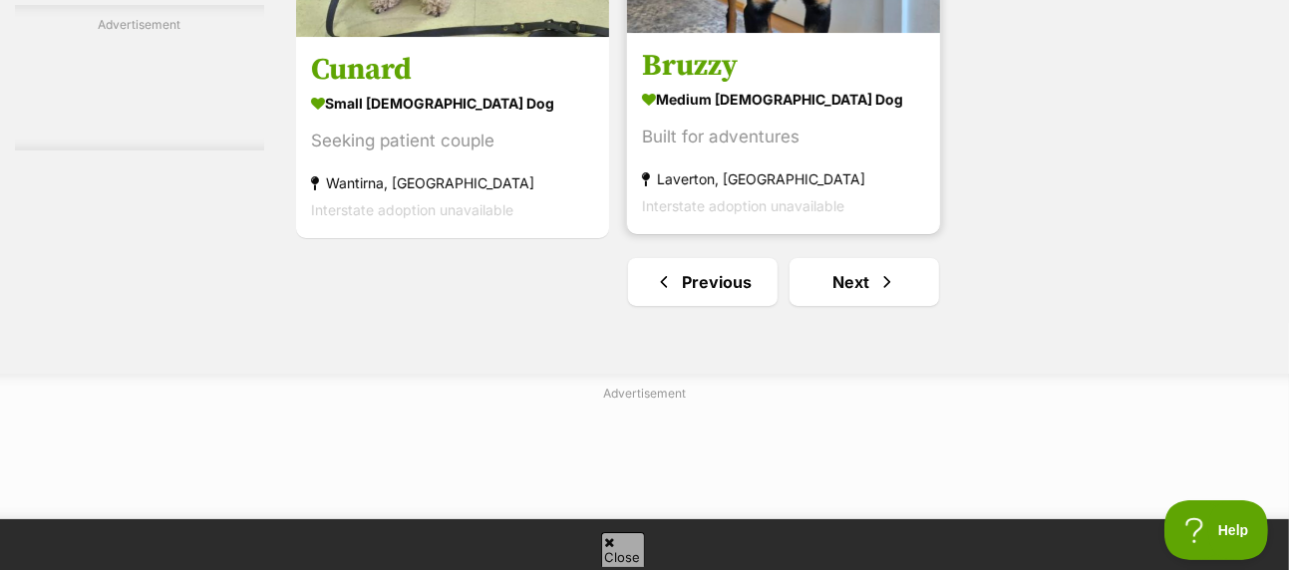
scroll to position [4787, 0]
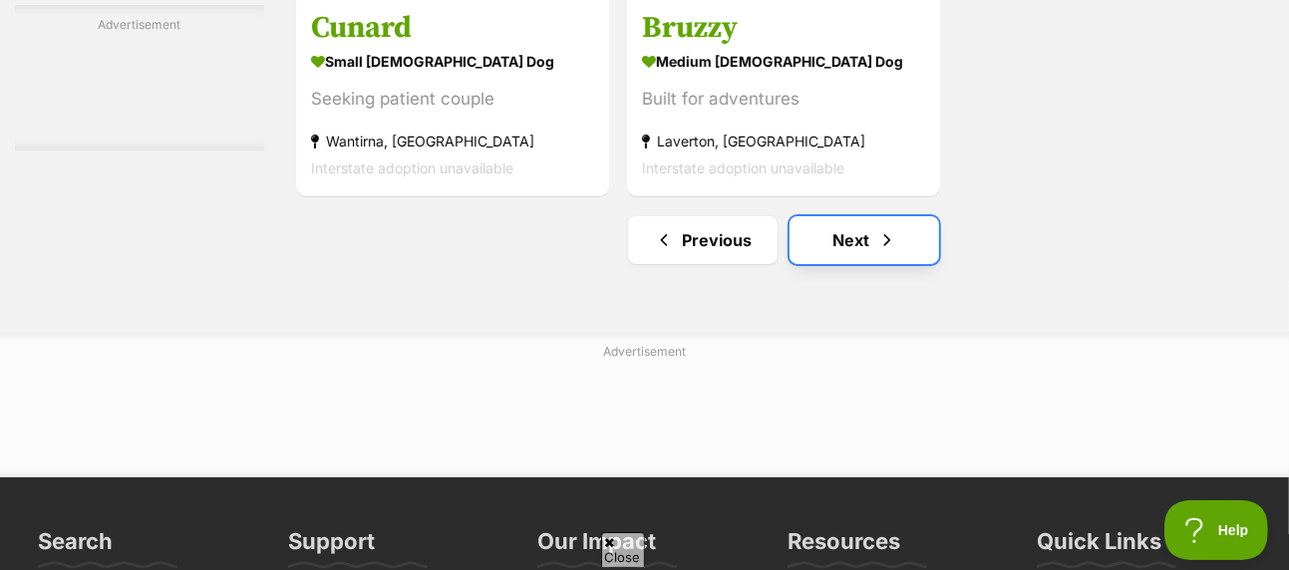
click at [841, 216] on link "Next" at bounding box center [865, 240] width 150 height 48
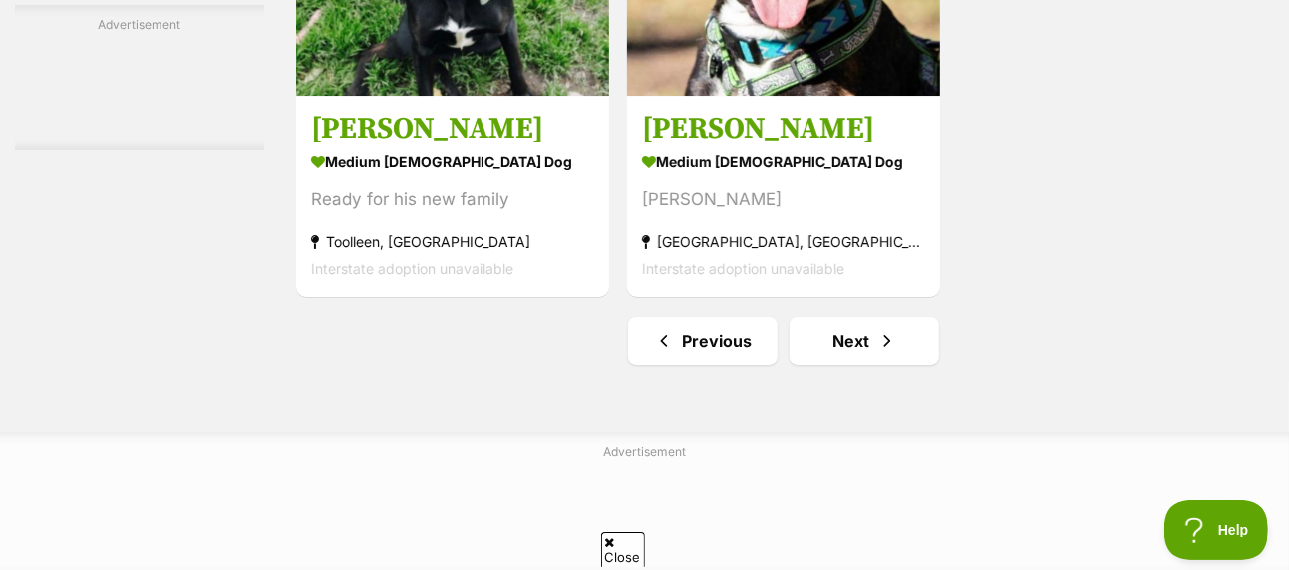
scroll to position [4687, 0]
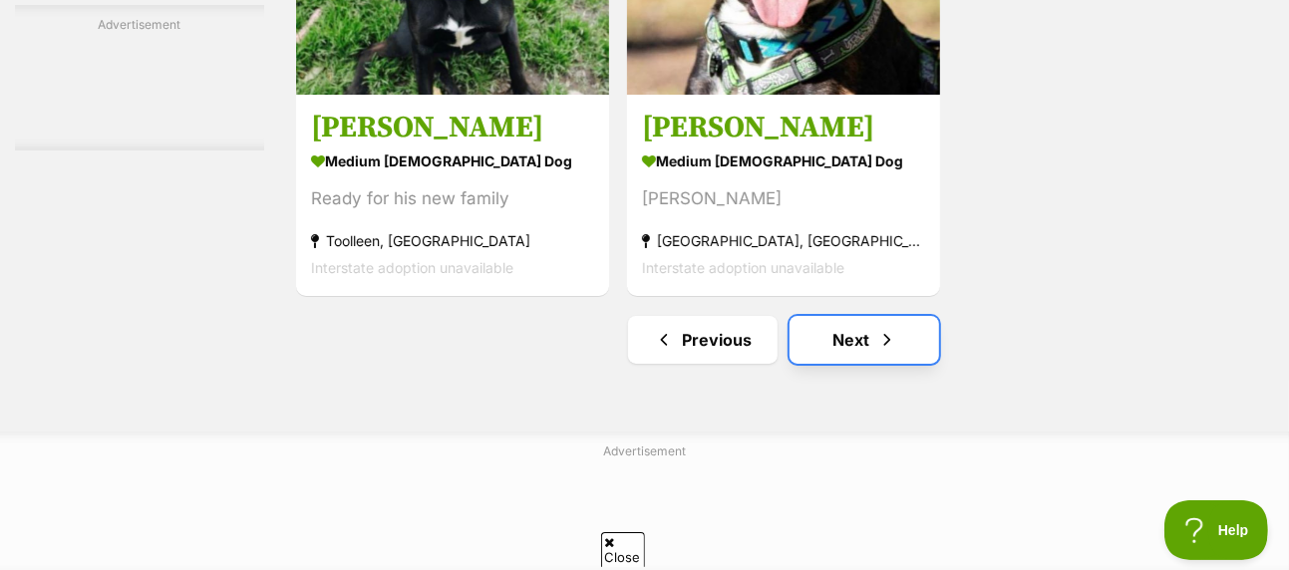
click link "Next"
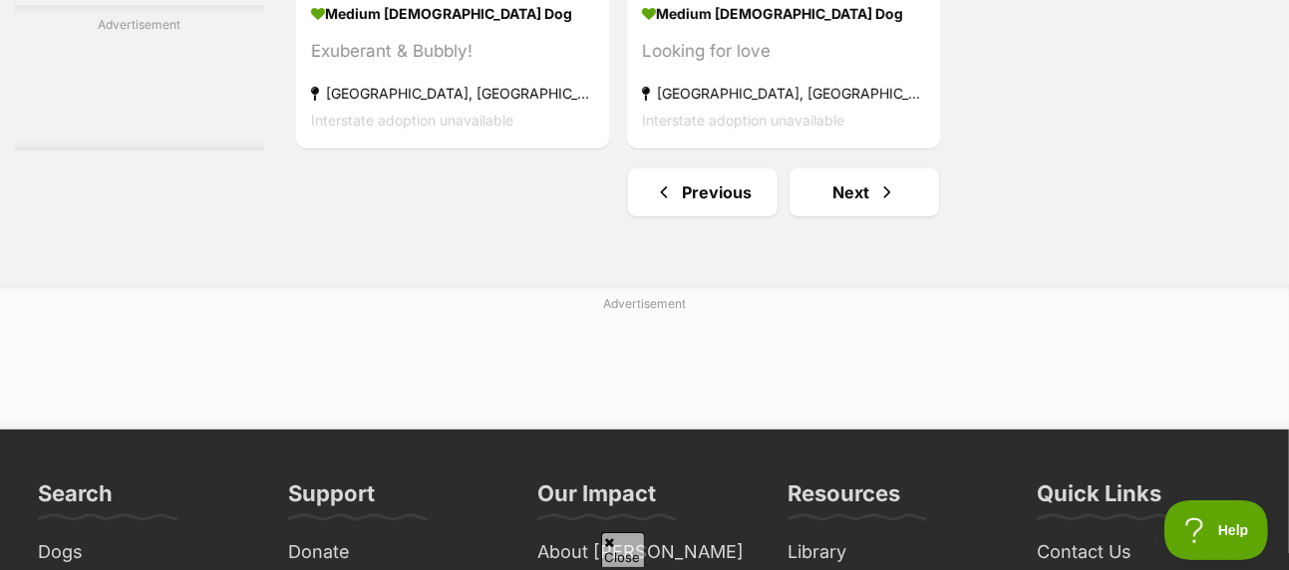
scroll to position [4986, 0]
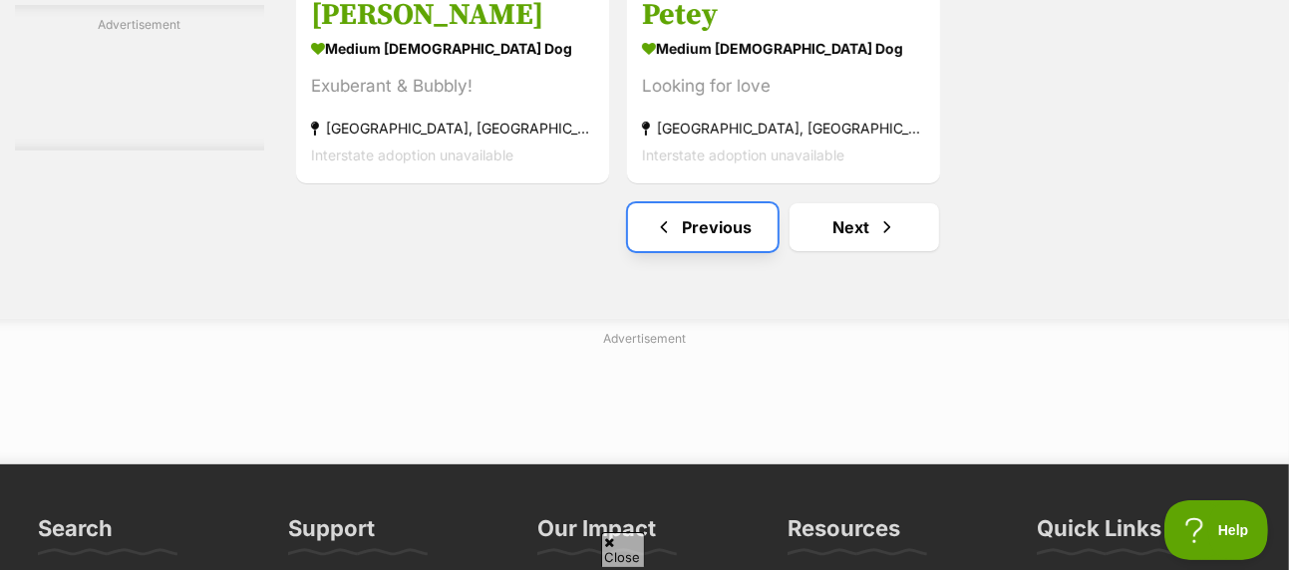
click at [729, 203] on link "Previous" at bounding box center [703, 227] width 150 height 48
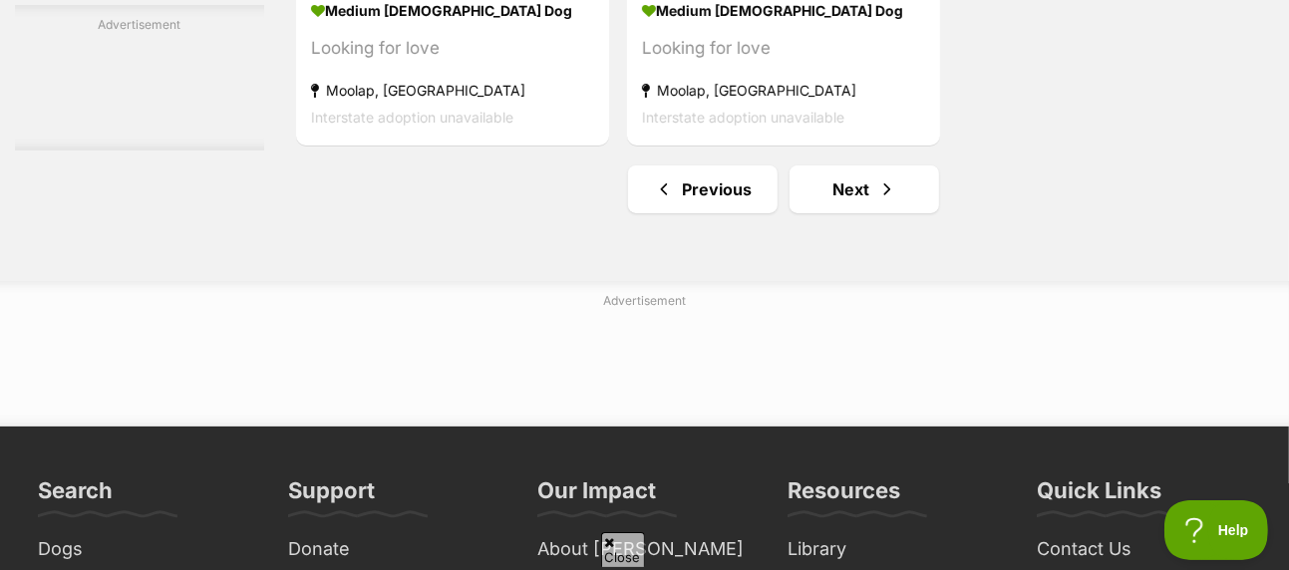
scroll to position [4886, 0]
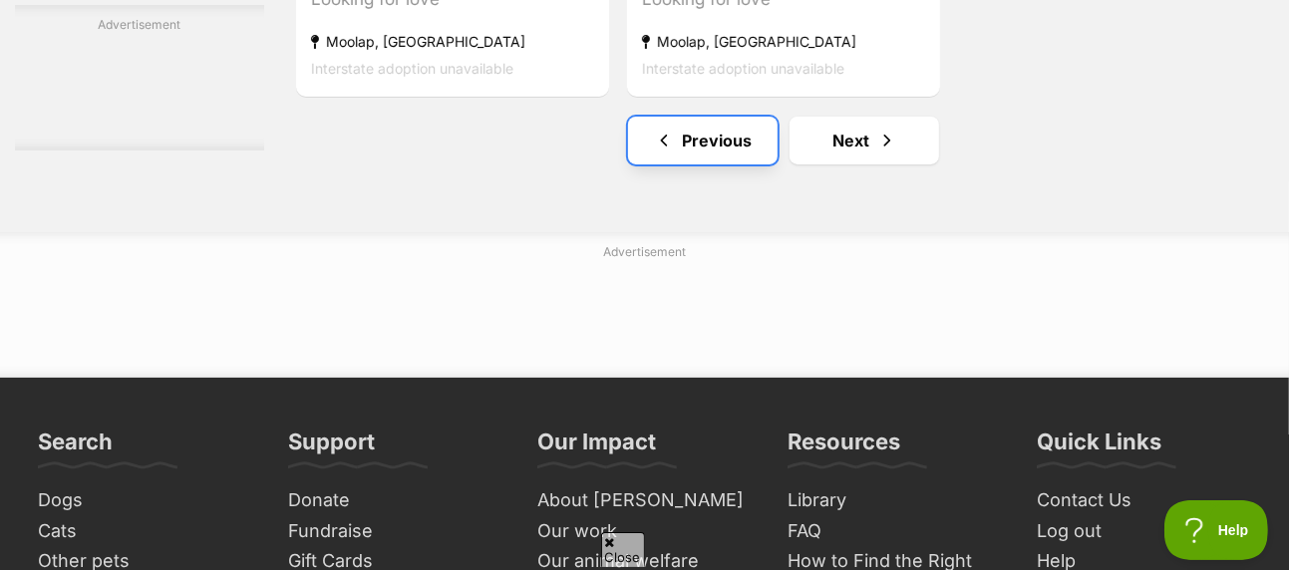
click at [718, 117] on link "Previous" at bounding box center [703, 141] width 150 height 48
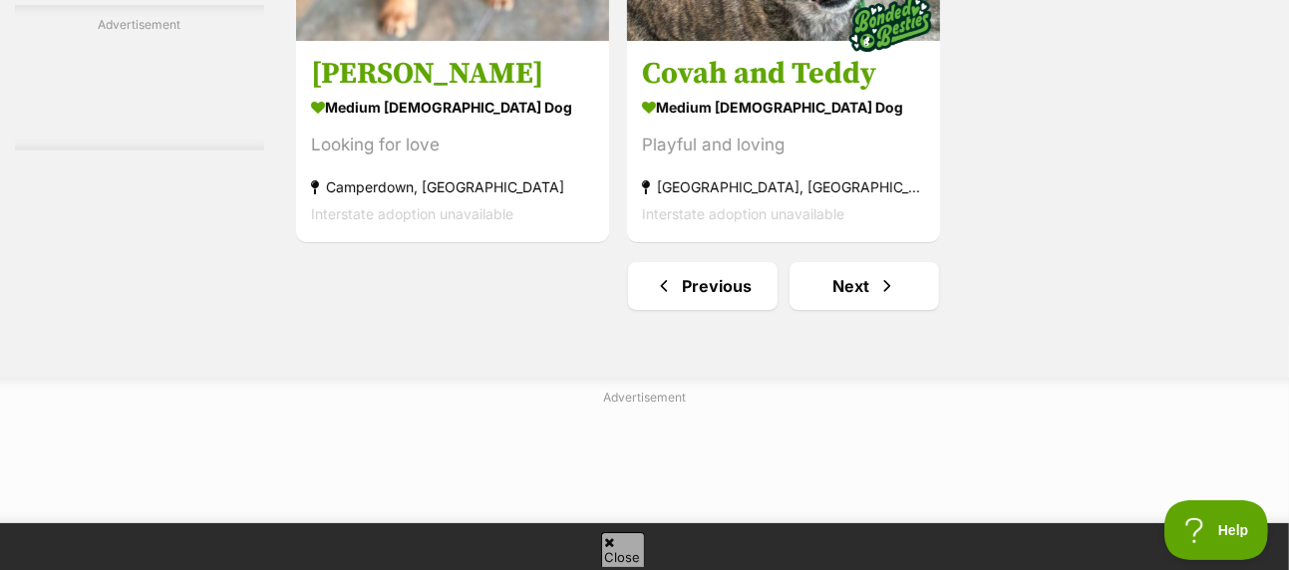
scroll to position [4687, 0]
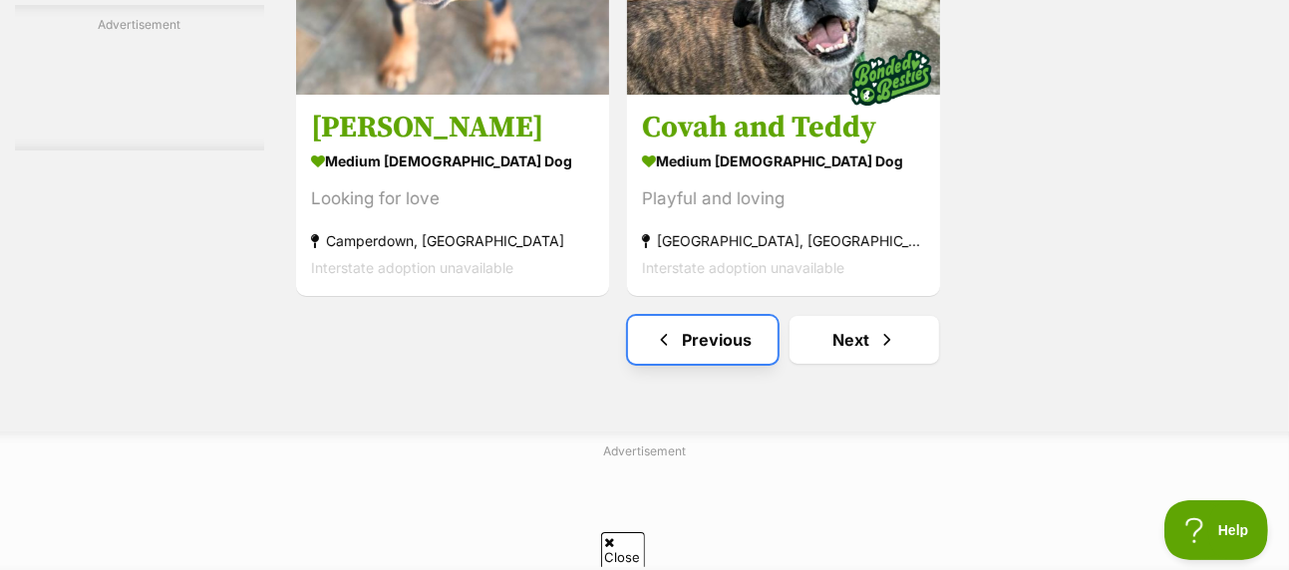
click at [723, 316] on link "Previous" at bounding box center [703, 340] width 150 height 48
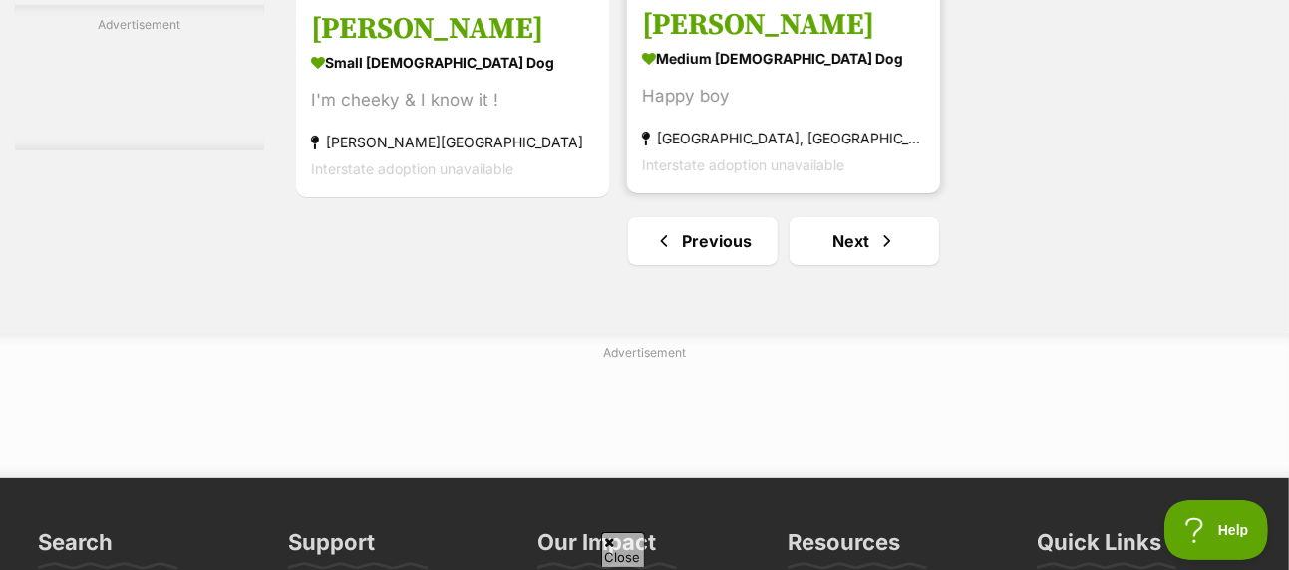
scroll to position [4886, 0]
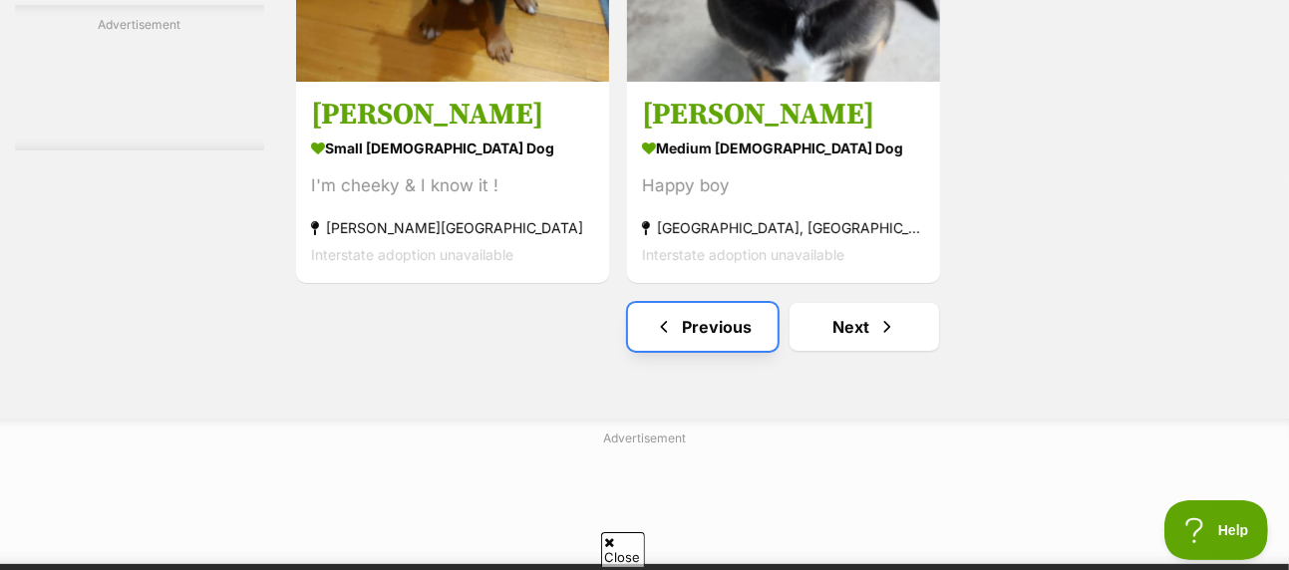
click at [705, 303] on link "Previous" at bounding box center [703, 327] width 150 height 48
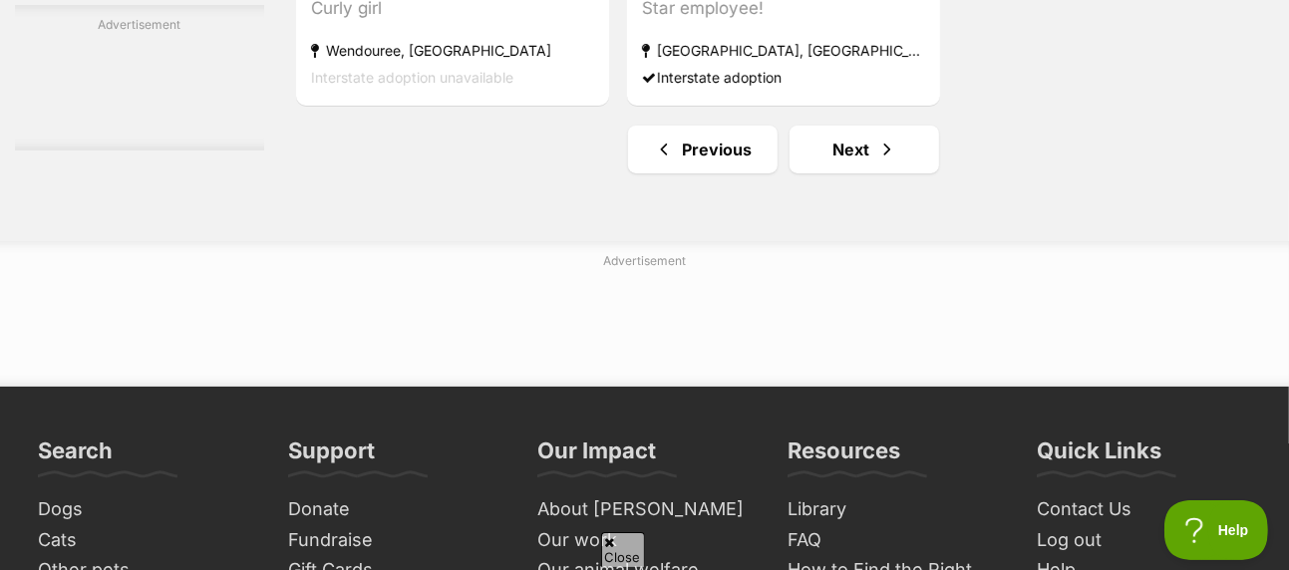
scroll to position [4886, 0]
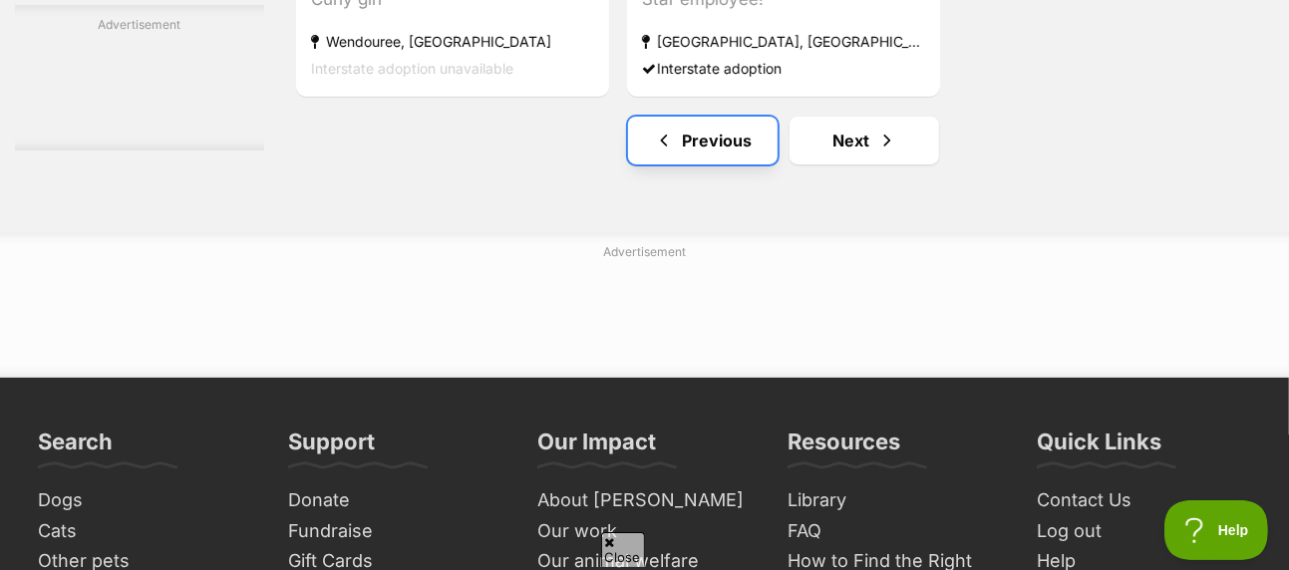
click at [709, 117] on link "Previous" at bounding box center [703, 141] width 150 height 48
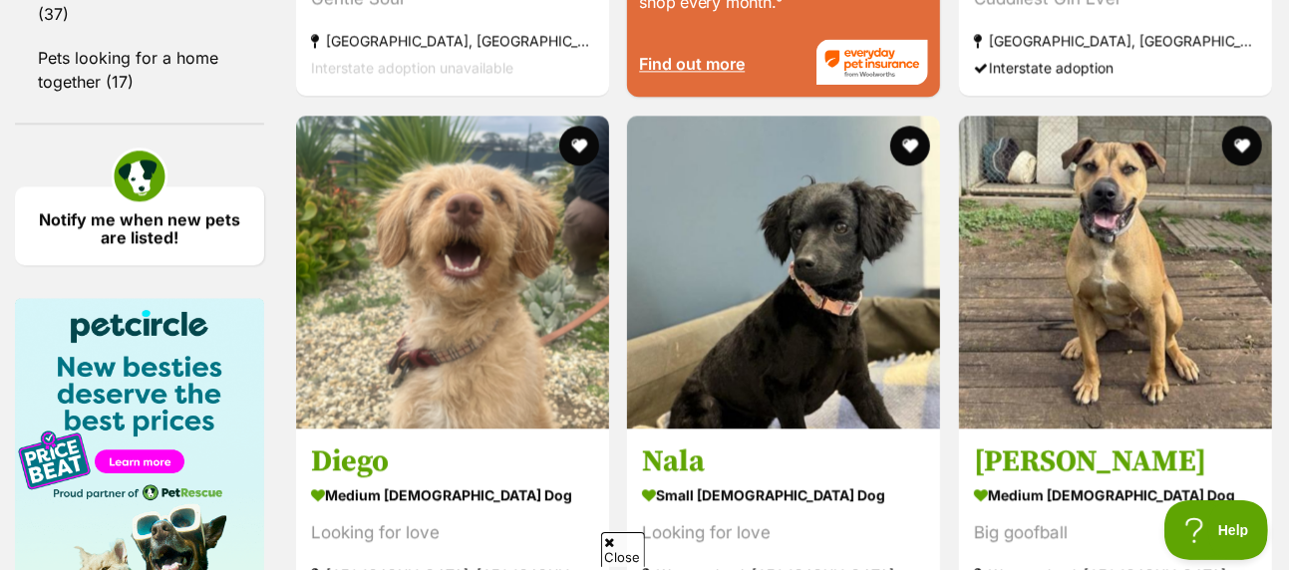
scroll to position [2892, 0]
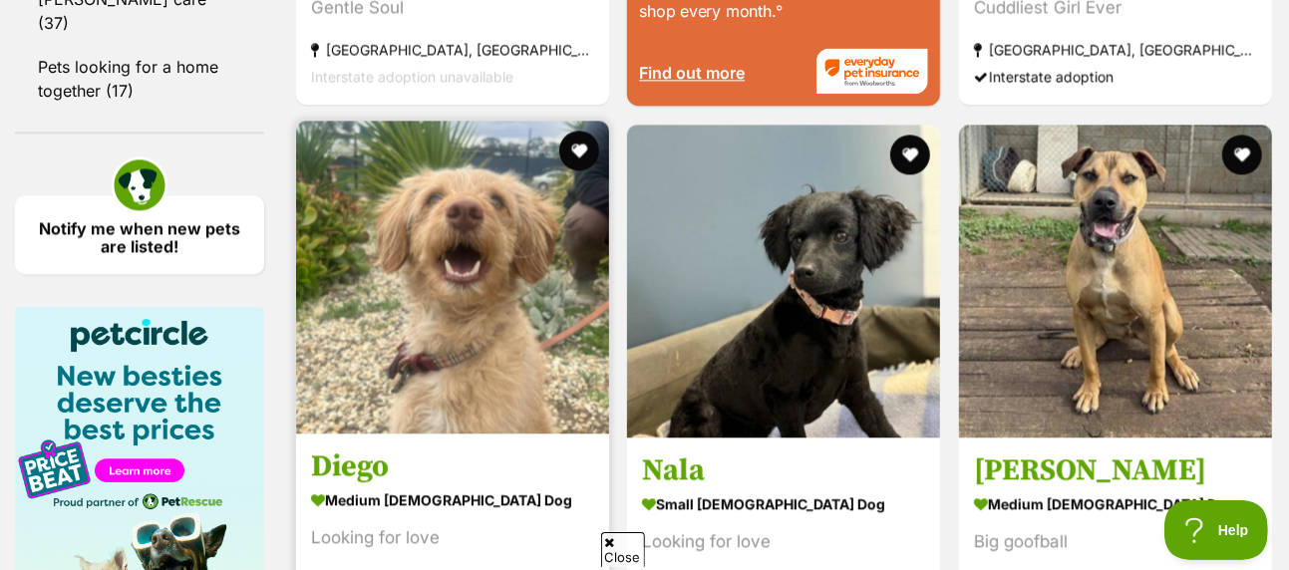
click at [501, 242] on img at bounding box center [452, 277] width 313 height 313
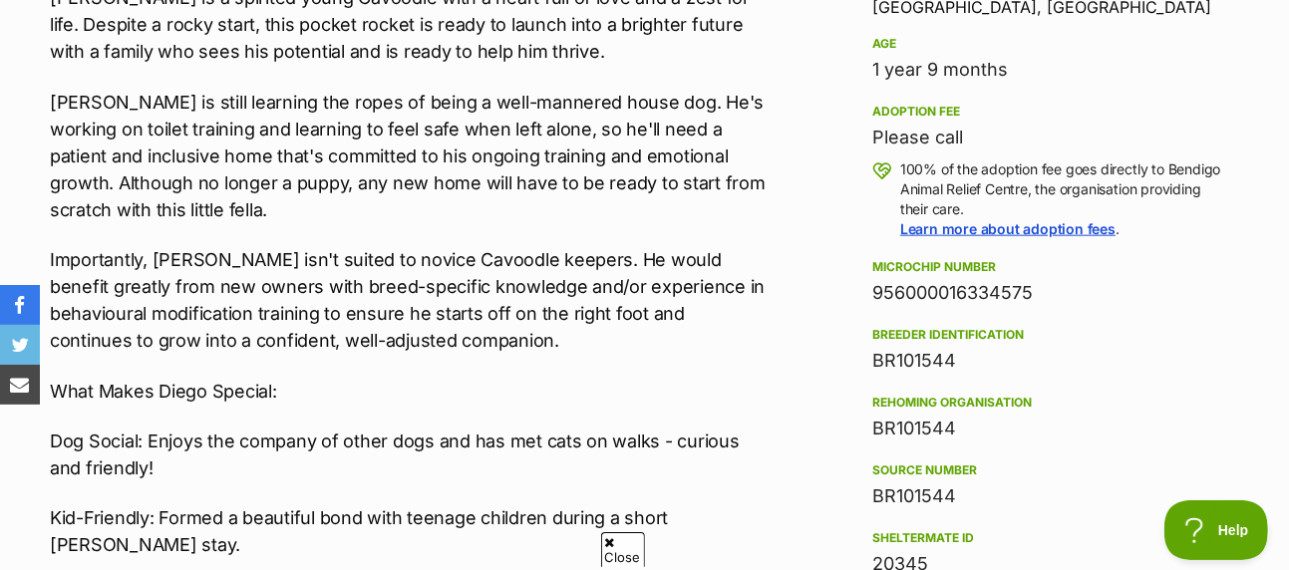
scroll to position [1396, 0]
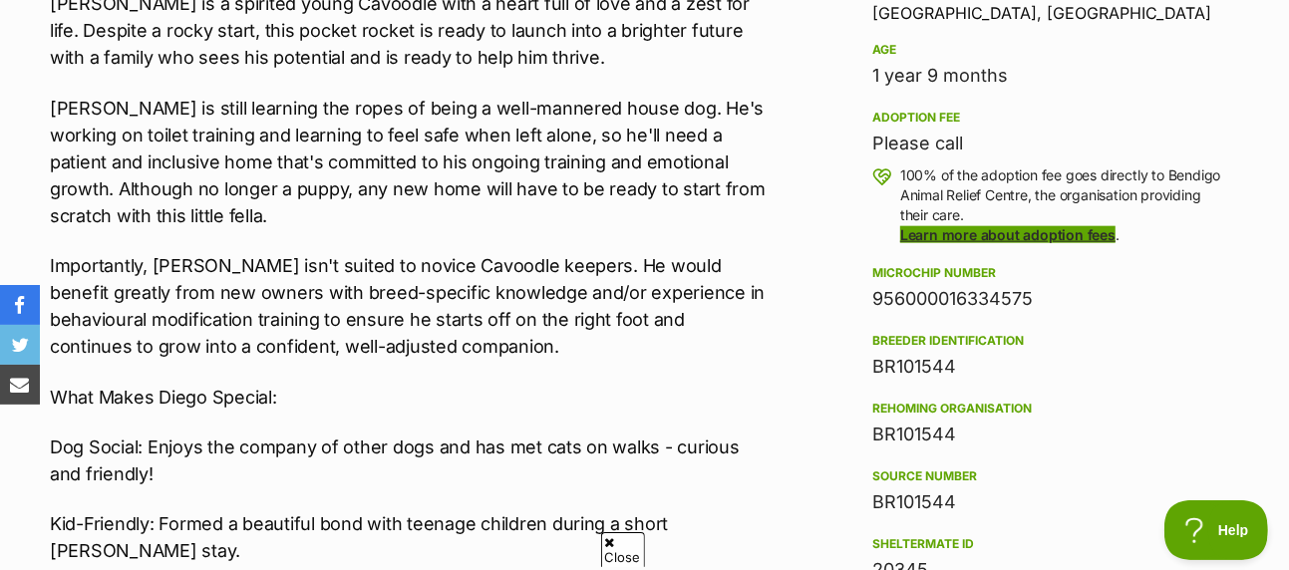
click at [1072, 226] on link "Learn more about adoption fees" at bounding box center [1007, 234] width 215 height 17
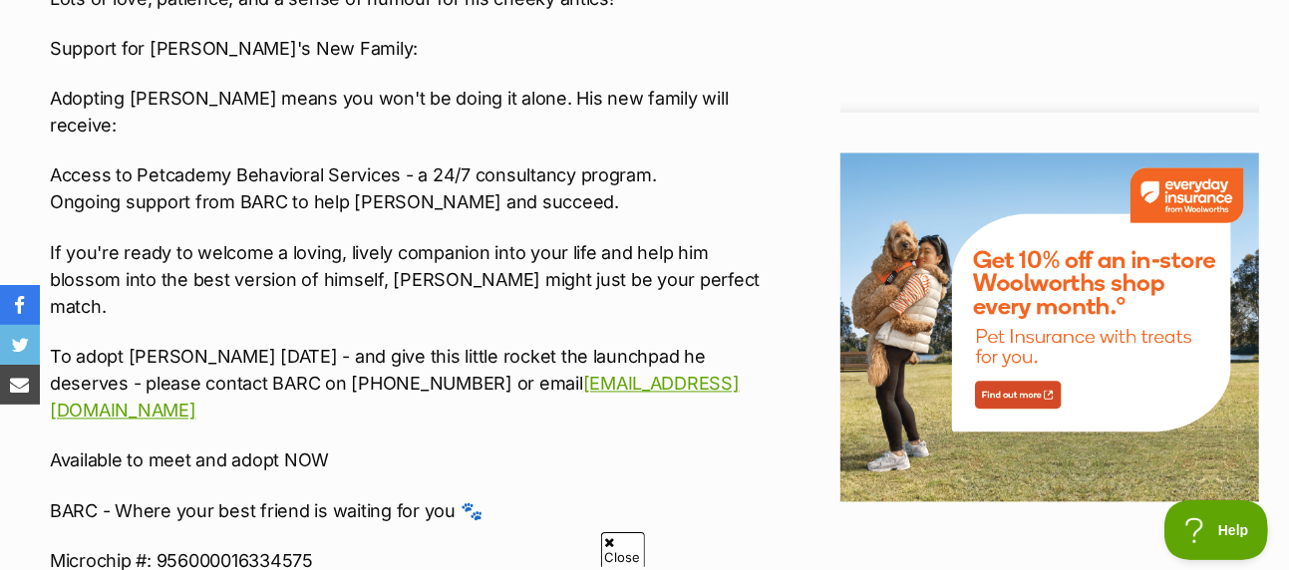
scroll to position [2393, 0]
